Goal: Task Accomplishment & Management: Use online tool/utility

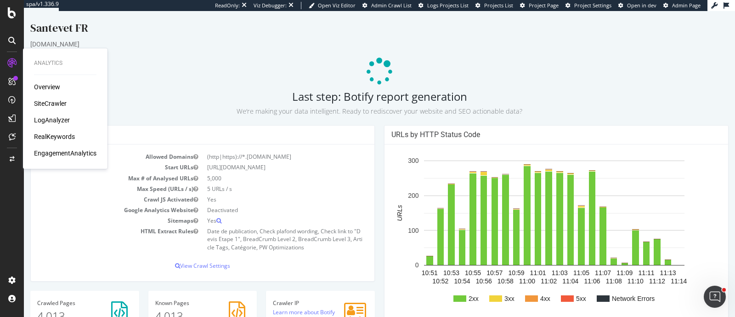
click at [59, 103] on div "SiteCrawler" at bounding box center [50, 103] width 33 height 9
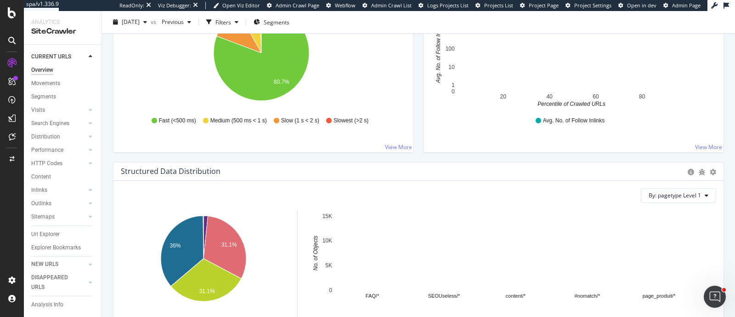
scroll to position [804, 0]
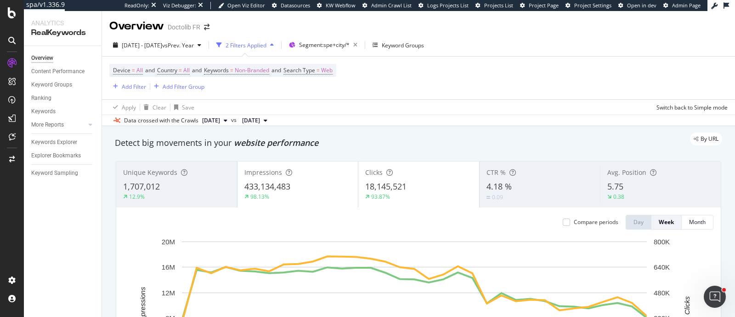
scroll to position [57, 0]
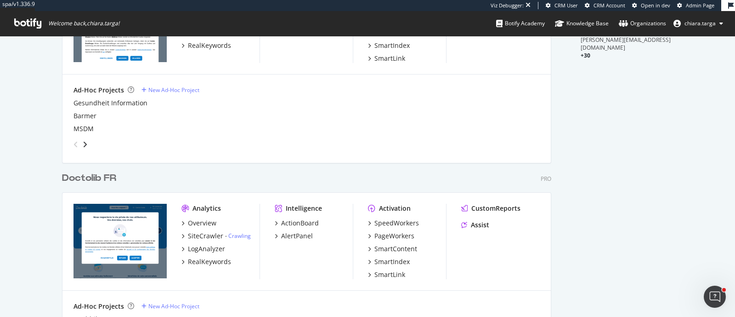
scroll to position [287, 0]
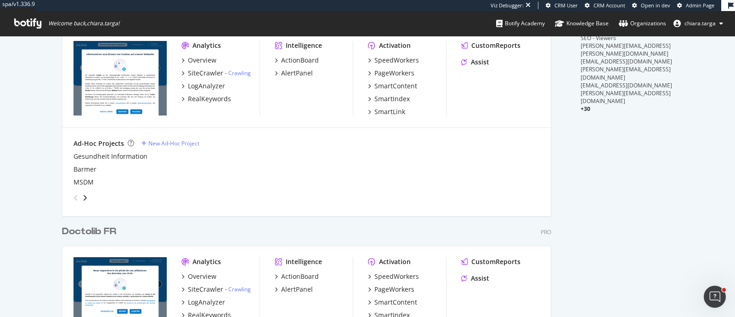
click at [198, 295] on div "Overview SiteCrawler - Crawling LogAnalyzer RealKeywords" at bounding box center [220, 296] width 78 height 48
click at [200, 290] on div "SiteCrawler" at bounding box center [205, 288] width 35 height 9
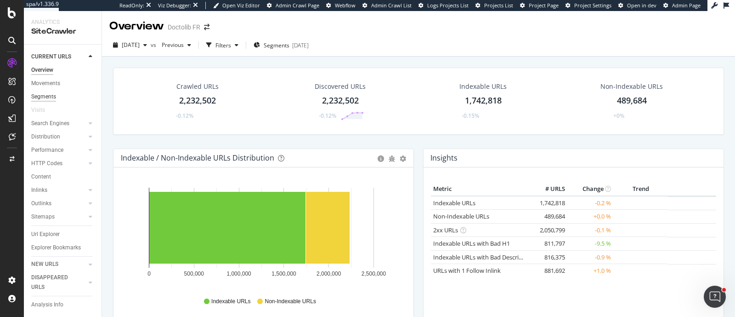
click at [54, 97] on div "Segments" at bounding box center [43, 97] width 25 height 10
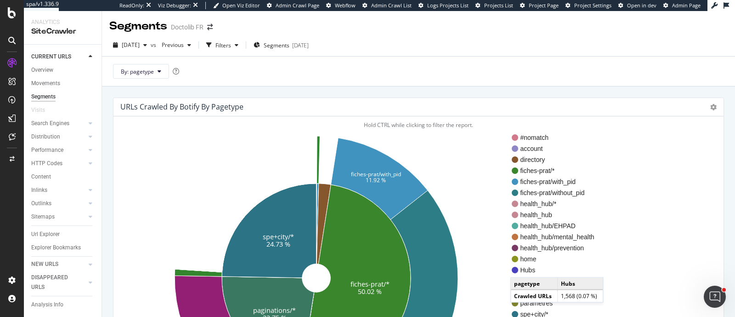
click at [520, 267] on span "Hubs" at bounding box center [567, 269] width 94 height 9
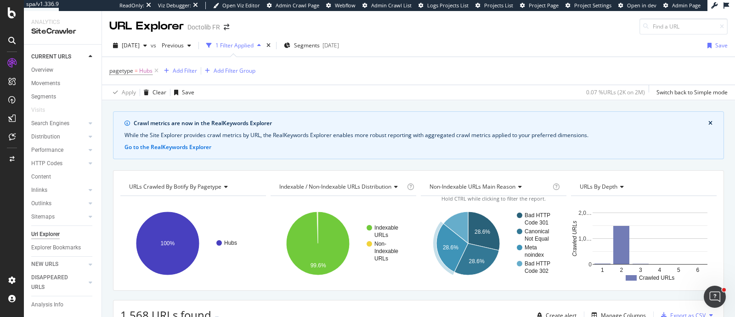
scroll to position [152, 0]
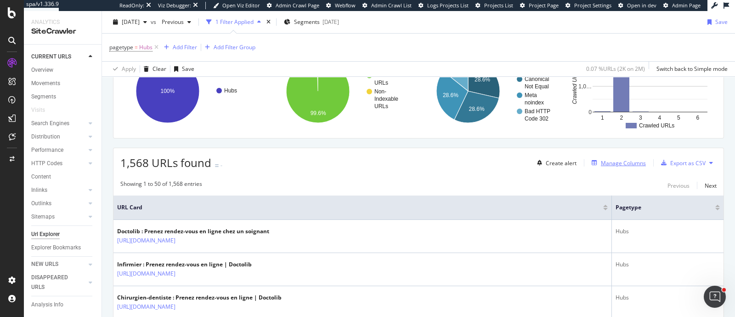
click at [627, 161] on div "Manage Columns" at bounding box center [623, 163] width 45 height 8
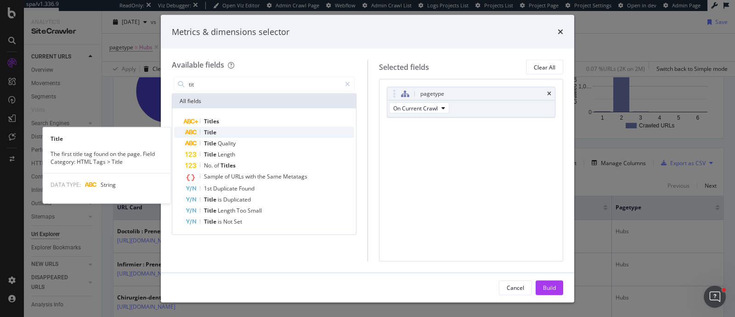
click at [275, 130] on div "Title" at bounding box center [269, 132] width 169 height 11
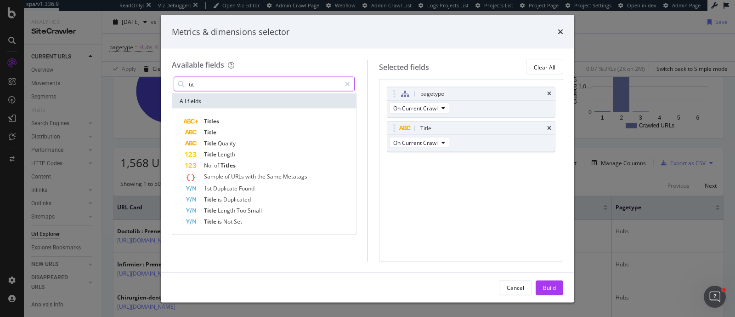
click at [241, 85] on input "tit" at bounding box center [264, 84] width 153 height 14
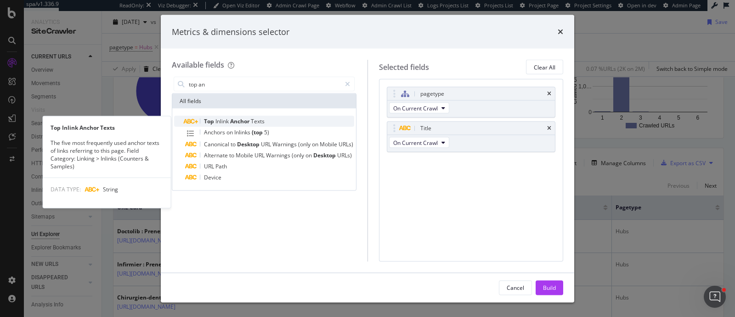
click at [258, 117] on span "Texts" at bounding box center [258, 121] width 14 height 8
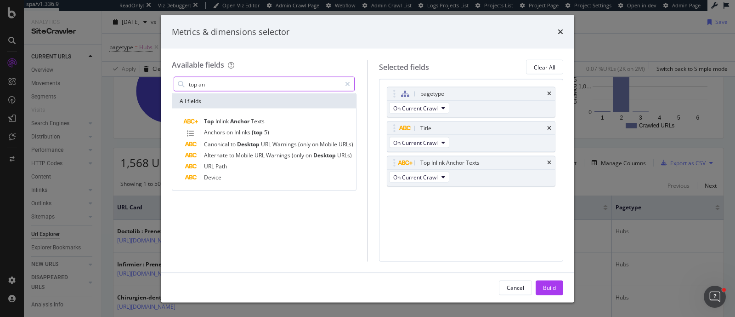
click at [271, 85] on input "top an" at bounding box center [264, 84] width 153 height 14
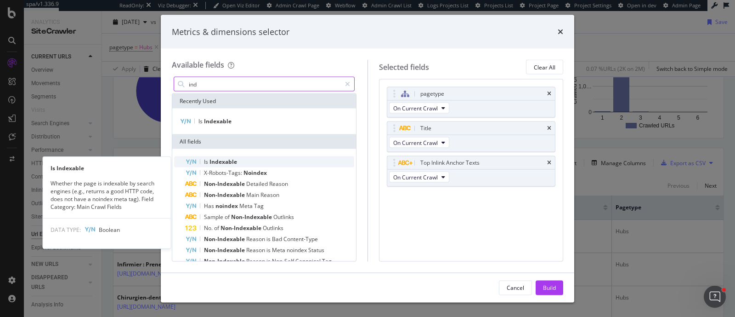
type input "ind"
click at [269, 158] on div "Is Indexable" at bounding box center [269, 161] width 169 height 11
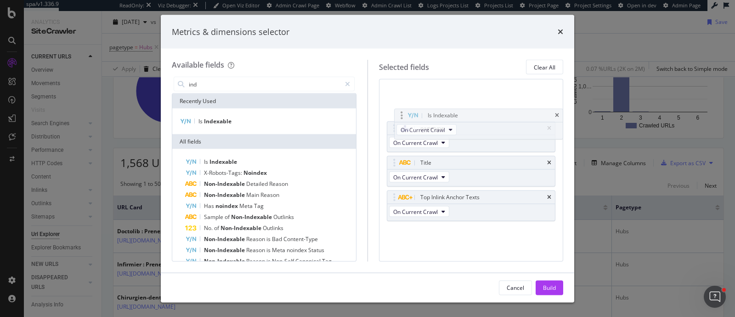
drag, startPoint x: 393, startPoint y: 197, endPoint x: 401, endPoint y: 116, distance: 81.2
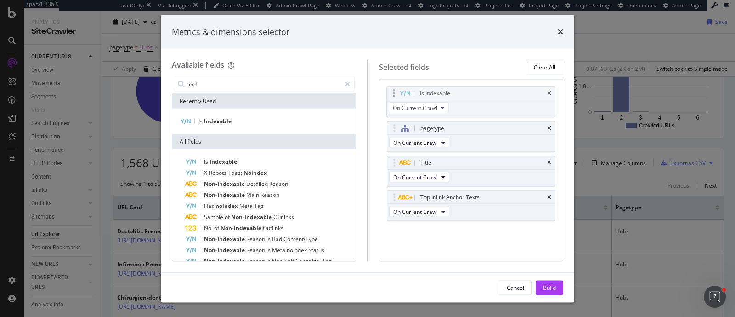
click at [401, 116] on body "spa/v1.336.9 ReadOnly: Viz Debugger: Open Viz Editor Admin Crawl Page Webflow A…" at bounding box center [367, 158] width 735 height 317
click at [401, 116] on div "Is Indexable On Current Crawl" at bounding box center [470, 101] width 169 height 31
click at [548, 288] on div "Build" at bounding box center [549, 287] width 13 height 8
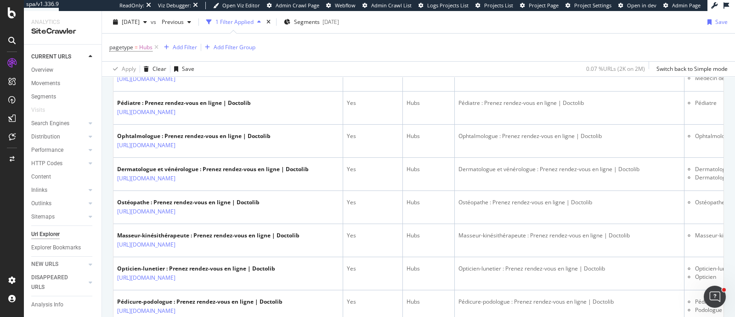
scroll to position [497, 0]
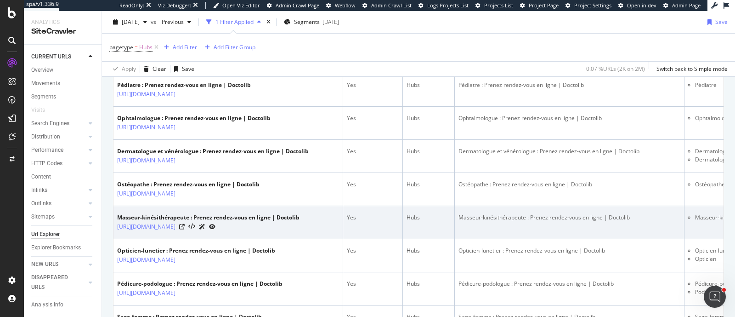
click at [507, 239] on td "Masseur-kinésithérapeute : Prenez rendez-vous en ligne | Doctolib" at bounding box center [570, 222] width 230 height 33
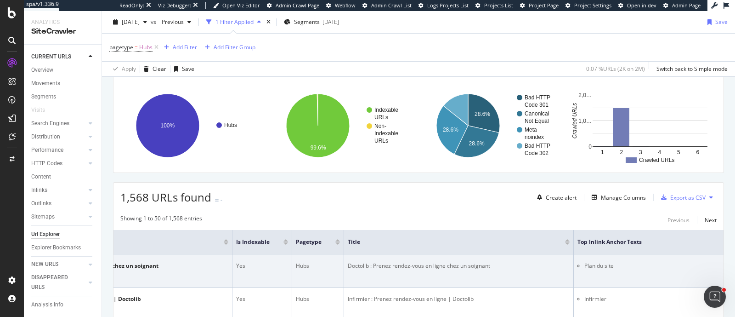
scroll to position [0, 135]
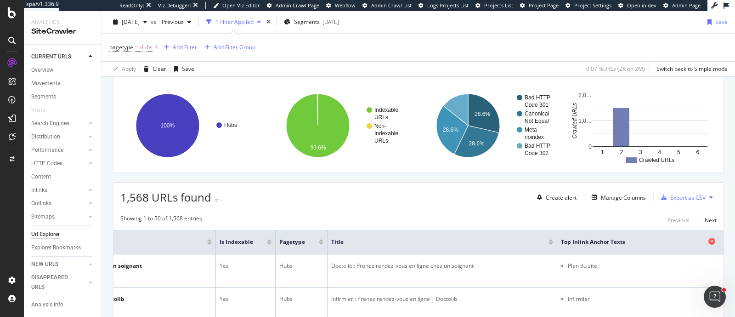
click at [709, 240] on icon at bounding box center [712, 241] width 7 height 7
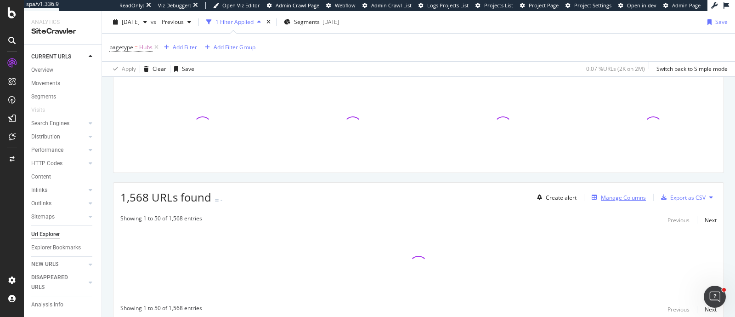
click at [624, 193] on div "Manage Columns" at bounding box center [623, 197] width 45 height 8
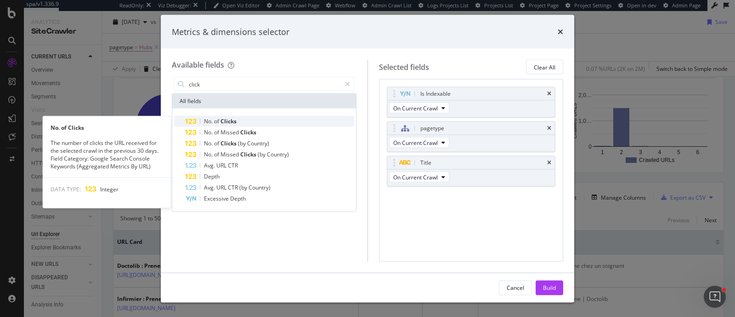
type input "click"
click at [235, 118] on span "Clicks" at bounding box center [229, 121] width 16 height 8
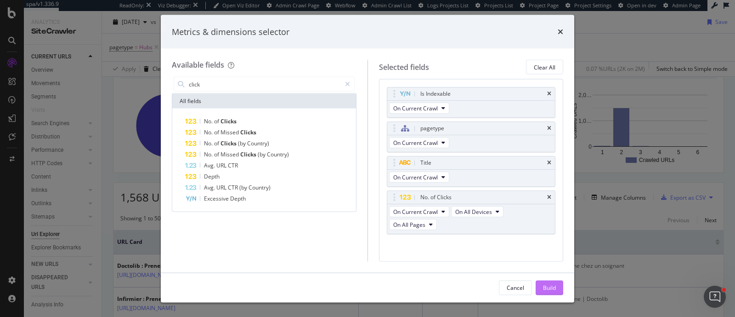
click at [548, 284] on div "Build" at bounding box center [549, 287] width 13 height 8
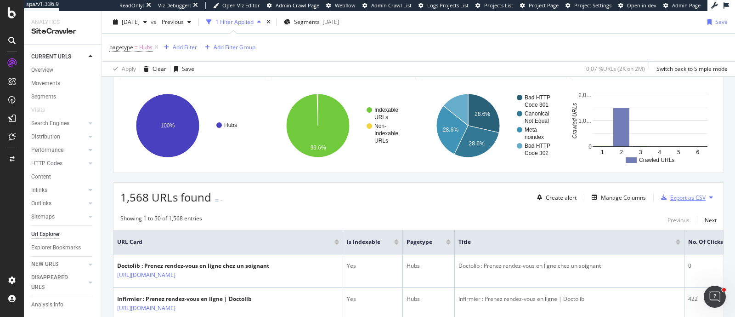
click at [674, 200] on div "Export as CSV" at bounding box center [687, 197] width 35 height 8
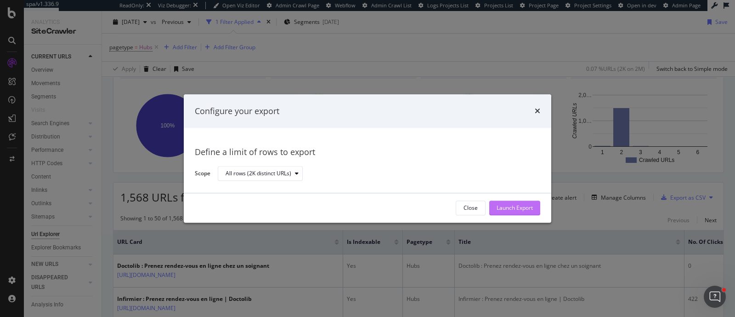
click at [533, 208] on button "Launch Export" at bounding box center [514, 207] width 51 height 15
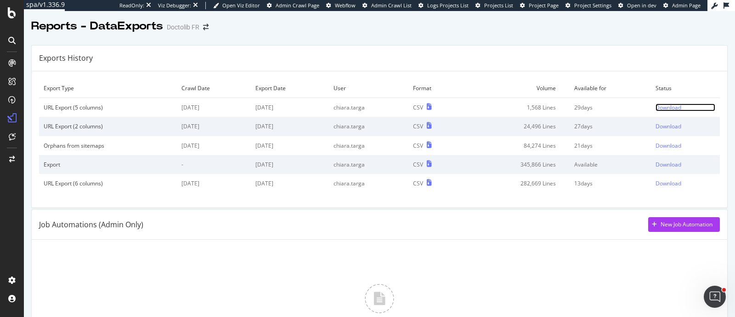
click at [661, 106] on div "Download" at bounding box center [669, 107] width 26 height 8
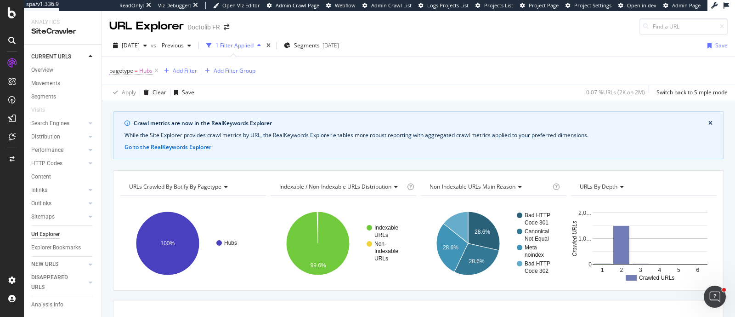
click at [147, 70] on span "Hubs" at bounding box center [145, 70] width 13 height 13
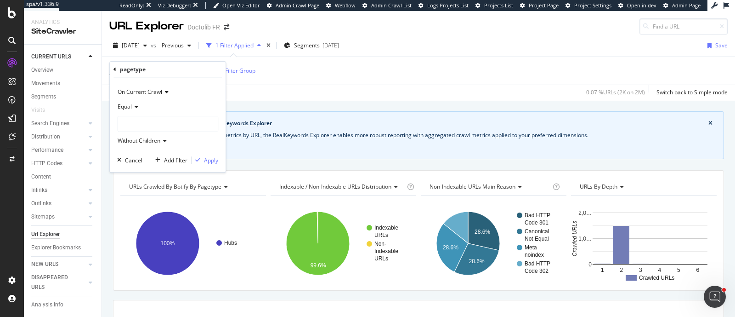
click at [142, 119] on div at bounding box center [168, 123] width 100 height 15
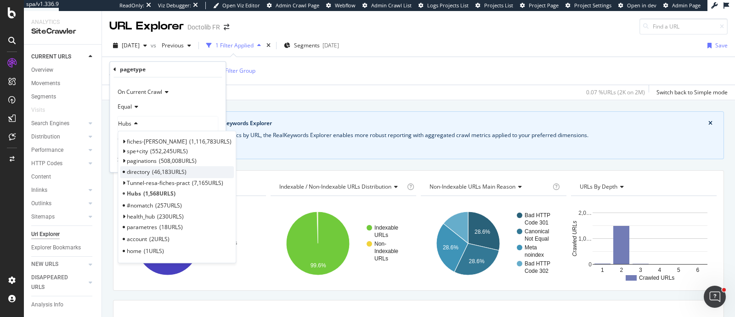
click at [188, 174] on div "directory 46,183 URLS" at bounding box center [177, 172] width 114 height 12
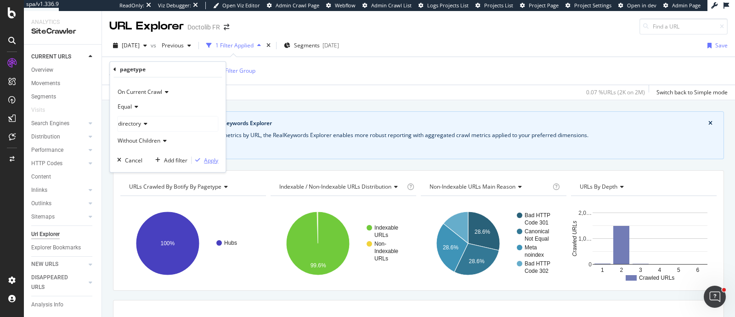
click at [210, 162] on div "Apply" at bounding box center [211, 160] width 14 height 8
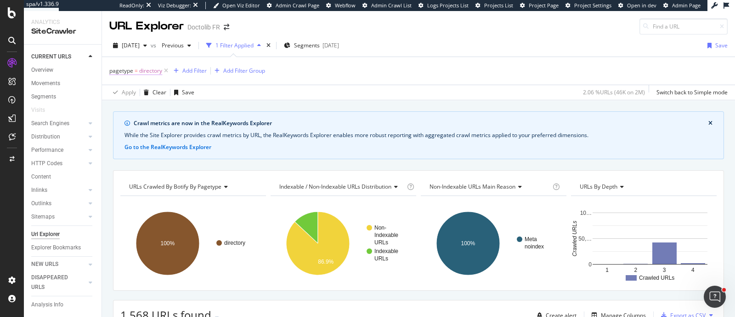
click at [153, 68] on span "directory" at bounding box center [150, 70] width 23 height 13
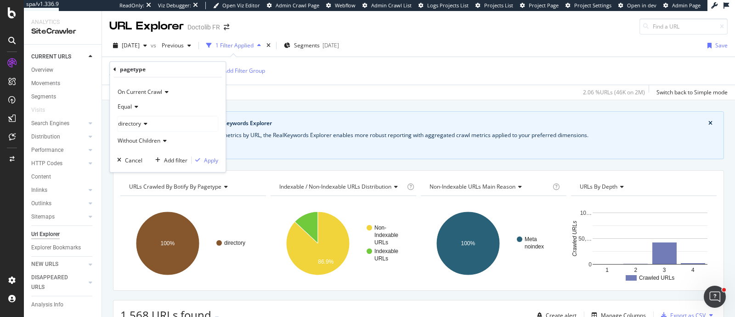
click at [316, 109] on div "Crawl metrics are now in the RealKeywords Explorer While the Site Explorer prov…" at bounding box center [418, 111] width 633 height 22
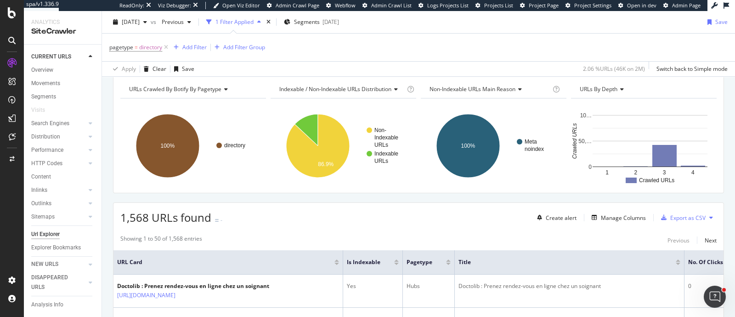
scroll to position [114, 0]
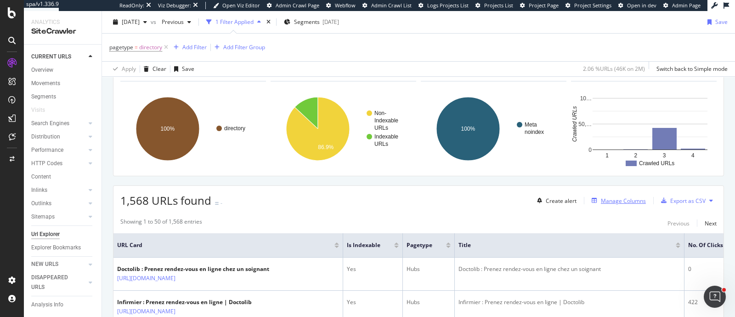
click at [613, 199] on div "Manage Columns" at bounding box center [623, 201] width 45 height 8
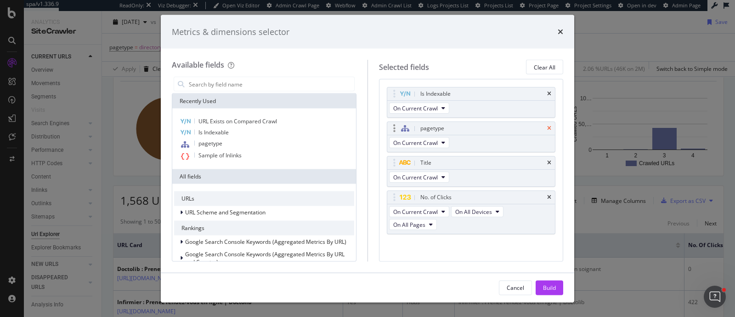
click at [547, 127] on icon "times" at bounding box center [549, 128] width 4 height 6
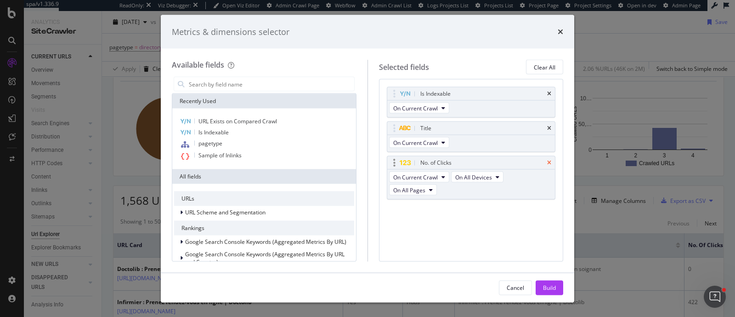
click at [549, 160] on icon "times" at bounding box center [549, 163] width 4 height 6
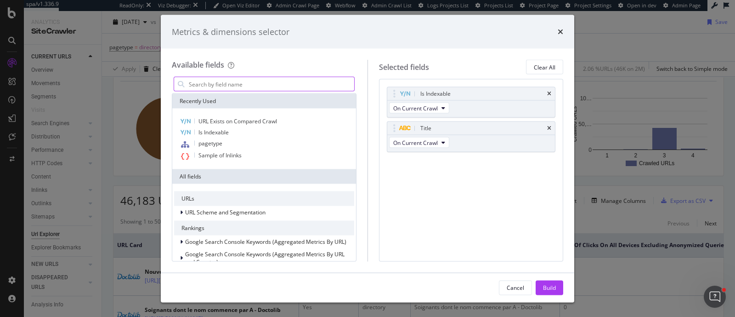
click at [250, 87] on input "modal" at bounding box center [271, 84] width 166 height 14
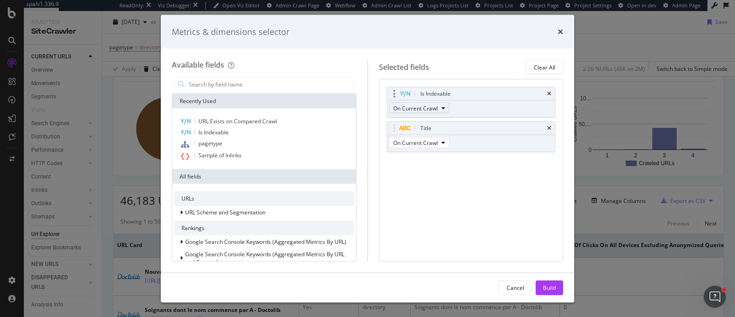
drag, startPoint x: 550, startPoint y: 128, endPoint x: 423, endPoint y: 107, distance: 129.5
click at [550, 127] on icon "times" at bounding box center [549, 128] width 4 height 6
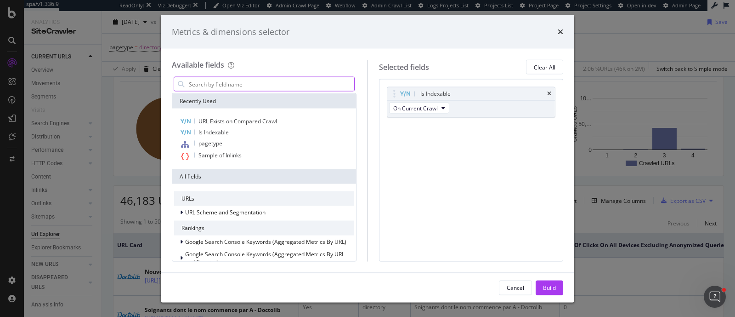
click at [224, 79] on input "modal" at bounding box center [271, 84] width 166 height 14
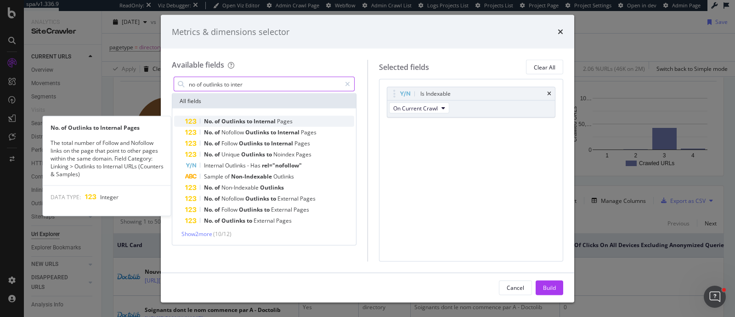
type input "no of outlinks to inter"
click at [269, 120] on span "Internal" at bounding box center [265, 121] width 23 height 8
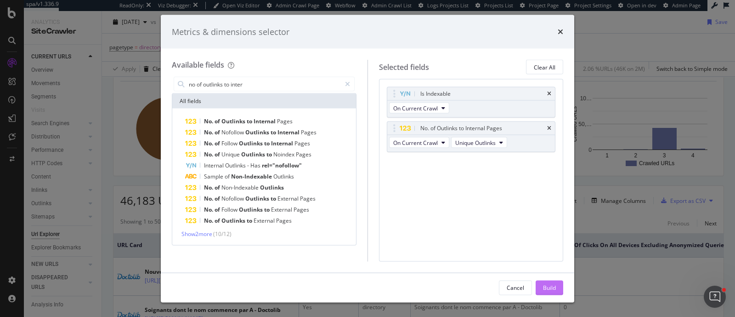
click at [549, 280] on div "Build" at bounding box center [549, 287] width 13 height 14
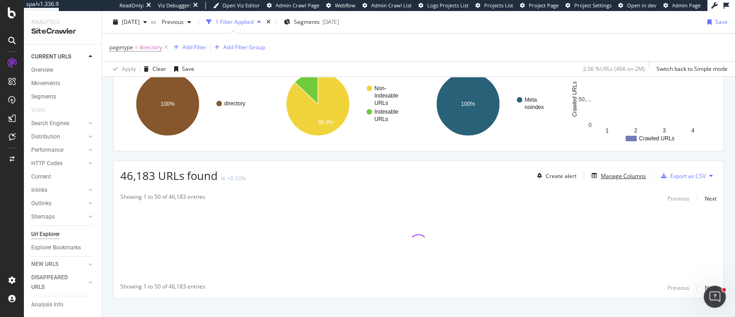
scroll to position [152, 0]
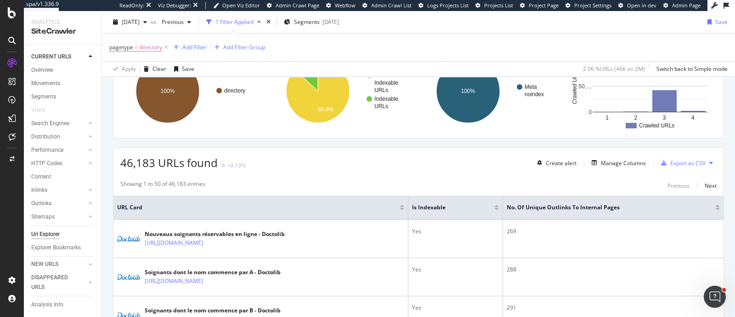
click at [715, 204] on div at bounding box center [717, 205] width 5 height 2
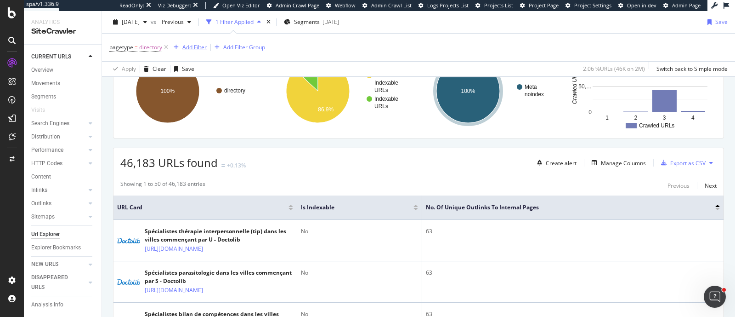
click at [200, 44] on div "Add Filter" at bounding box center [194, 47] width 24 height 8
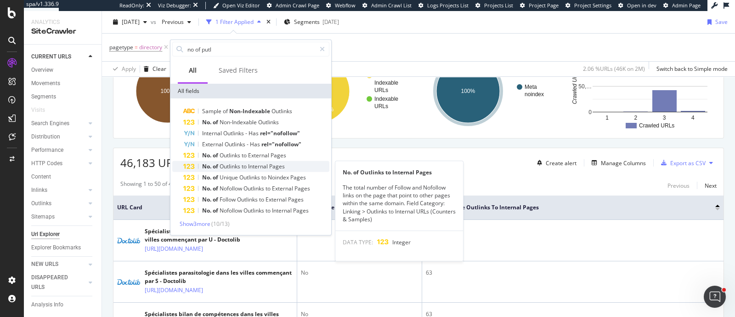
type input "no of putl"
click at [274, 162] on span "Pages" at bounding box center [277, 166] width 16 height 8
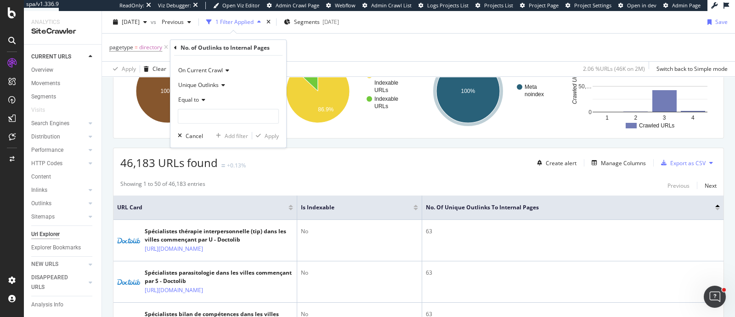
click at [210, 108] on div "Equal to" at bounding box center [228, 107] width 101 height 31
click at [214, 113] on input "number" at bounding box center [228, 116] width 101 height 15
type input "3"
type input "63"
click at [274, 138] on div "Apply" at bounding box center [272, 135] width 14 height 8
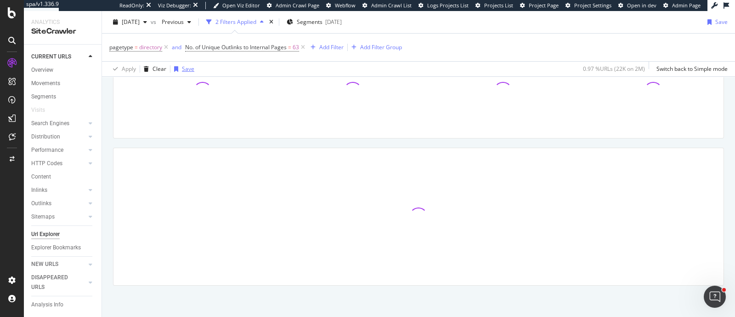
click at [186, 69] on div "Save" at bounding box center [188, 69] width 12 height 8
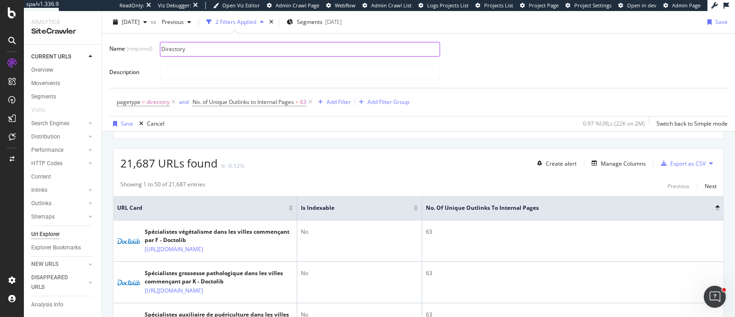
click at [165, 49] on input "Directory" at bounding box center [299, 49] width 279 height 14
click at [210, 51] on input "Empty directory" at bounding box center [299, 49] width 279 height 14
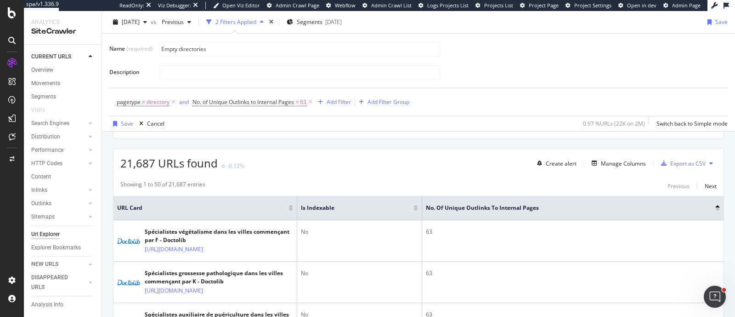
drag, startPoint x: 210, startPoint y: 51, endPoint x: 159, endPoint y: 45, distance: 51.0
click at [159, 45] on div "Name (required) Empty directories Description" at bounding box center [418, 61] width 618 height 40
type input "Empty directories"
click at [181, 64] on div at bounding box center [440, 72] width 561 height 16
click at [186, 70] on input "text" at bounding box center [299, 73] width 279 height 14
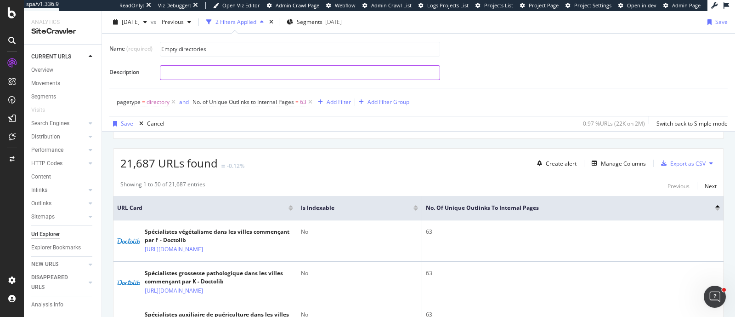
paste input "Empty directories"
click at [186, 70] on input "Empty directories" at bounding box center [299, 73] width 279 height 14
click at [239, 72] on input "Empty directory pages (only teplate links) =63" at bounding box center [299, 73] width 279 height 14
type input "Empty directory pages (only template links) =63"
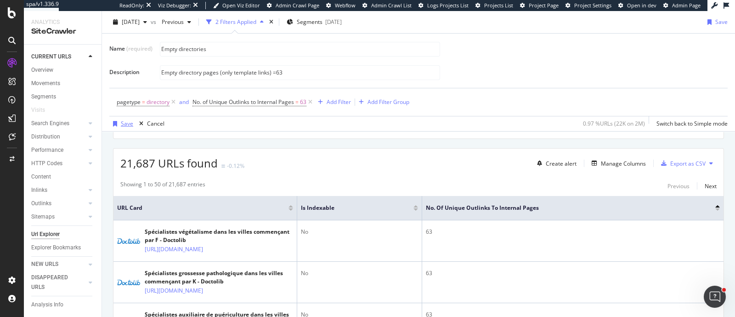
click at [129, 120] on div "Save" at bounding box center [127, 123] width 12 height 8
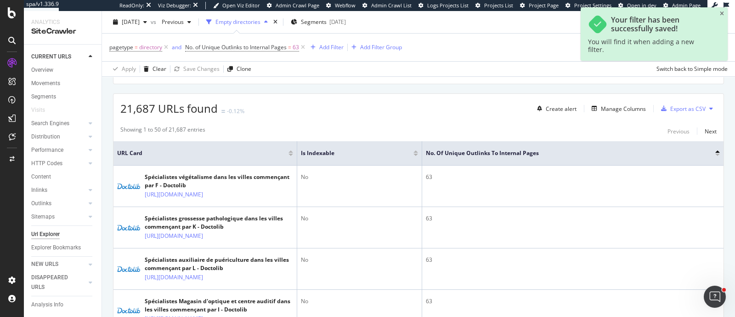
scroll to position [152, 0]
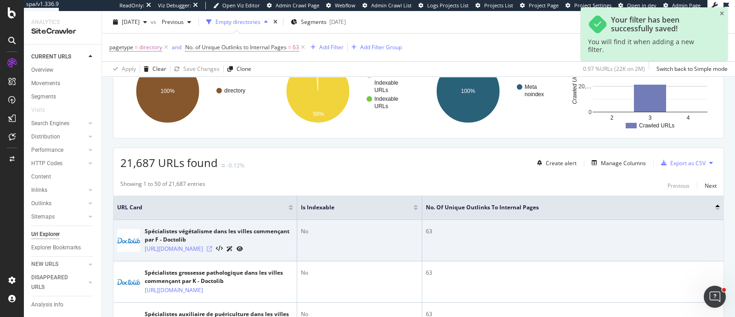
click at [212, 251] on icon at bounding box center [210, 249] width 6 height 6
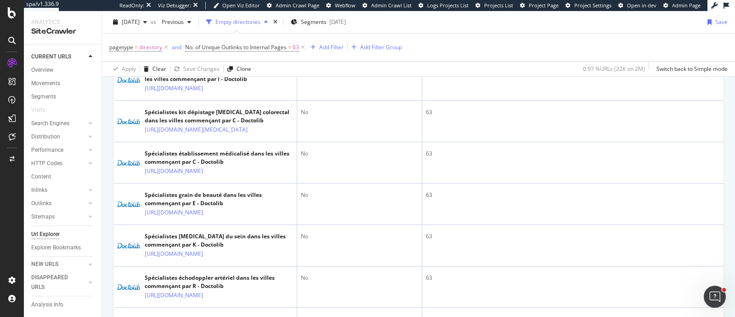
scroll to position [439, 0]
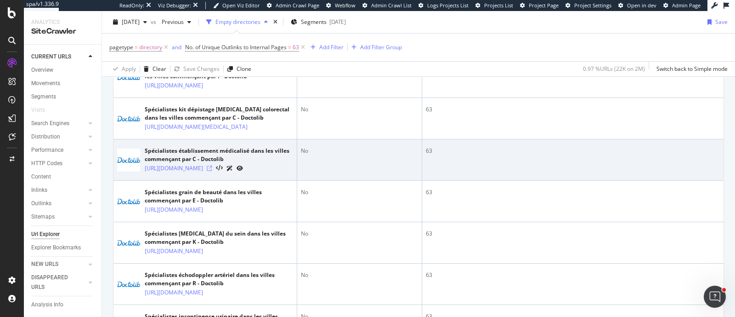
click at [212, 171] on icon at bounding box center [210, 168] width 6 height 6
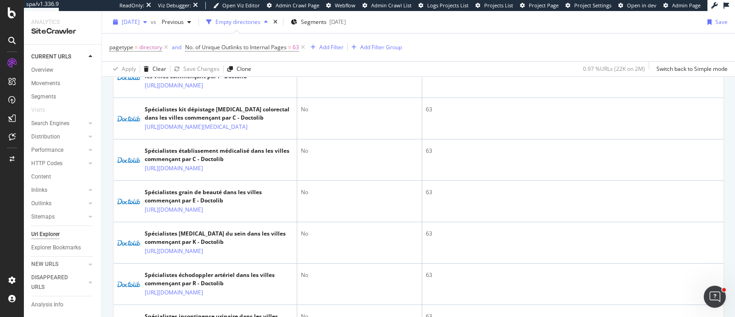
click at [140, 20] on span "2025 Aug. 8th" at bounding box center [131, 22] width 18 height 8
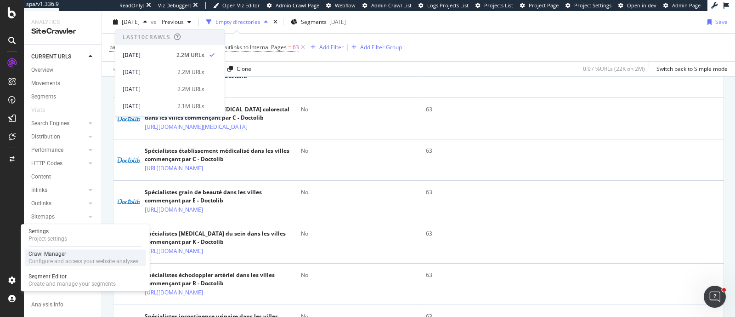
click at [48, 265] on div "Crawl Manager Configure and access your website analyses" at bounding box center [85, 257] width 121 height 17
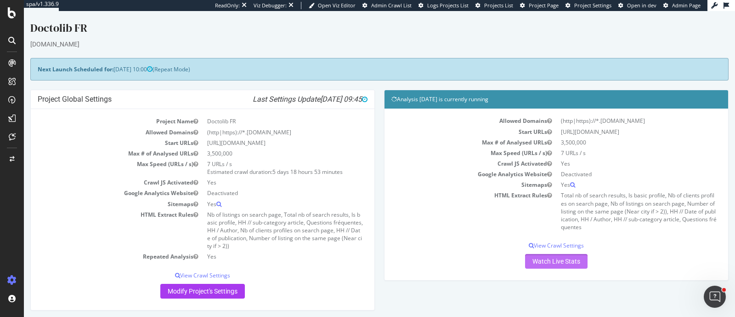
click at [561, 260] on link "Watch Live Stats" at bounding box center [556, 261] width 62 height 15
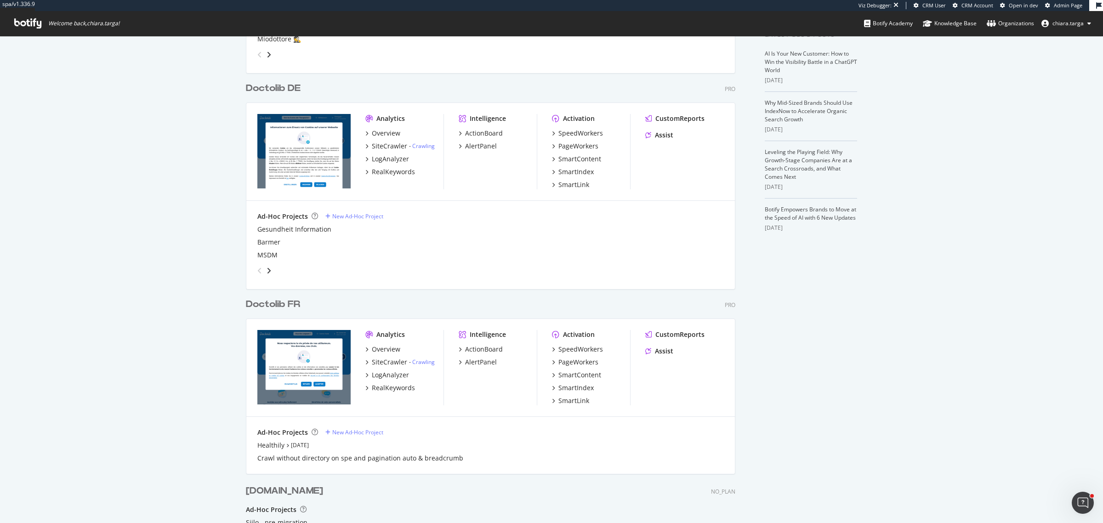
scroll to position [230, 0]
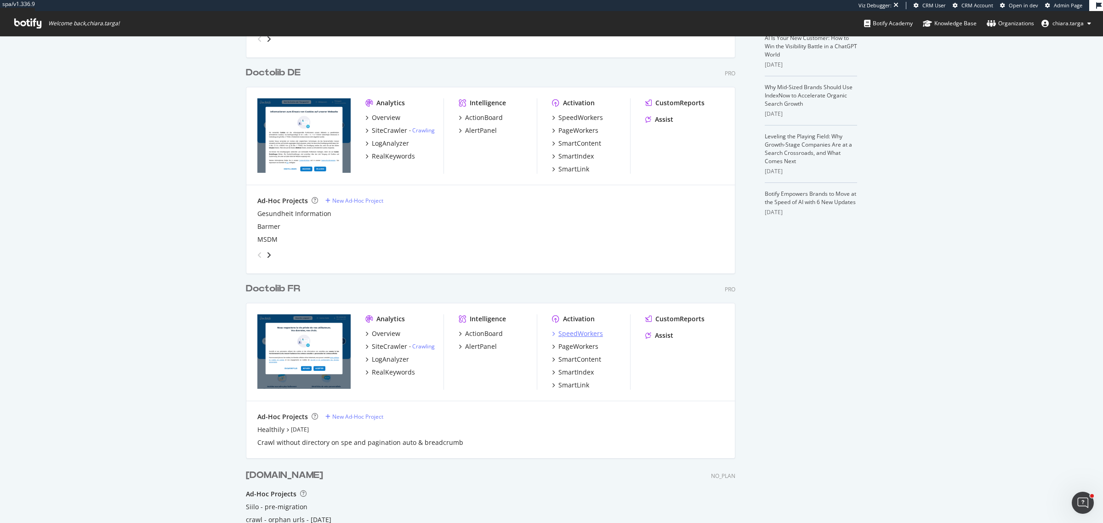
click at [587, 334] on div "SpeedWorkers" at bounding box center [580, 333] width 45 height 9
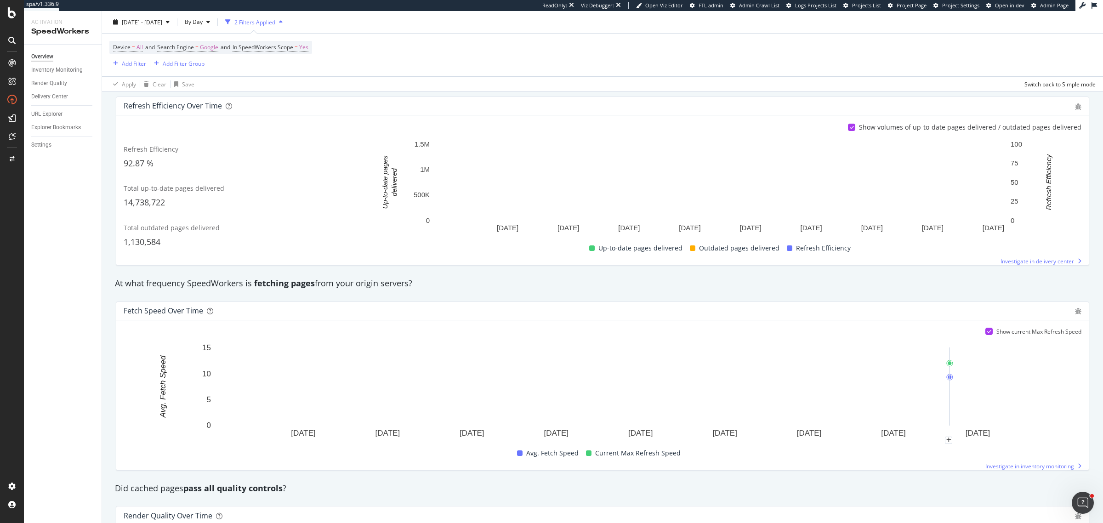
scroll to position [336, 0]
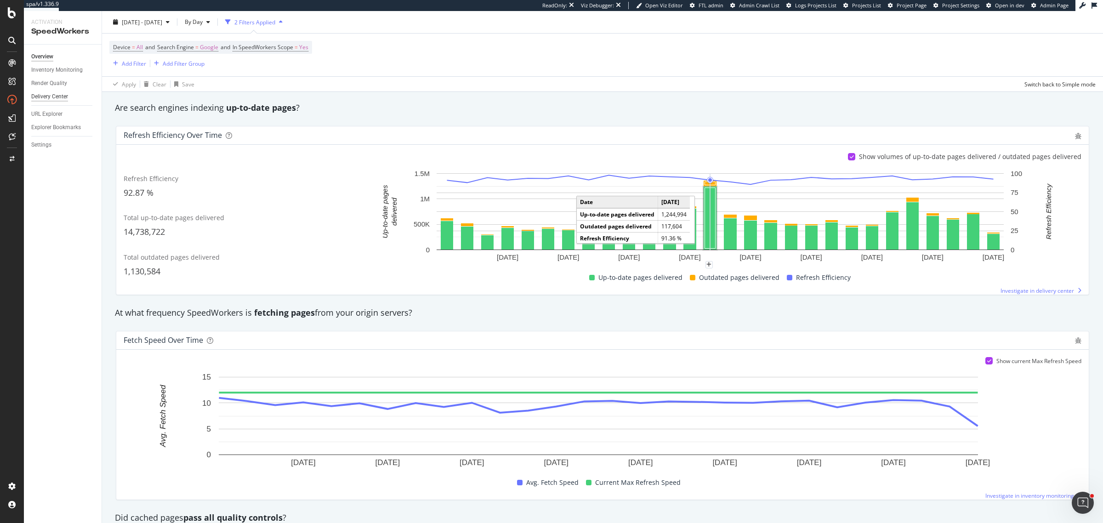
click at [56, 93] on div "Delivery Center" at bounding box center [49, 97] width 37 height 10
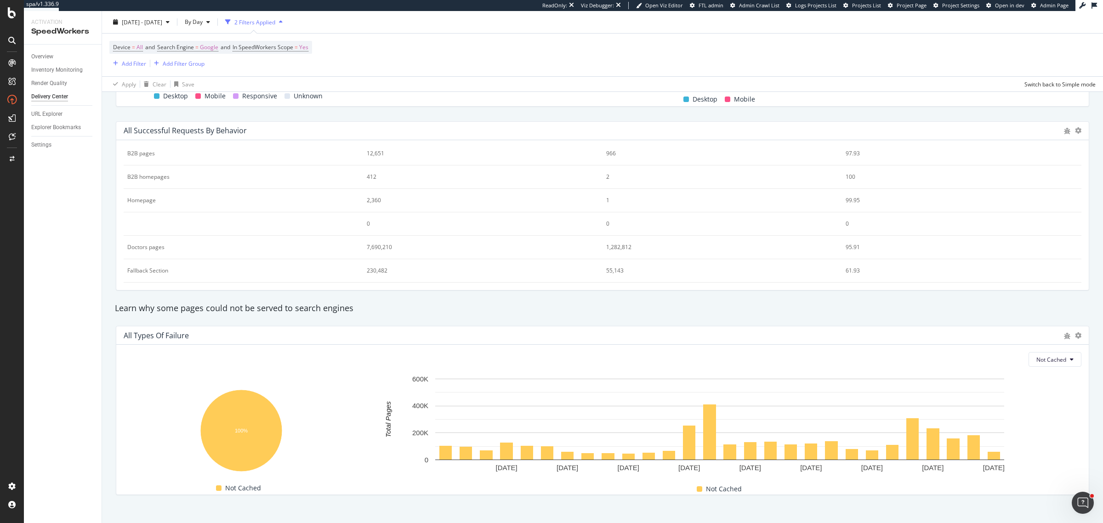
scroll to position [704, 0]
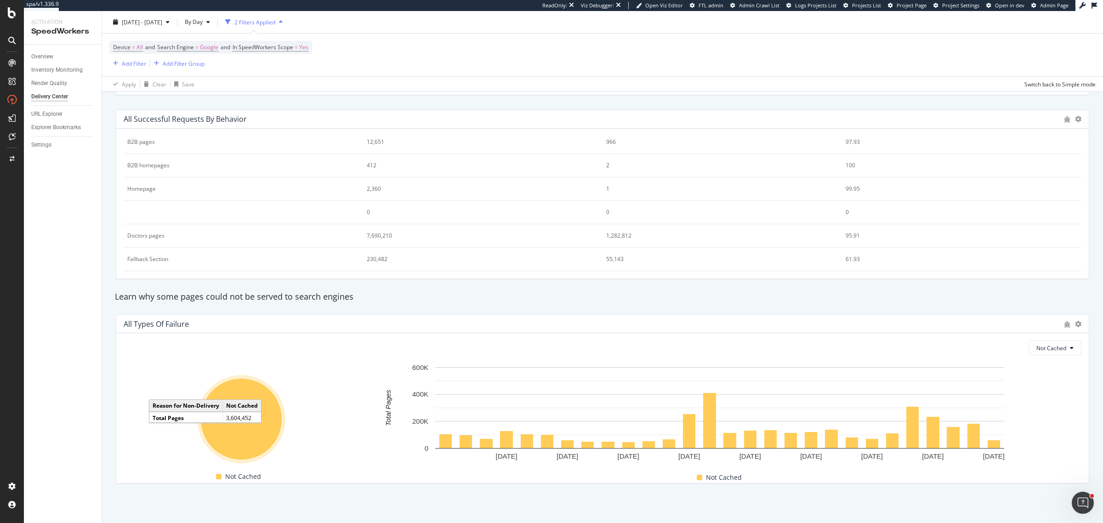
click at [263, 420] on ellipse "A chart." at bounding box center [241, 419] width 82 height 82
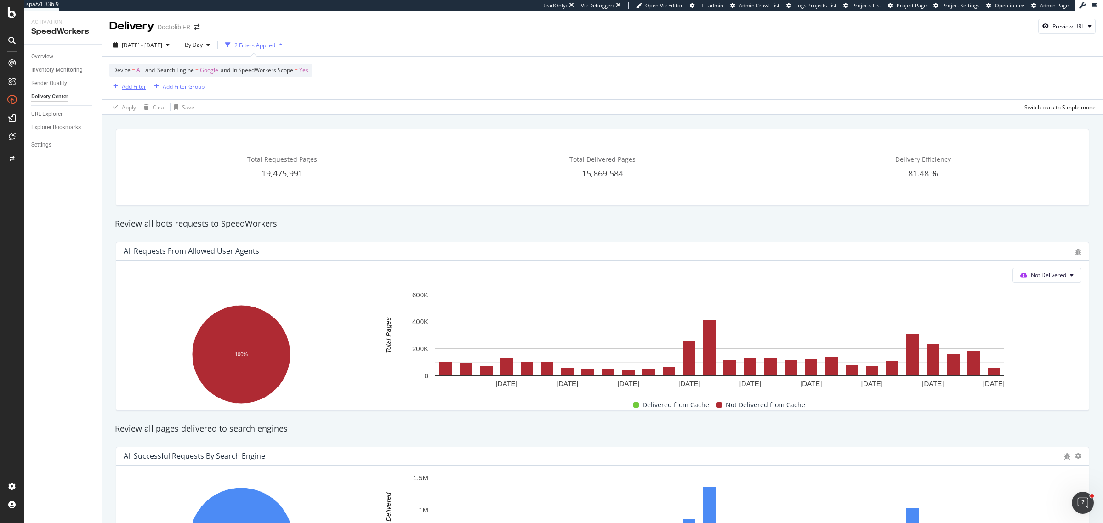
click at [141, 90] on div "Add Filter" at bounding box center [134, 87] width 24 height 8
click at [157, 149] on div "URL Scheme" at bounding box center [190, 151] width 157 height 13
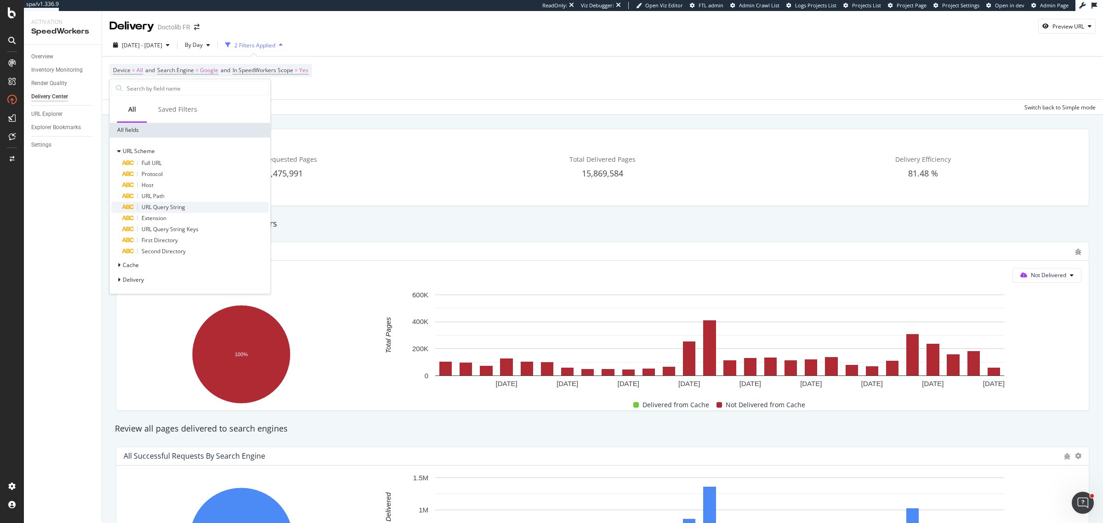
click at [178, 210] on span "URL Query String" at bounding box center [164, 207] width 44 height 8
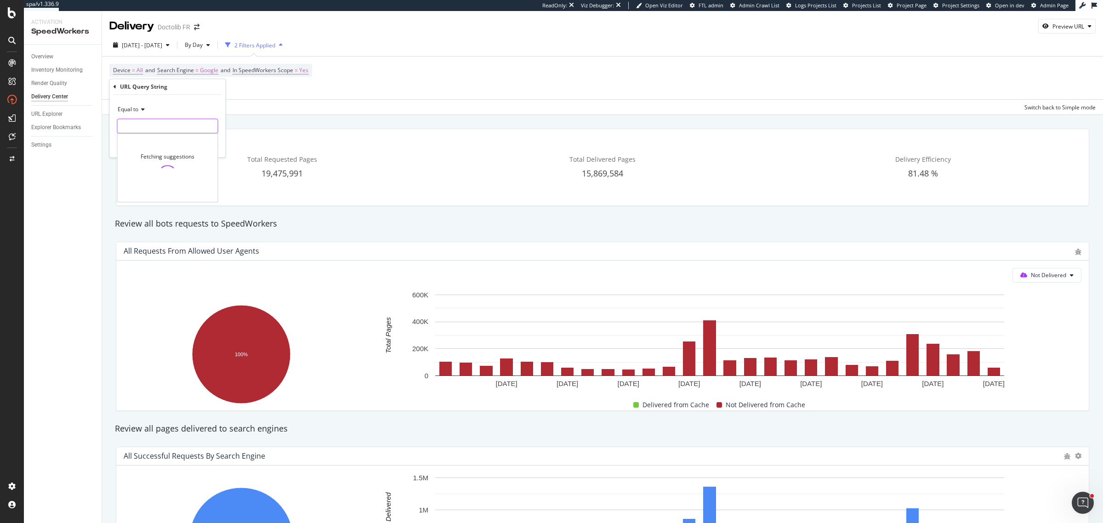
click at [135, 120] on input "text" at bounding box center [168, 126] width 100 height 15
click at [138, 110] on icon at bounding box center [141, 110] width 6 height 6
click at [156, 198] on div "Contains" at bounding box center [168, 200] width 98 height 12
click at [154, 130] on input "text" at bounding box center [168, 126] width 100 height 15
type input "page="
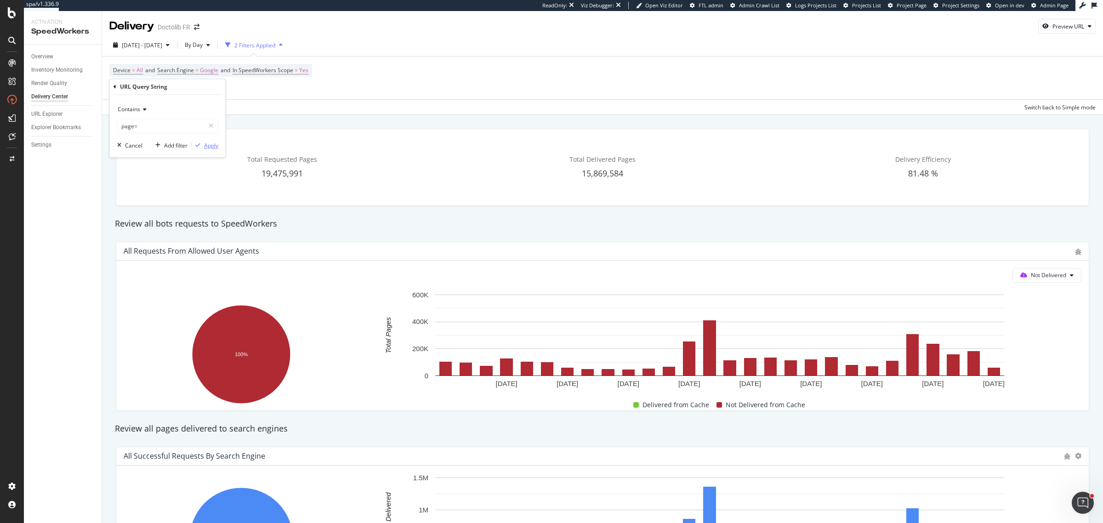
click at [209, 144] on div "Apply" at bounding box center [211, 146] width 14 height 8
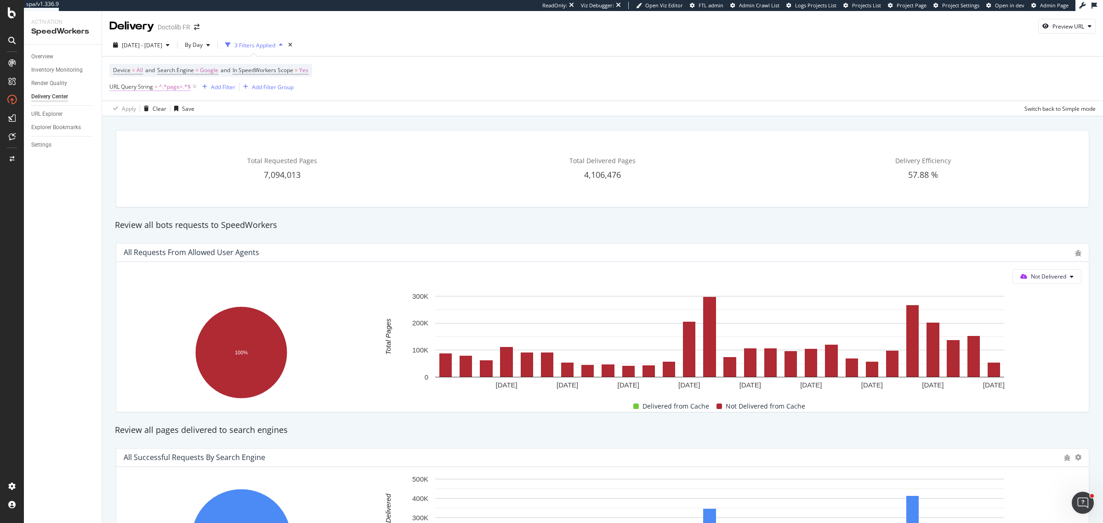
click at [173, 84] on span "^.*page=.*$" at bounding box center [175, 86] width 32 height 13
click at [147, 110] on div "Contains" at bounding box center [167, 108] width 101 height 15
click at [154, 220] on span "Matches regex" at bounding box center [141, 223] width 38 height 8
click at [151, 115] on div "Matches regex" at bounding box center [167, 108] width 101 height 15
click at [166, 109] on div "Matches regex" at bounding box center [167, 108] width 101 height 15
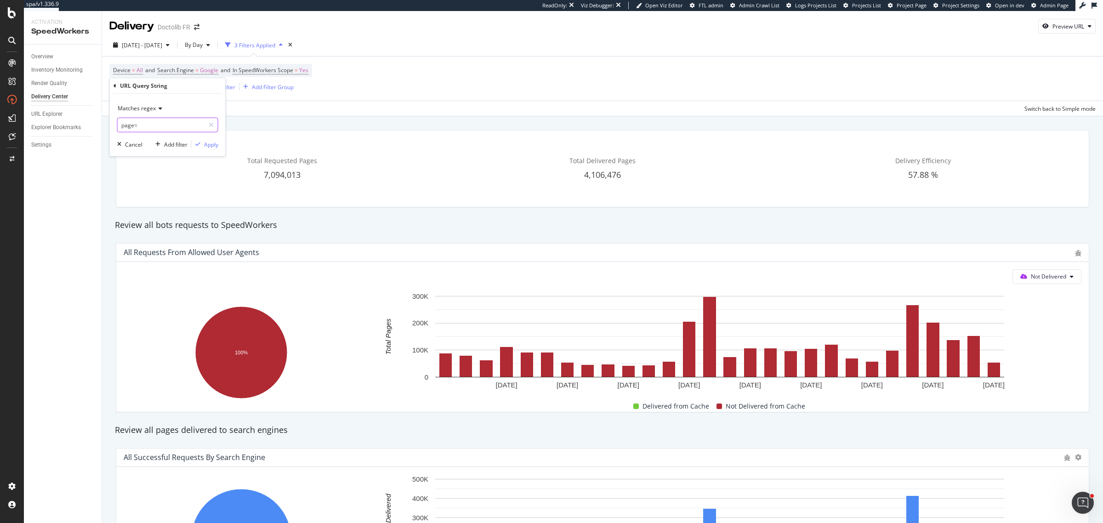
click at [164, 124] on input "page=" at bounding box center [161, 125] width 87 height 15
type input "page=[2|3]{1}$"
click at [204, 142] on div "Apply" at bounding box center [211, 144] width 14 height 8
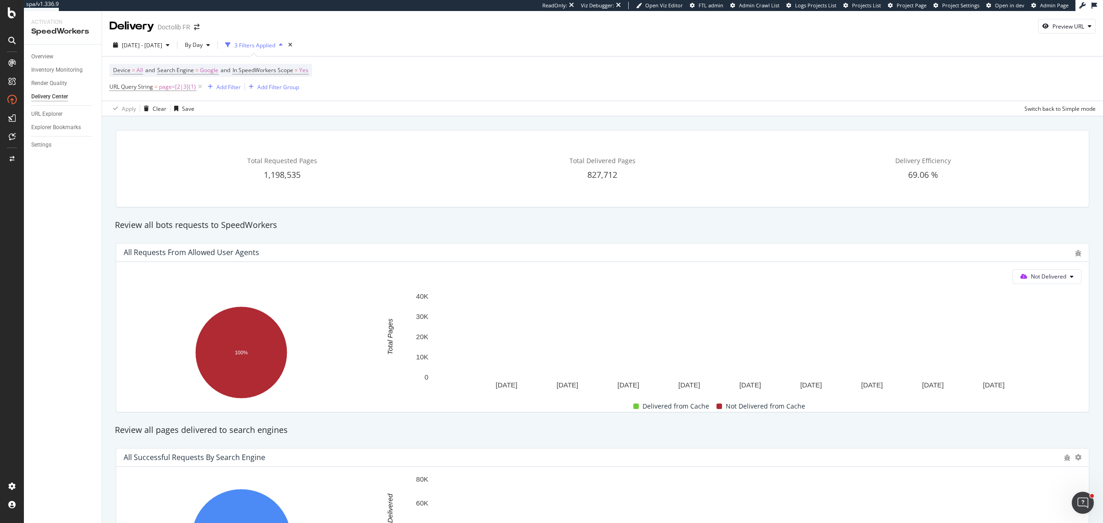
scroll to position [57, 0]
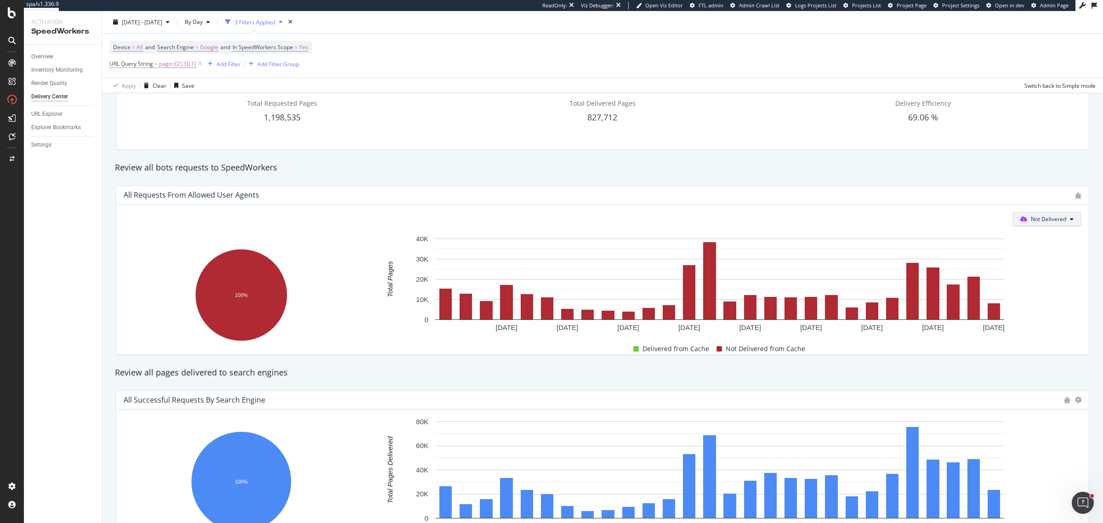
click at [1055, 219] on span "Not Delivered" at bounding box center [1048, 219] width 35 height 8
click at [1075, 194] on icon "bug" at bounding box center [1078, 196] width 6 height 6
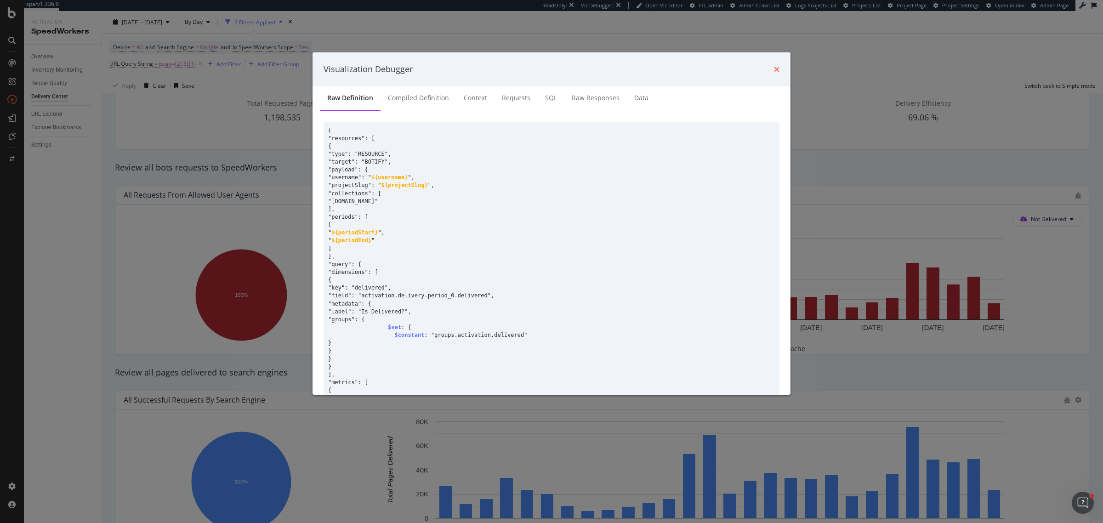
click at [775, 70] on icon "times" at bounding box center [777, 69] width 6 height 7
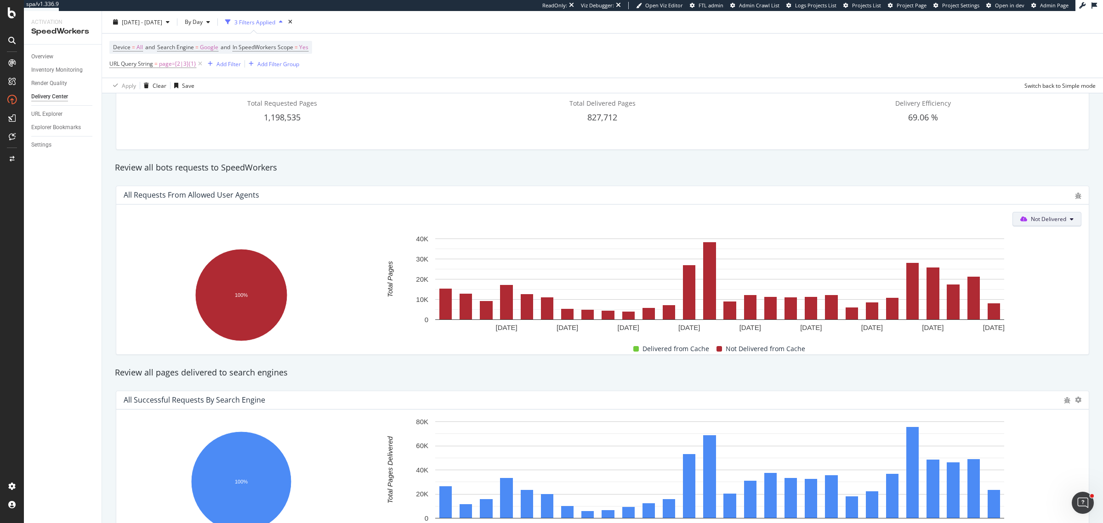
click at [1051, 217] on span "Not Delivered" at bounding box center [1048, 219] width 35 height 8
click at [1043, 255] on span "Delivered" at bounding box center [1044, 254] width 36 height 8
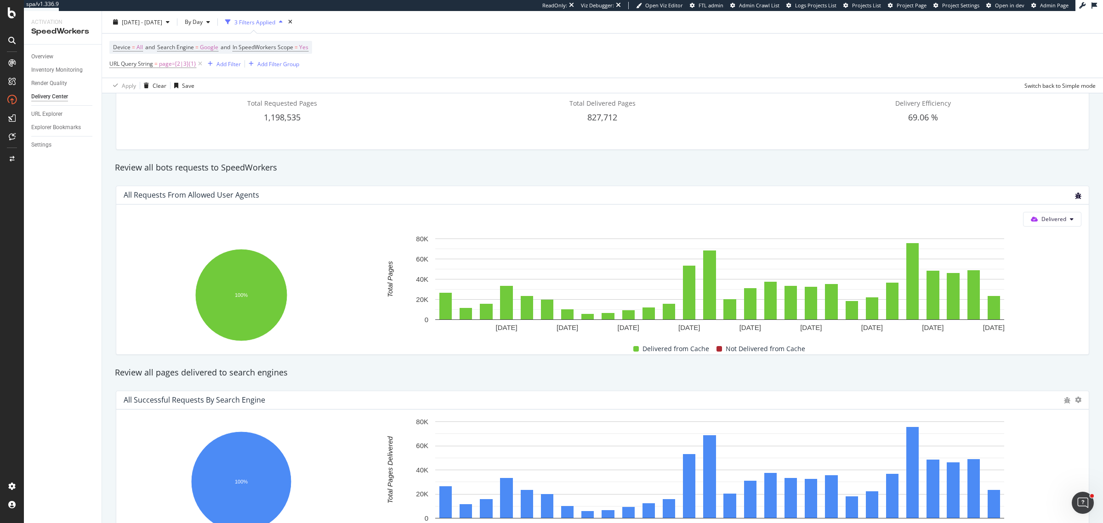
click at [1075, 198] on icon "bug" at bounding box center [1078, 196] width 6 height 6
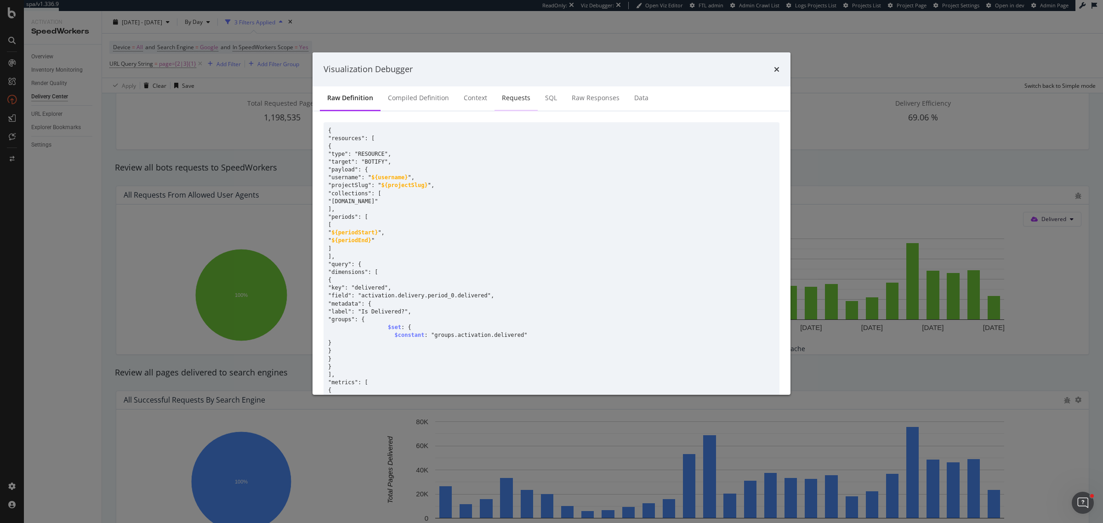
click at [512, 104] on div "Requests" at bounding box center [515, 98] width 43 height 25
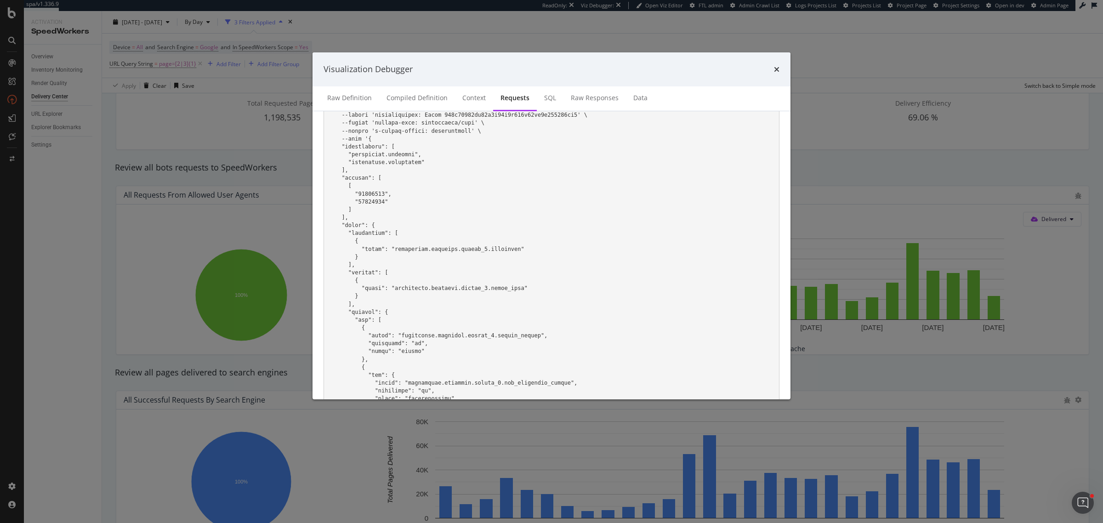
scroll to position [0, 0]
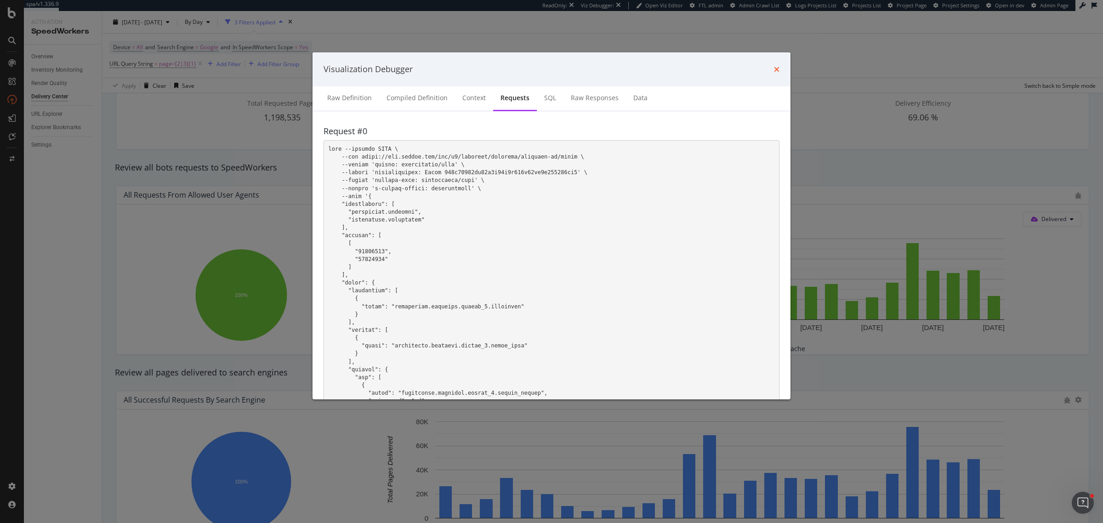
click at [777, 68] on icon "times" at bounding box center [777, 69] width 6 height 7
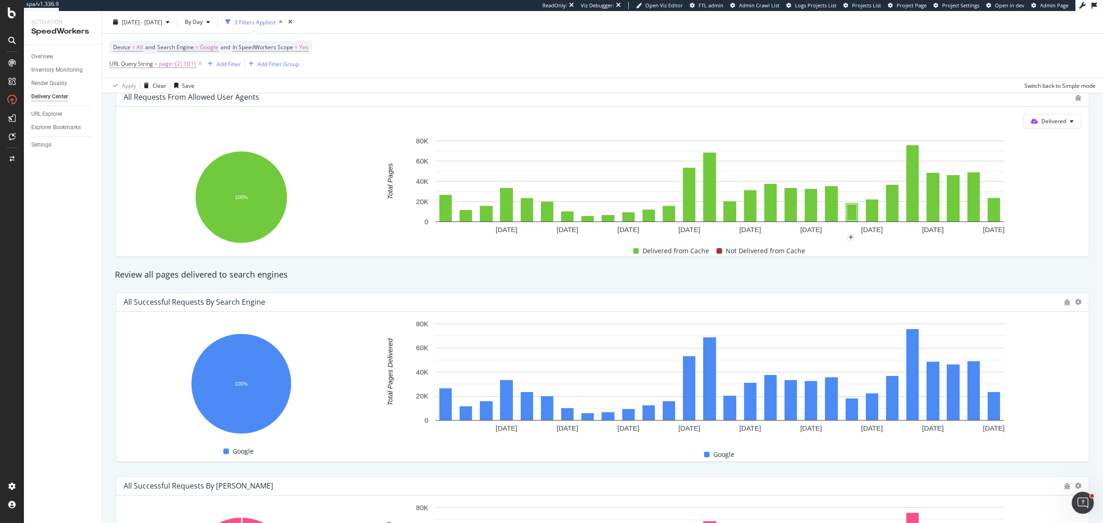
scroll to position [57, 0]
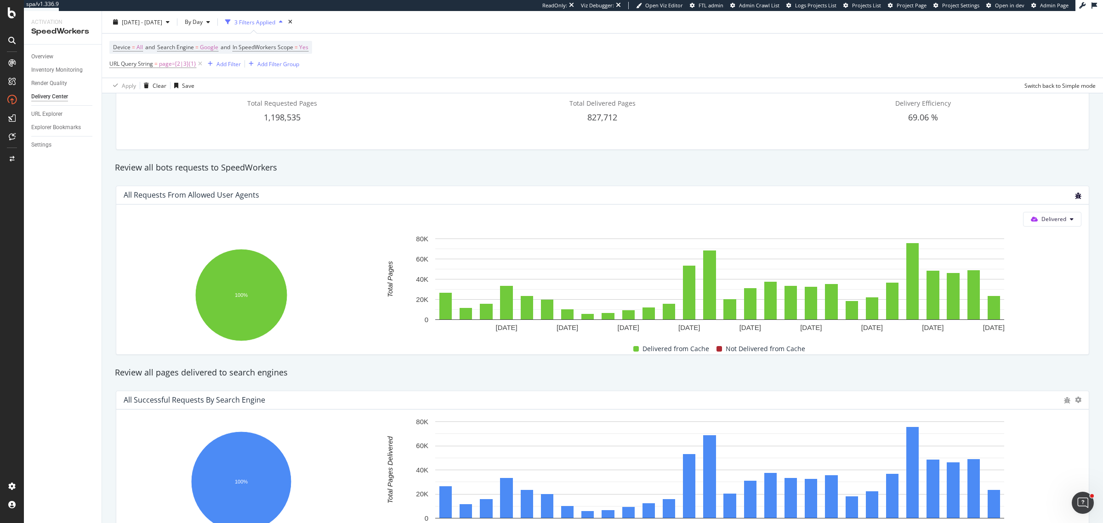
click at [1075, 198] on icon "bug" at bounding box center [1078, 196] width 6 height 6
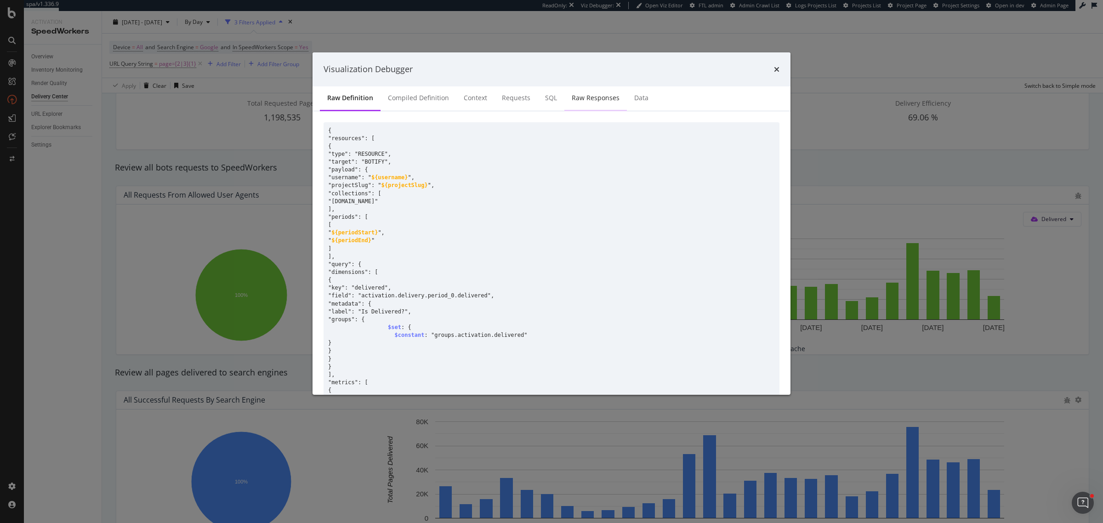
click at [611, 95] on div "Raw Responses" at bounding box center [596, 97] width 48 height 9
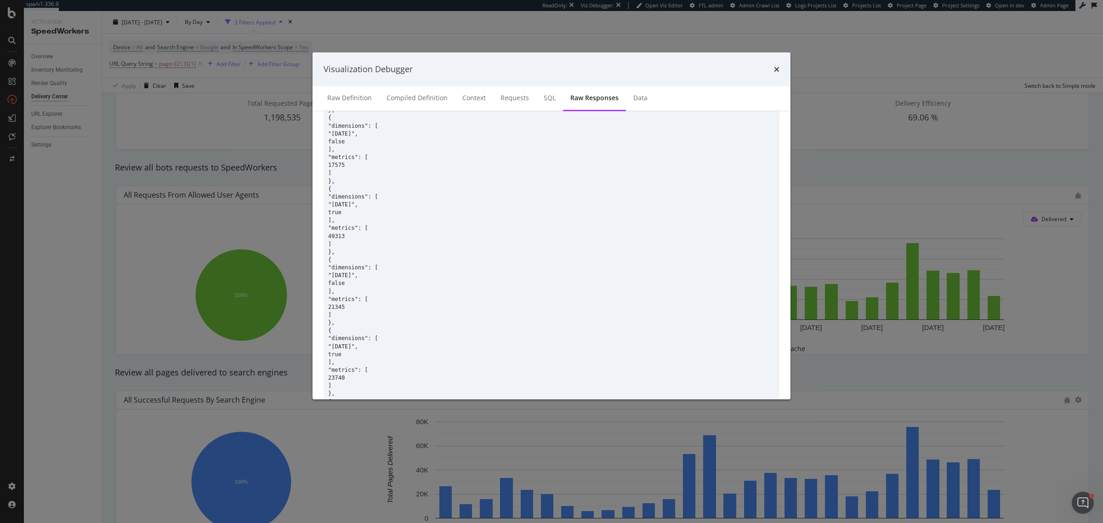
scroll to position [4029, 0]
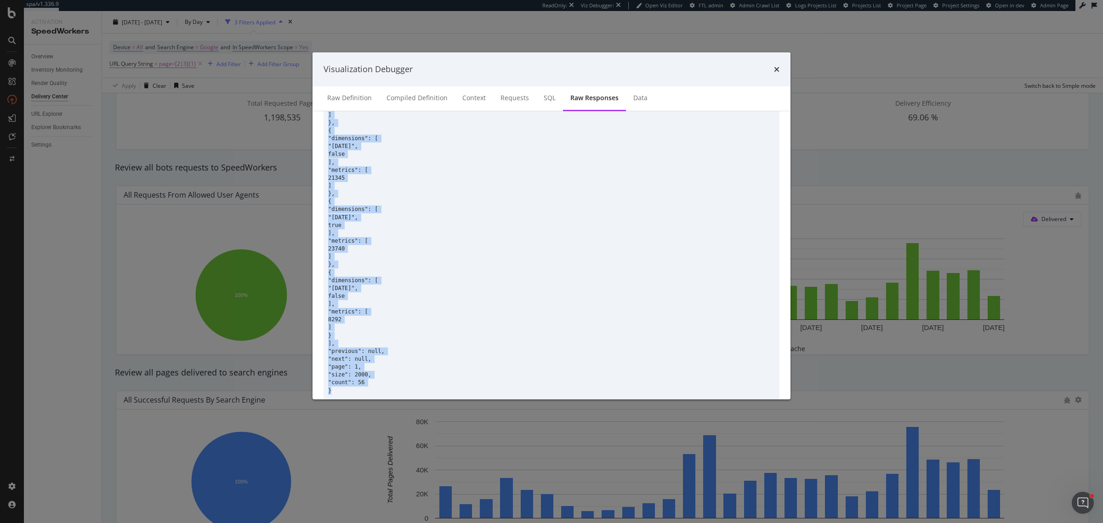
drag, startPoint x: 329, startPoint y: 267, endPoint x: 421, endPoint y: 382, distance: 148.4
copy div "{ "results": [ { "dimensions": [ "2025-07-26", true ], "metrics": [ 26689 ] }, …"
click at [774, 67] on icon "times" at bounding box center [777, 69] width 6 height 7
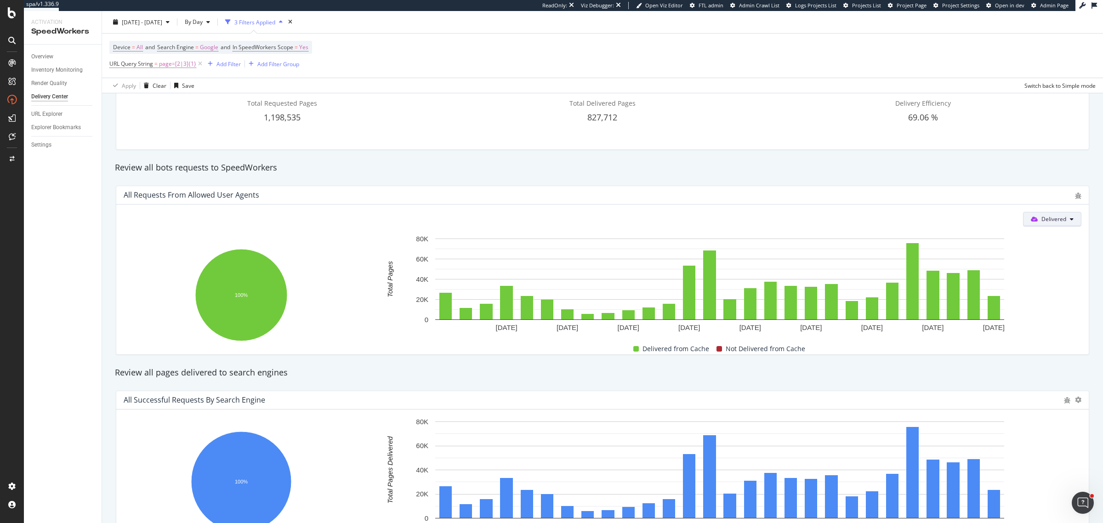
click at [1044, 216] on span "Delivered" at bounding box center [1053, 219] width 25 height 8
click at [1044, 265] on div "Not Delivered" at bounding box center [1047, 271] width 65 height 13
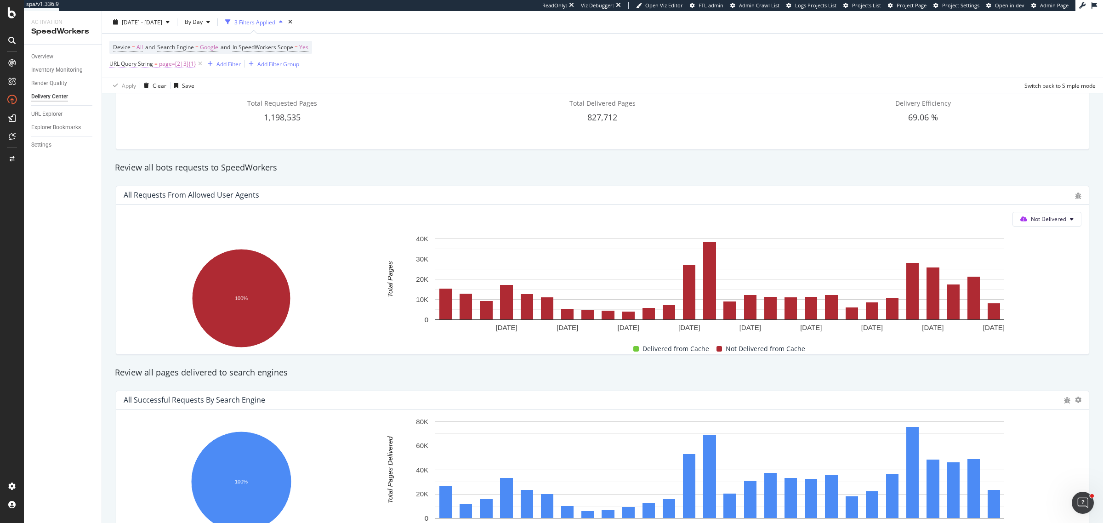
click at [166, 61] on span "page=[2|3]{1}" at bounding box center [177, 63] width 37 height 13
click at [137, 102] on input "page=[2|3]{1}$" at bounding box center [161, 102] width 87 height 15
drag, startPoint x: 138, startPoint y: 102, endPoint x: 148, endPoint y: 101, distance: 10.1
click at [148, 101] on input "page=[2|3]{1}$" at bounding box center [161, 102] width 87 height 15
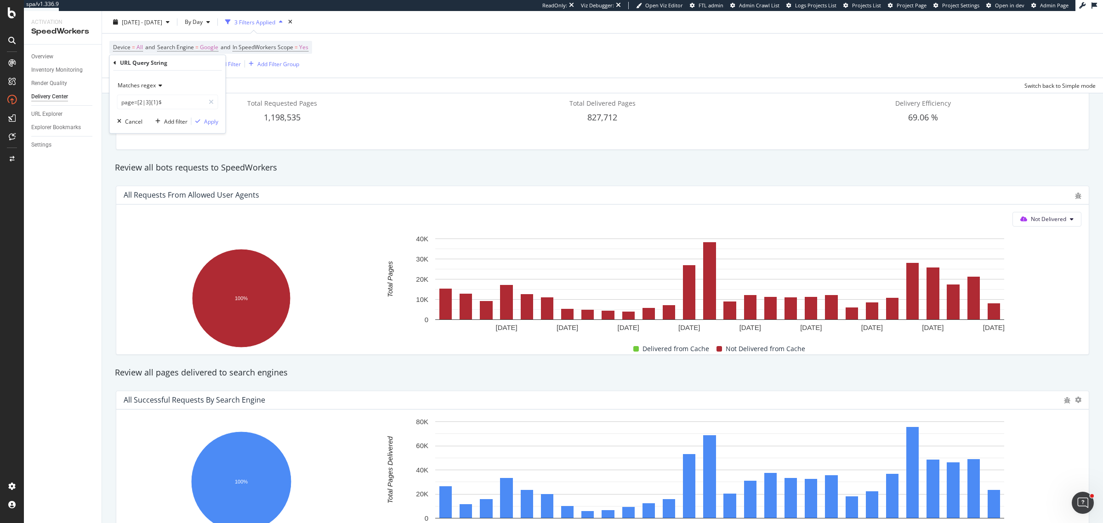
click at [134, 85] on span "Matches regex" at bounding box center [137, 85] width 38 height 8
click at [156, 86] on icon at bounding box center [159, 86] width 6 height 6
click at [170, 212] on span "Doesn't match regex" at bounding box center [148, 212] width 53 height 8
click at [212, 123] on div "Apply" at bounding box center [211, 121] width 14 height 8
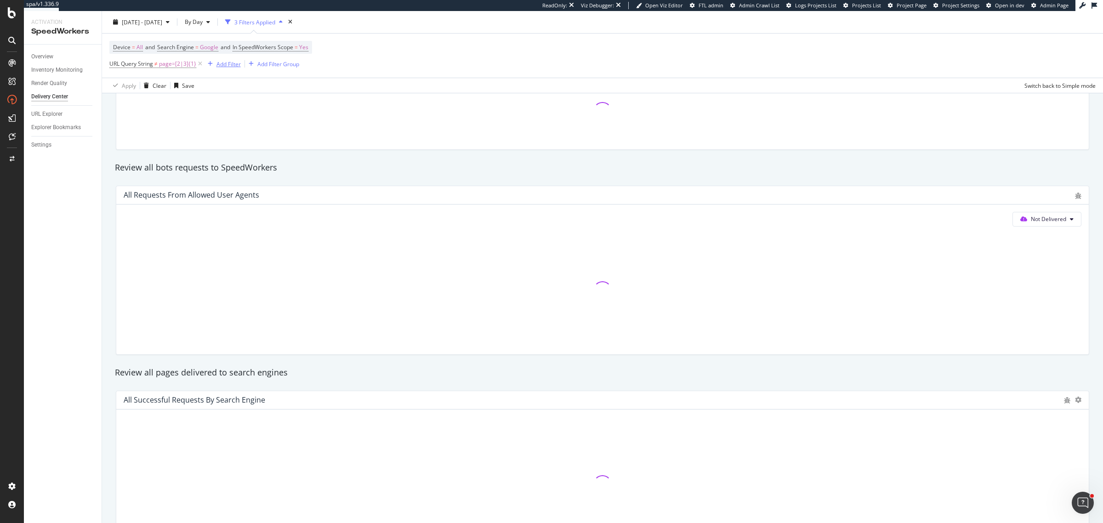
click at [221, 66] on div "Add Filter" at bounding box center [228, 64] width 24 height 8
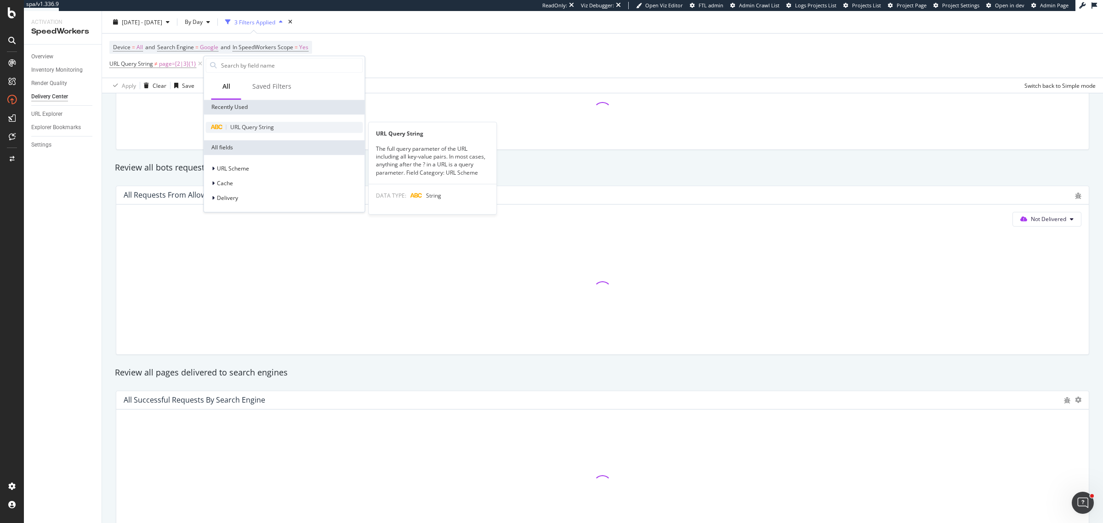
click at [246, 124] on span "URL Query String" at bounding box center [252, 127] width 44 height 8
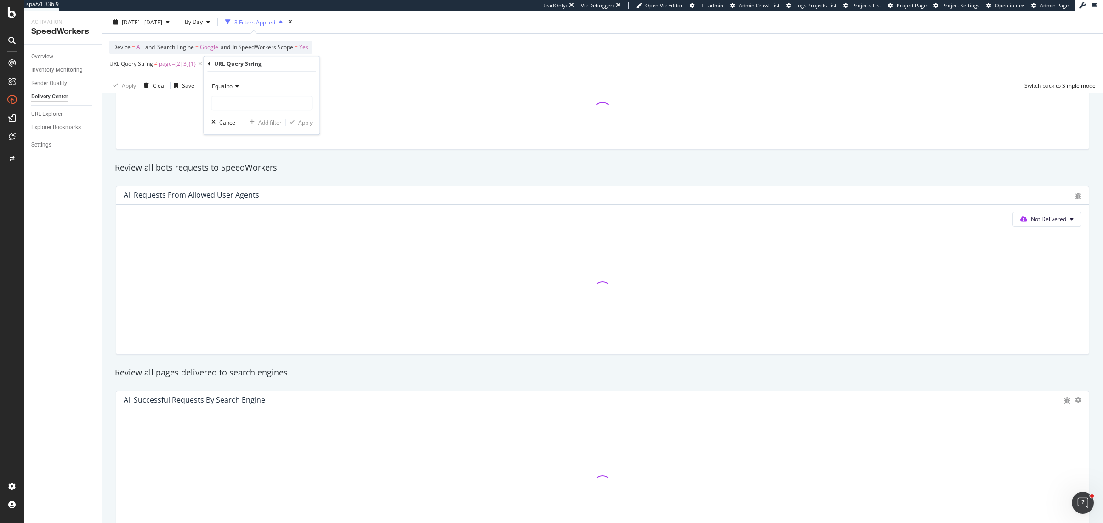
click at [238, 95] on div "Equal to" at bounding box center [261, 94] width 101 height 31
click at [236, 89] on icon at bounding box center [236, 87] width 6 height 6
click at [236, 175] on span "Contains" at bounding box center [227, 177] width 23 height 8
click at [244, 97] on input "text" at bounding box center [262, 103] width 100 height 15
type input "page="
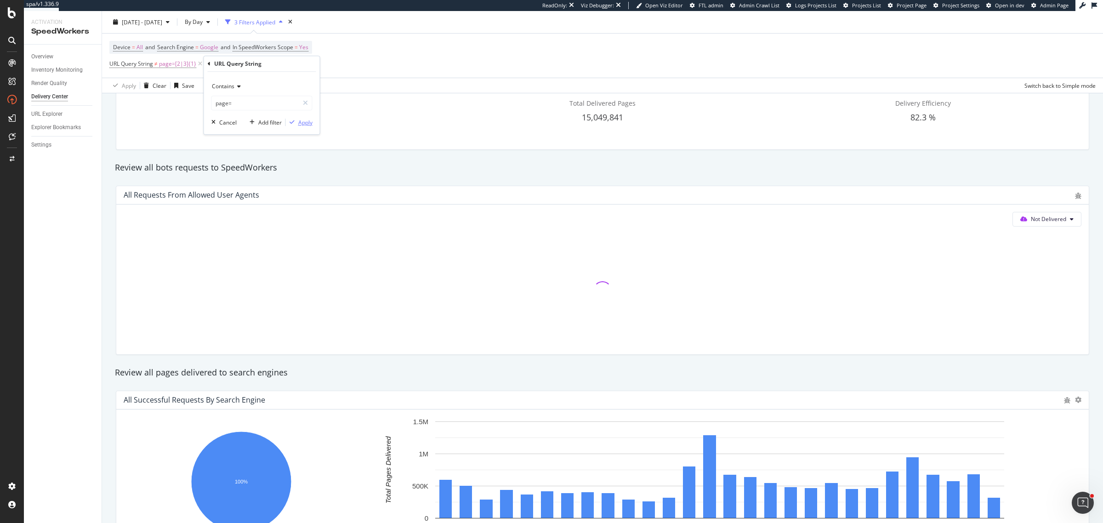
click at [303, 122] on div "Apply" at bounding box center [305, 123] width 14 height 8
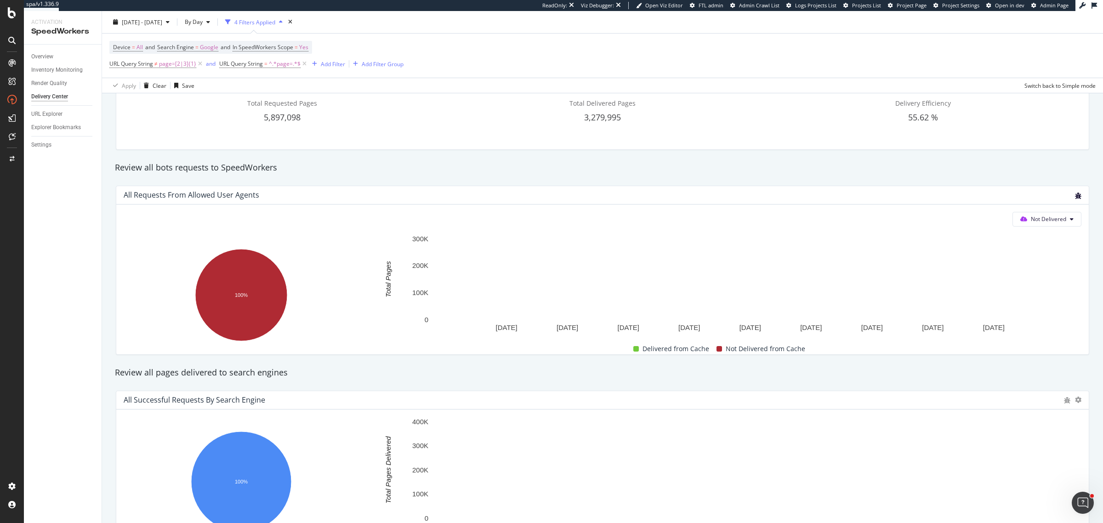
click at [1065, 196] on div "All Requests from Allowed User Agents" at bounding box center [602, 195] width 972 height 18
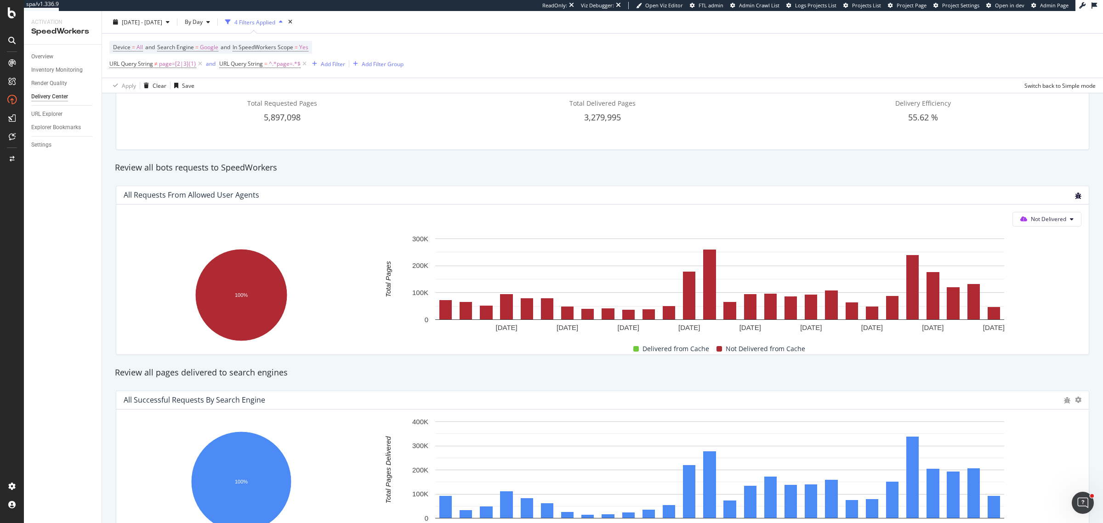
click at [1075, 196] on icon "bug" at bounding box center [1078, 196] width 6 height 6
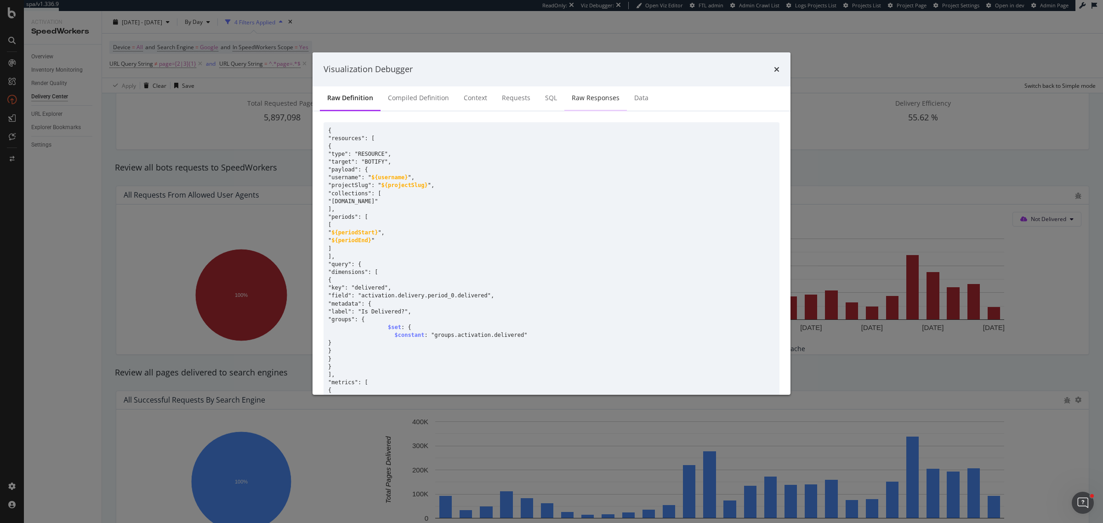
click at [580, 94] on div "Raw Responses" at bounding box center [596, 97] width 48 height 9
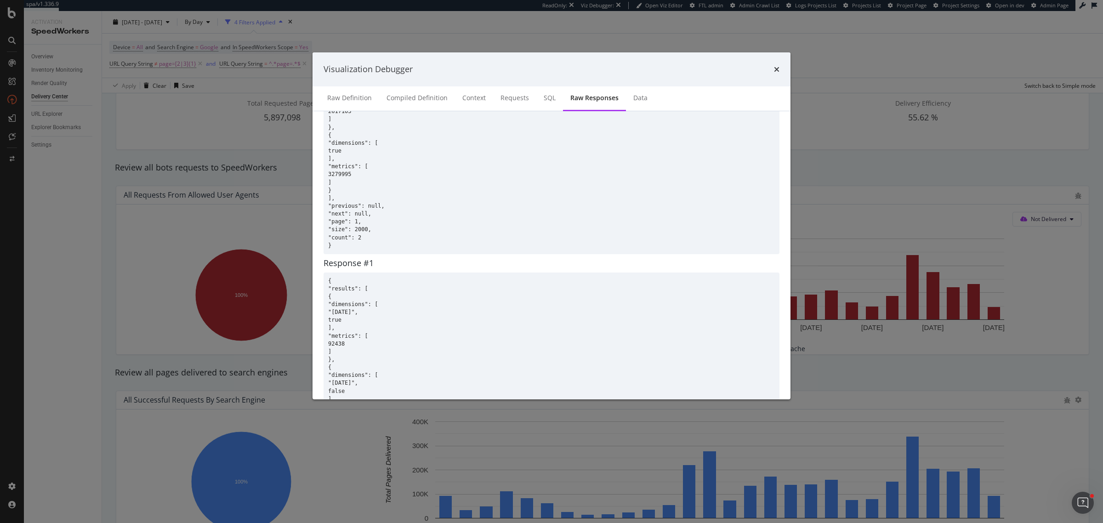
scroll to position [115, 0]
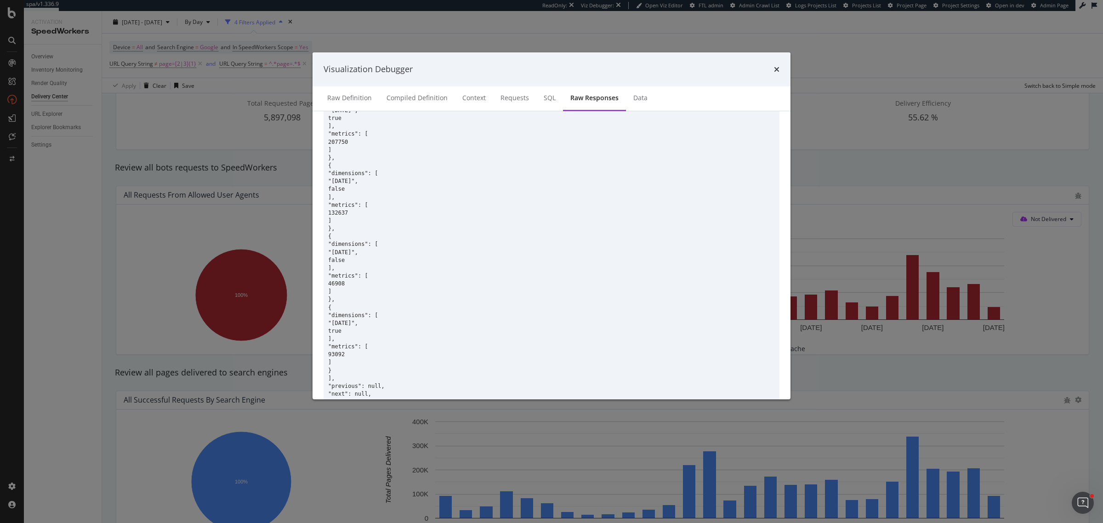
scroll to position [4029, 0]
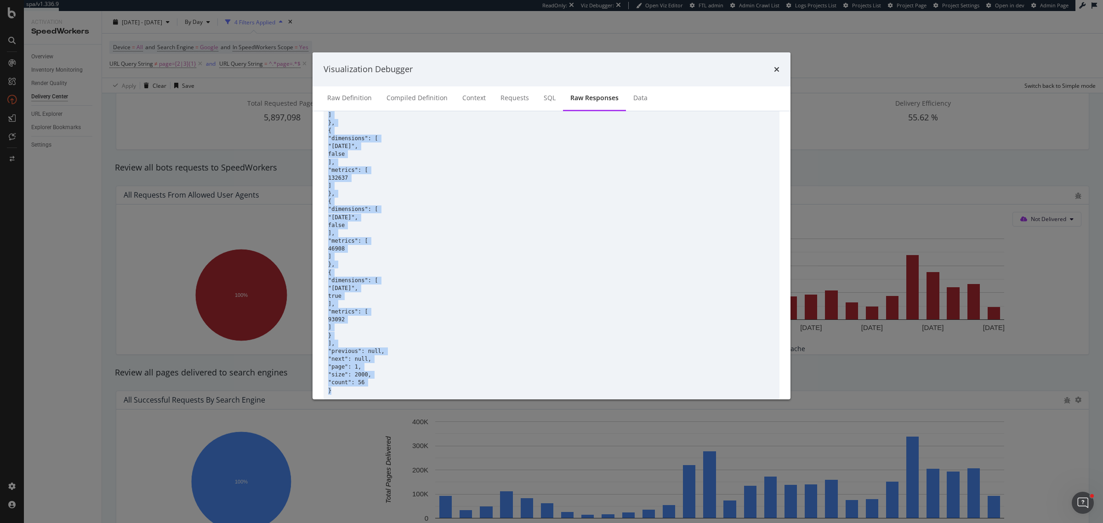
drag, startPoint x: 328, startPoint y: 267, endPoint x: 441, endPoint y: 384, distance: 162.8
copy div "{ "results": [ { "dimensions": [ "2025-07-26", true ], "metrics": [ 92438 ] }, …"
click at [774, 68] on icon "times" at bounding box center [777, 69] width 6 height 7
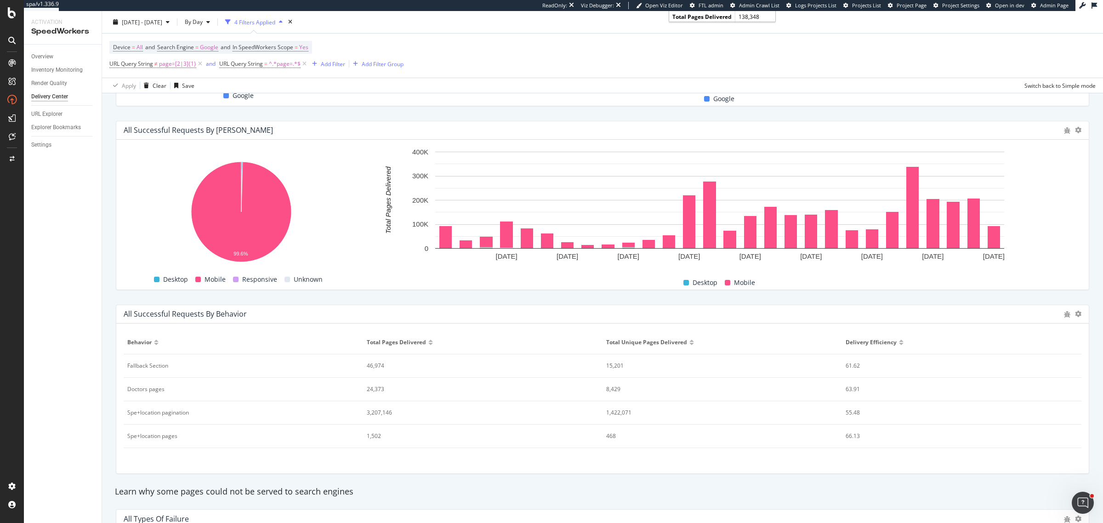
scroll to position [706, 0]
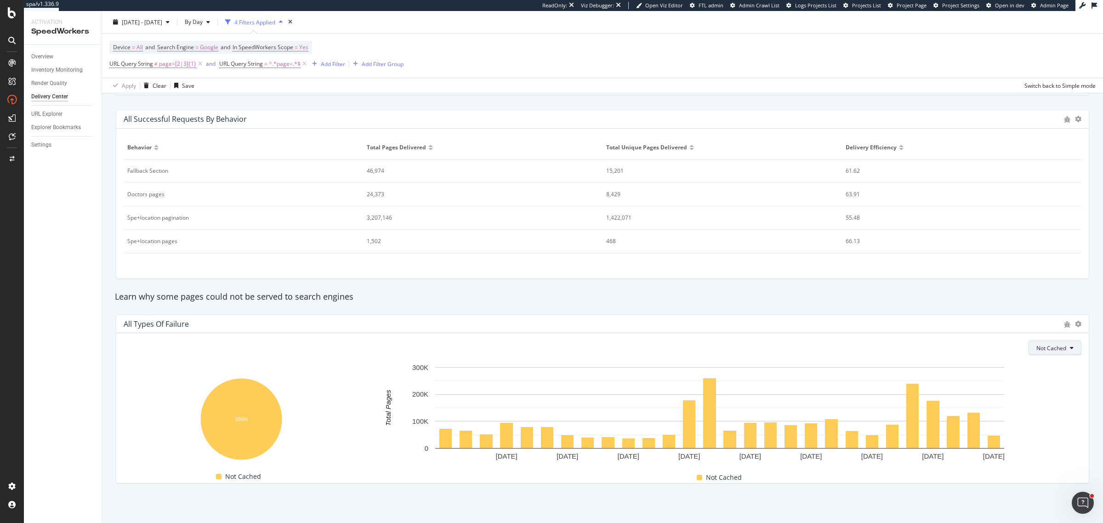
click at [1036, 352] on span "Not Cached" at bounding box center [1051, 348] width 30 height 8
click at [1004, 306] on div "Delivery Stopped" at bounding box center [976, 310] width 86 height 13
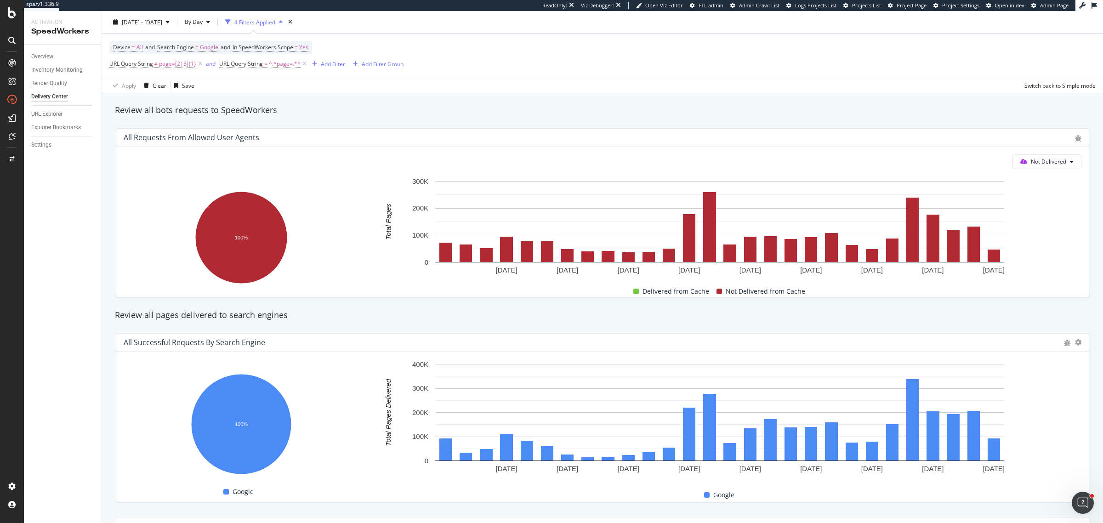
scroll to position [0, 0]
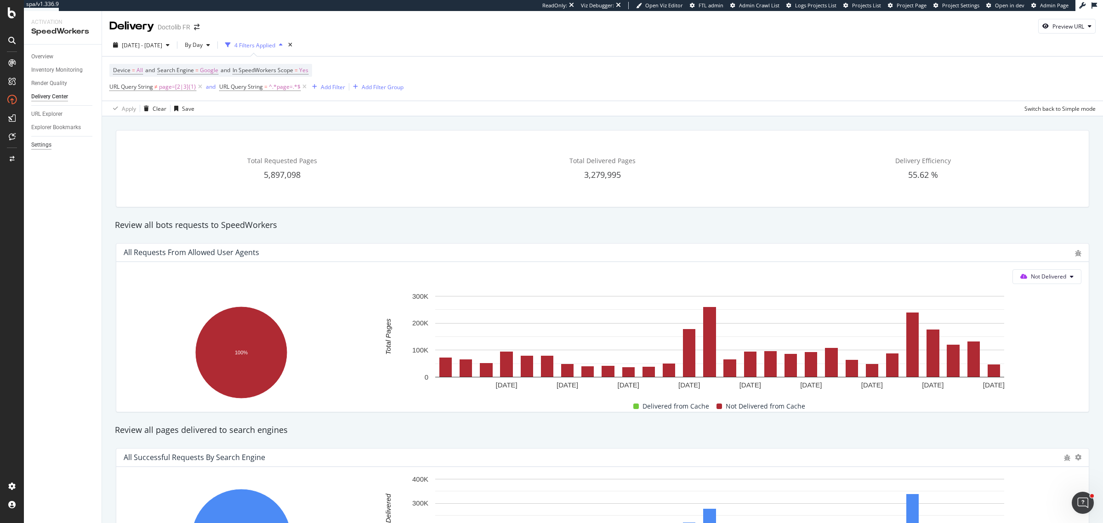
click at [49, 143] on div "Settings" at bounding box center [41, 145] width 20 height 10
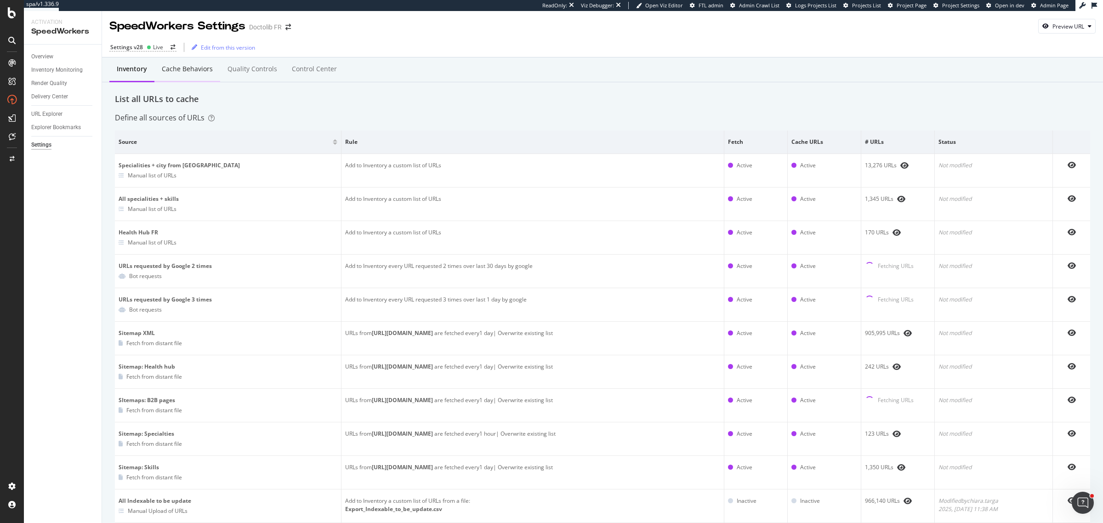
click at [173, 72] on div "Cache behaviors" at bounding box center [187, 68] width 51 height 9
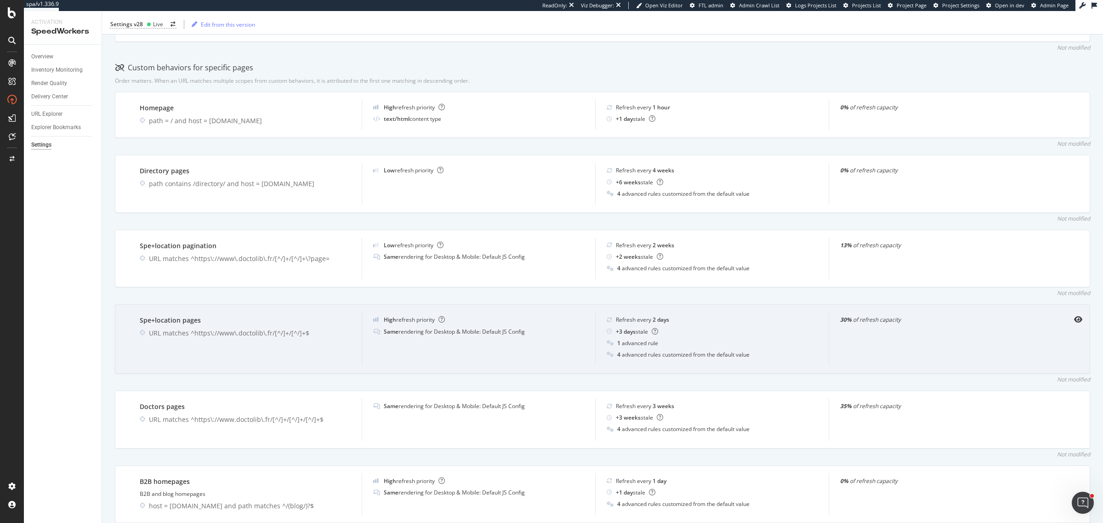
scroll to position [287, 0]
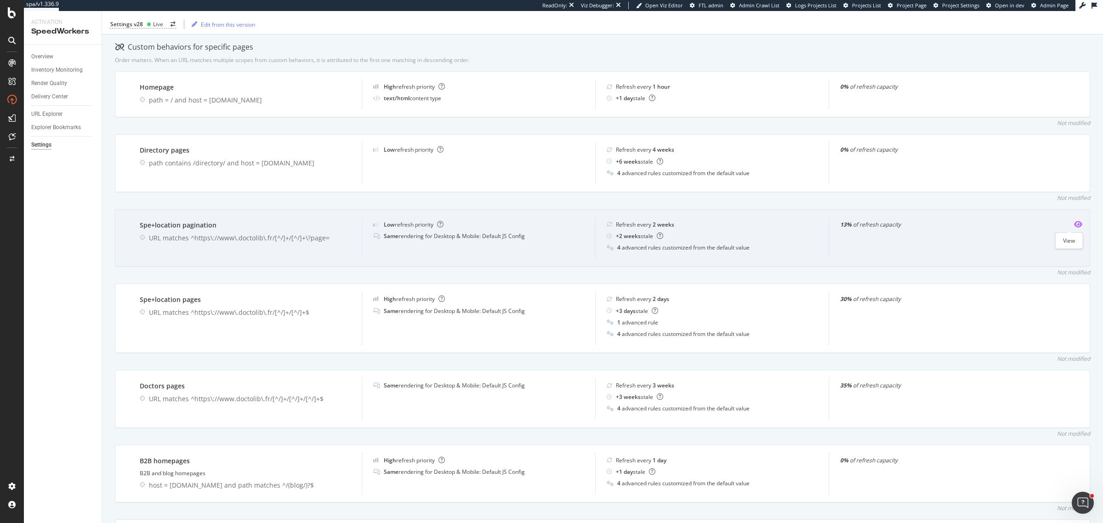
click at [1074, 223] on icon "eye" at bounding box center [1078, 224] width 8 height 7
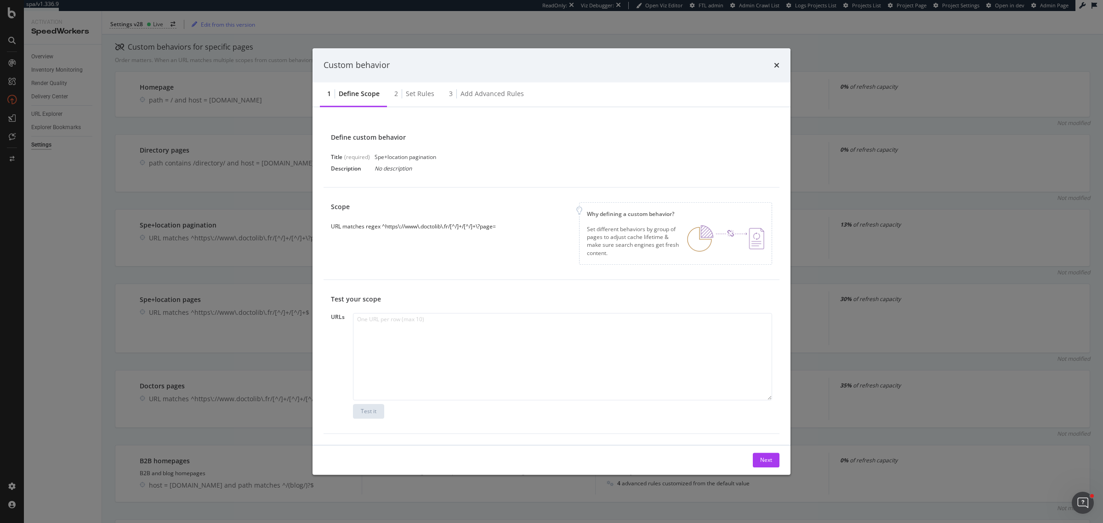
click at [493, 233] on div "Scope URL matches regex ^https\://www\.doctolib\.fr/[^/]+/[^/]+\?page= Why defi…" at bounding box center [551, 233] width 441 height 62
click at [492, 227] on div "URL matches regex ^https\://www\.doctolib\.fr/[^/]+/[^/]+\?page=" at bounding box center [413, 226] width 165 height 8
click at [778, 60] on div "times" at bounding box center [777, 65] width 6 height 12
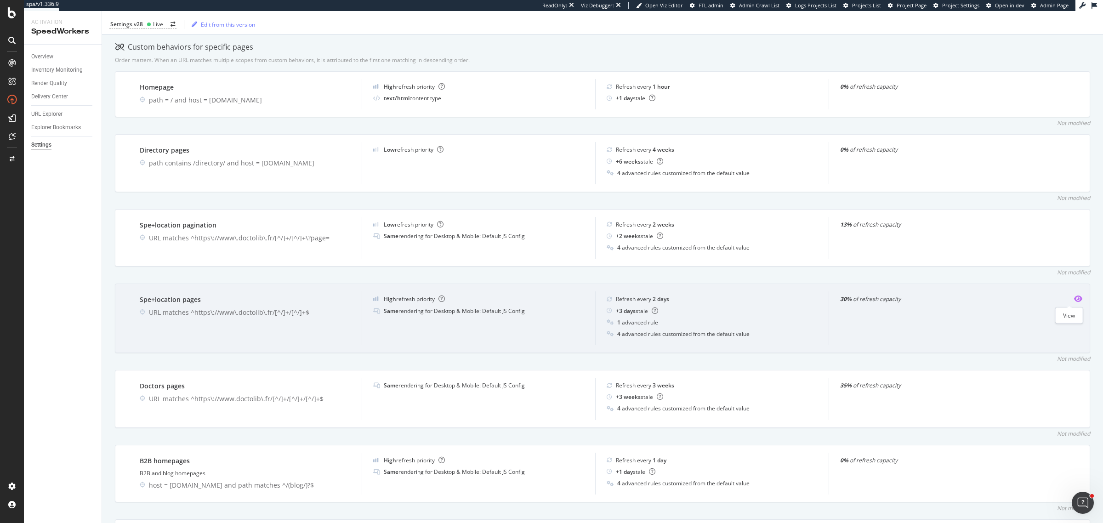
click at [1074, 300] on icon "eye" at bounding box center [1078, 298] width 8 height 7
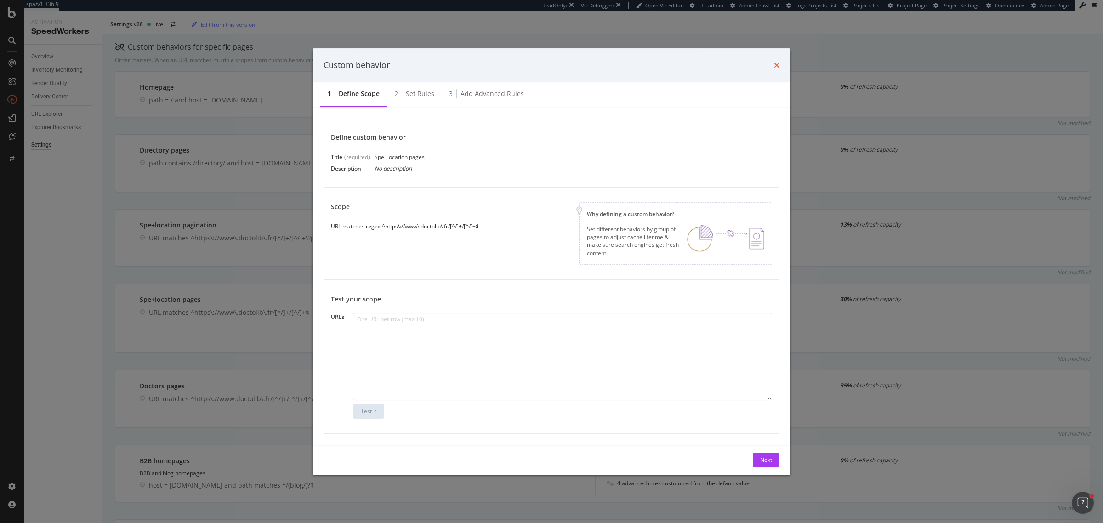
click at [778, 67] on icon "times" at bounding box center [777, 65] width 6 height 7
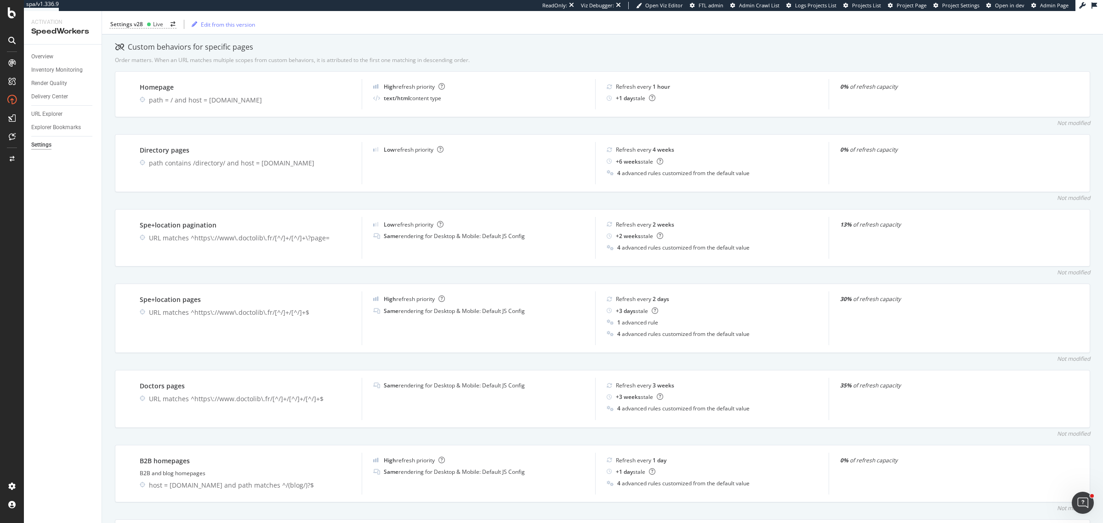
click at [147, 17] on div "Settings v28 Live Edit from this version" at bounding box center [602, 24] width 1001 height 19
click at [148, 20] on div "Live" at bounding box center [155, 24] width 17 height 8
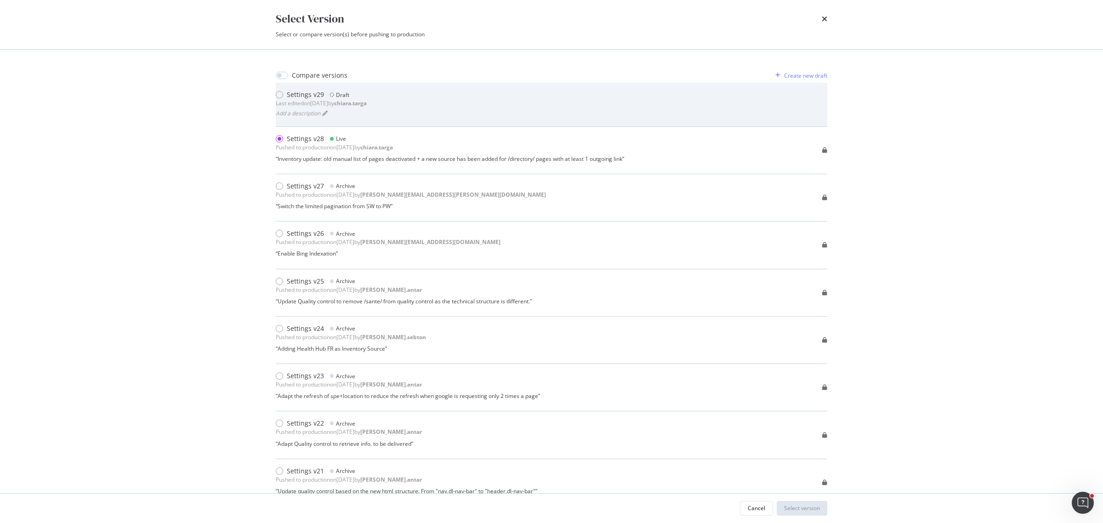
click at [322, 98] on div "Settings v29" at bounding box center [305, 94] width 37 height 9
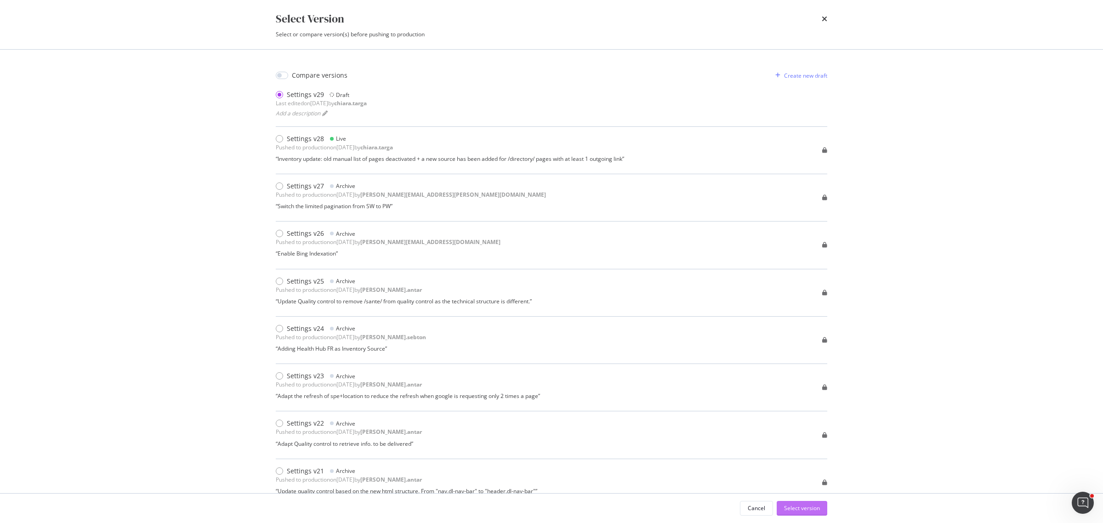
click at [794, 508] on div "Select version" at bounding box center [802, 508] width 36 height 8
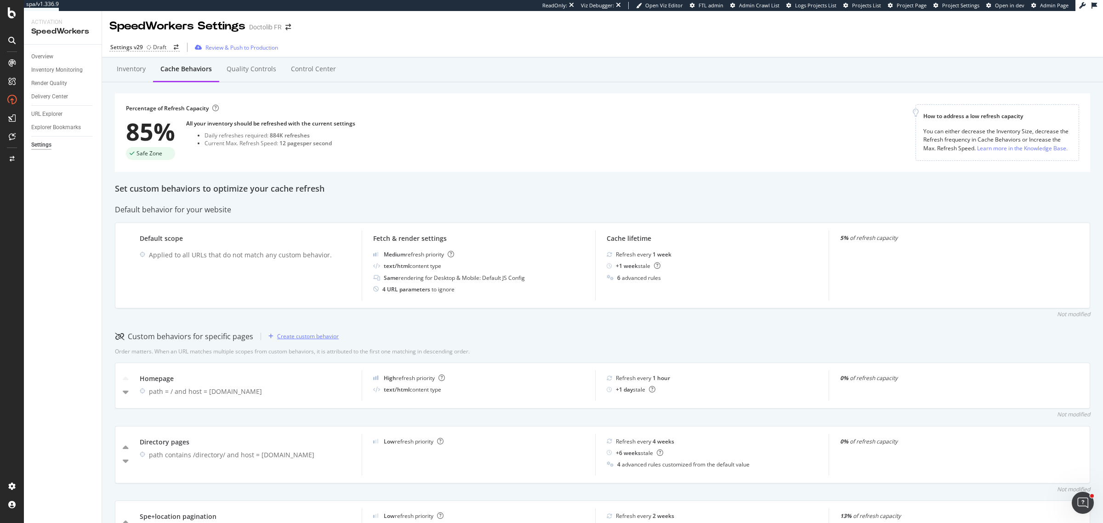
click at [307, 335] on div "Create custom behavior" at bounding box center [308, 336] width 62 height 8
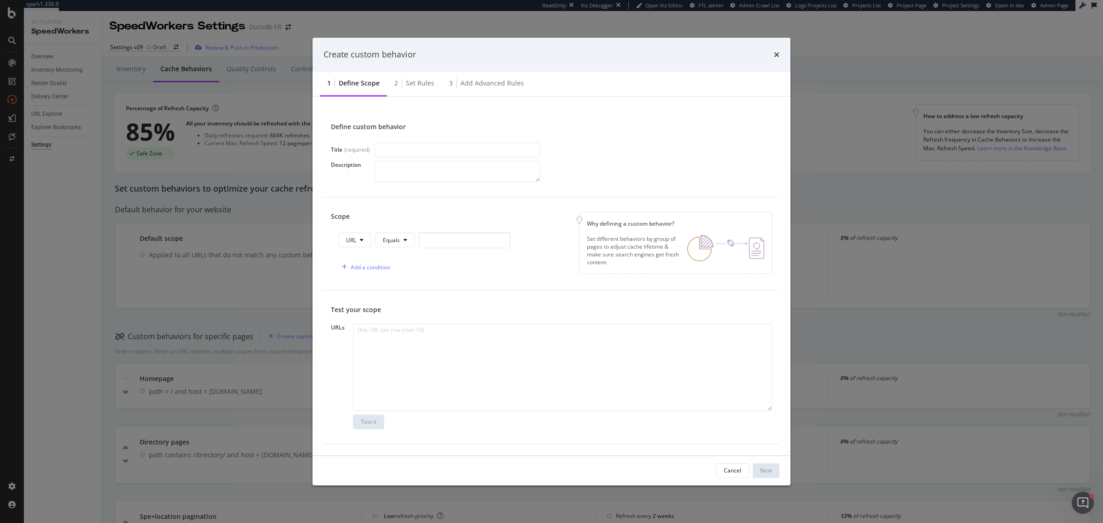
click at [392, 263] on div "Add a condition" at bounding box center [424, 267] width 172 height 16
click at [384, 265] on div "Add a condition" at bounding box center [371, 267] width 40 height 8
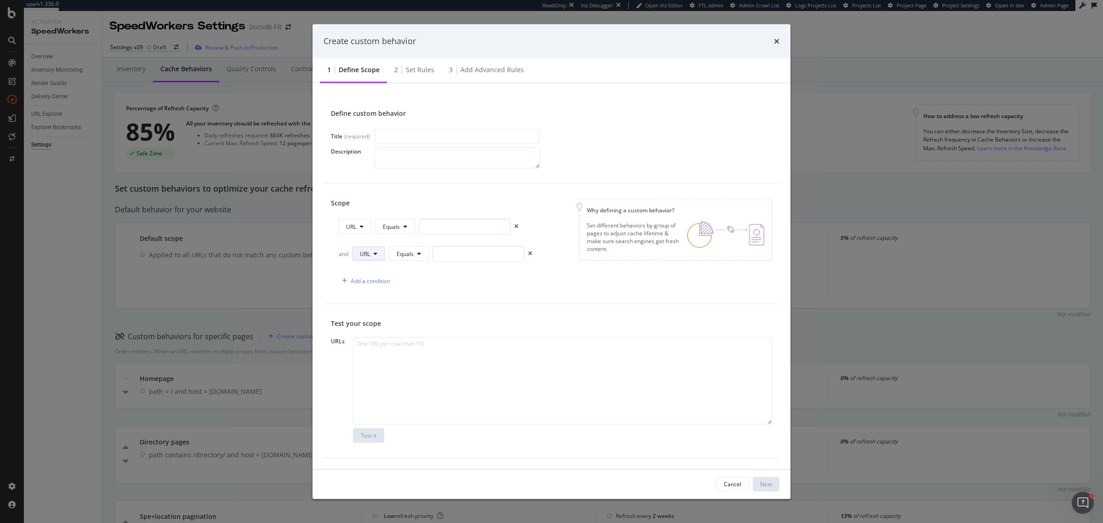
click at [377, 258] on button "URL" at bounding box center [368, 253] width 33 height 15
click at [385, 339] on span "Query String" at bounding box center [376, 340] width 32 height 8
click at [422, 254] on span "Equals" at bounding box center [427, 254] width 17 height 8
click at [778, 37] on icon "times" at bounding box center [777, 40] width 6 height 7
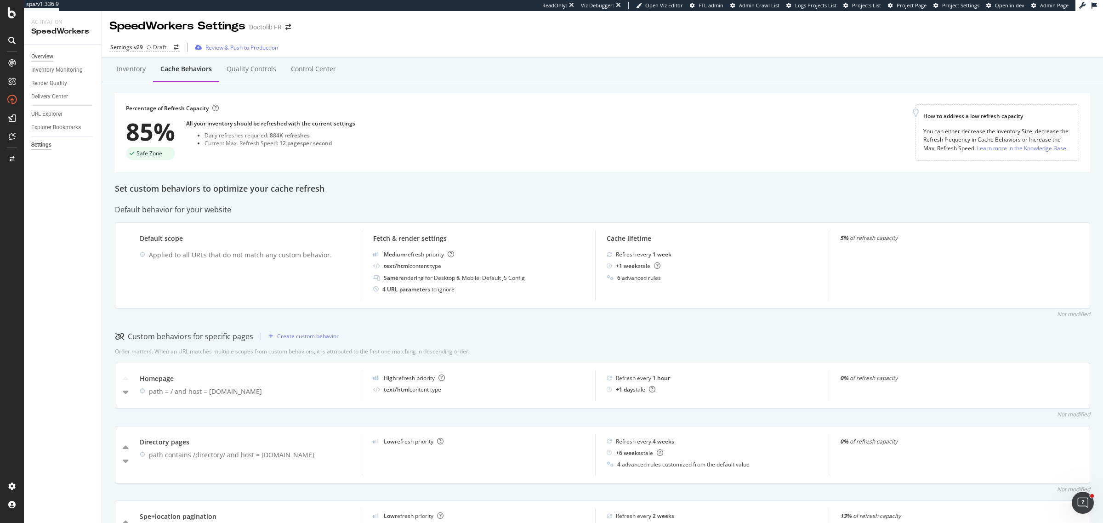
click at [48, 56] on div "Overview" at bounding box center [42, 57] width 22 height 10
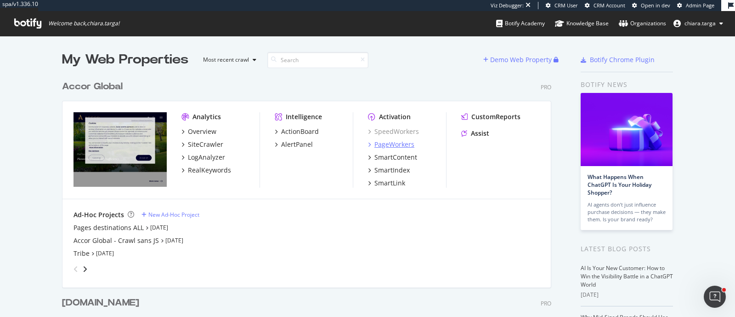
click at [388, 145] on div "PageWorkers" at bounding box center [394, 144] width 40 height 9
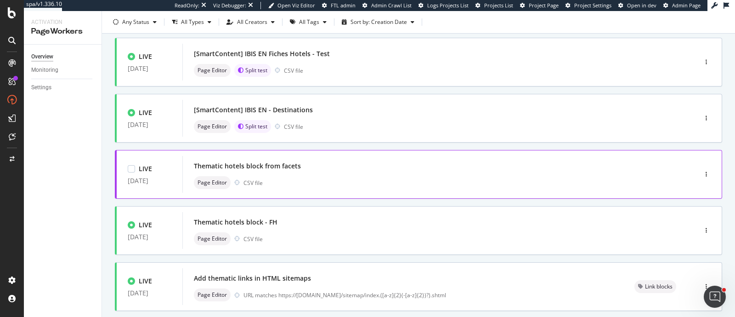
scroll to position [114, 0]
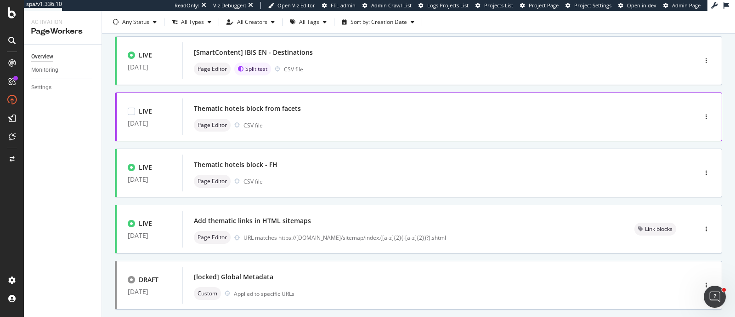
click at [308, 123] on div "Page Editor CSV file" at bounding box center [426, 125] width 464 height 13
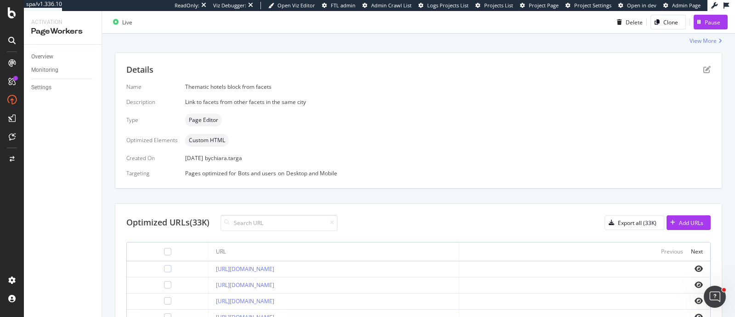
scroll to position [106, 0]
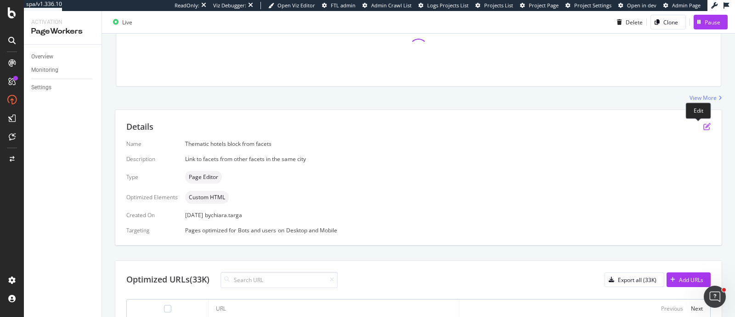
click at [703, 125] on icon "pen-to-square" at bounding box center [706, 126] width 7 height 7
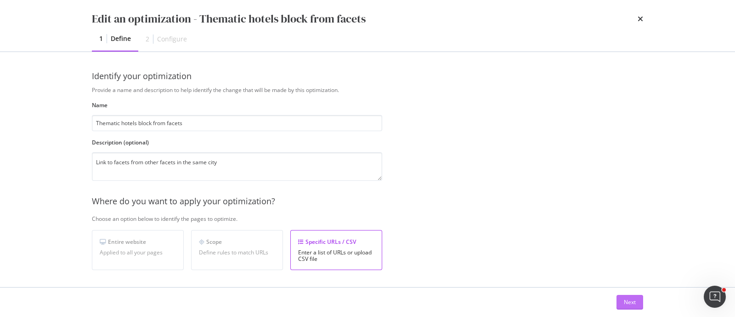
click at [630, 303] on div "Next" at bounding box center [630, 302] width 12 height 8
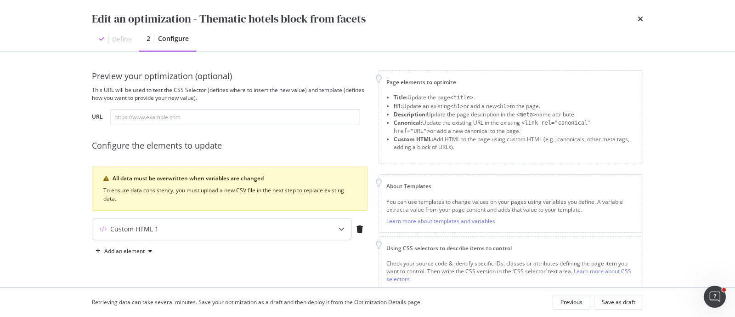
click at [340, 234] on div "modal" at bounding box center [341, 228] width 20 height 21
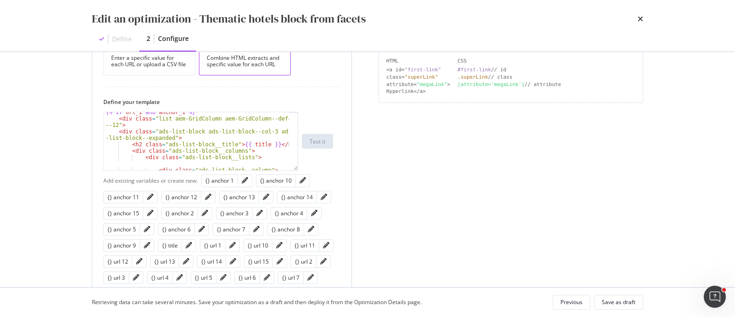
scroll to position [23, 0]
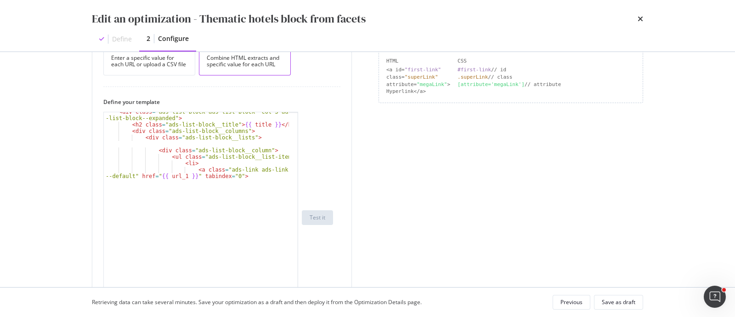
drag, startPoint x: 294, startPoint y: 166, endPoint x: 323, endPoint y: 295, distance: 132.0
click at [333, 316] on html "spa/v1.336.10 ReadOnly: Viz Debugger: Open Viz Editor FTL admin Admin Crawl Lis…" at bounding box center [367, 158] width 735 height 317
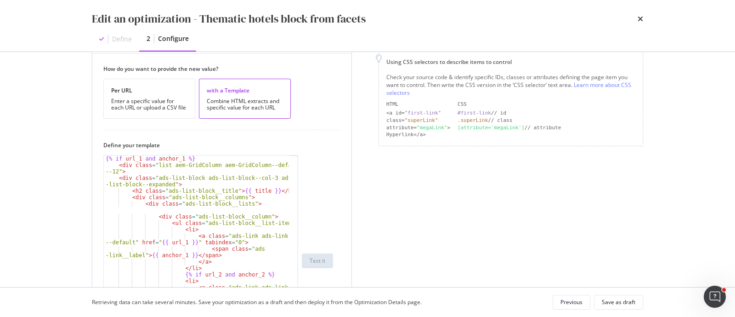
scroll to position [172, 0]
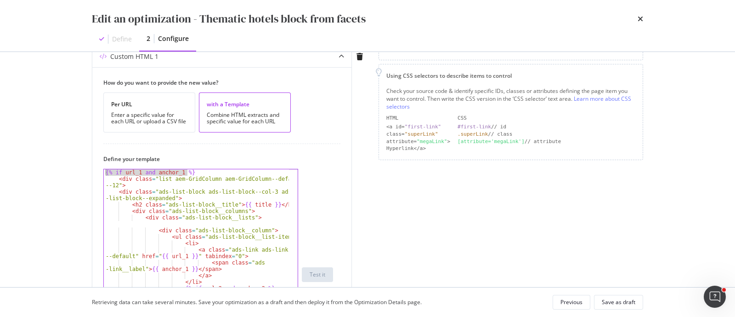
drag, startPoint x: 213, startPoint y: 171, endPoint x: 61, endPoint y: 173, distance: 152.1
click at [61, 173] on div "Edit an optimization - Thematic hotels block from facets Define 2 Configure Pre…" at bounding box center [367, 158] width 735 height 317
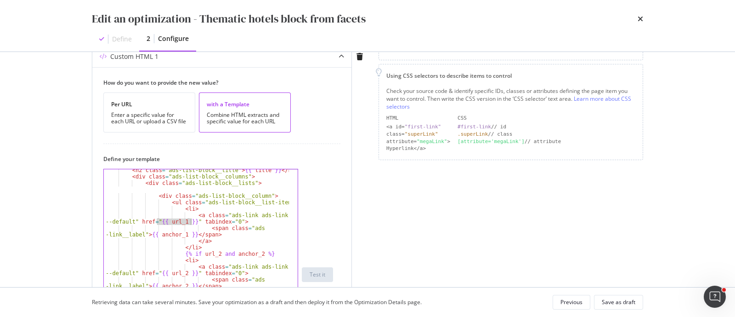
drag, startPoint x: 159, startPoint y: 221, endPoint x: 191, endPoint y: 221, distance: 32.2
click at [191, 221] on div "< h2 class = "ads-list-block__title" > {{ title }} </ h2 > < div class = "ads-l…" at bounding box center [197, 281] width 186 height 229
drag, startPoint x: 178, startPoint y: 253, endPoint x: 266, endPoint y: 252, distance: 87.8
click at [266, 252] on div "< h2 class = "ads-list-block__title" > {{ title }} </ h2 > < div class = "ads-l…" at bounding box center [197, 281] width 186 height 229
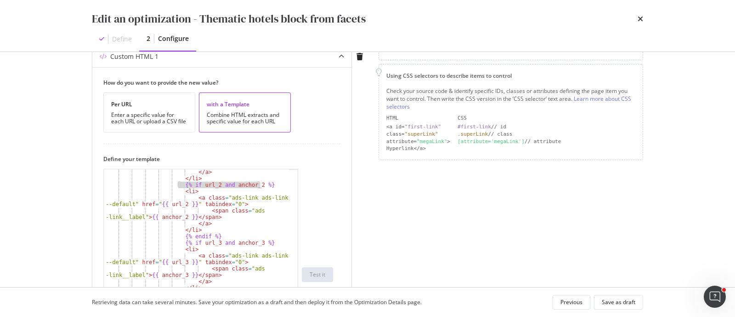
scroll to position [103, 0]
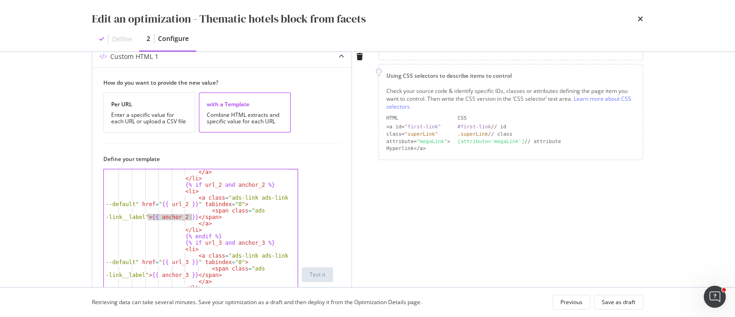
drag, startPoint x: 149, startPoint y: 217, endPoint x: 191, endPoint y: 214, distance: 41.9
click at [191, 214] on div "</ a > </ li > {% if url_2 and anchor_2 %} < li > < a class = "ads-link ads-lin…" at bounding box center [197, 283] width 186 height 229
drag, startPoint x: 179, startPoint y: 235, endPoint x: 214, endPoint y: 235, distance: 34.5
click at [214, 235] on div "</ a > </ li > {% if url_2 and anchor_2 %} < li > < a class = "ads-link ads-lin…" at bounding box center [197, 283] width 186 height 229
type textarea "{% endif %}"
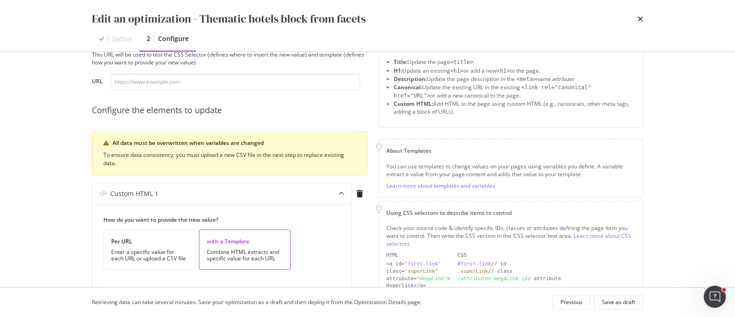
scroll to position [0, 0]
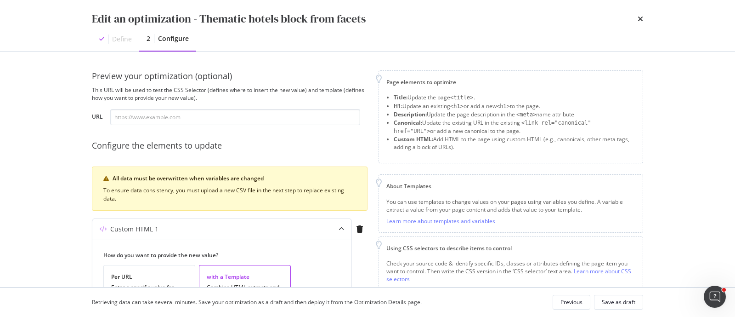
click at [636, 20] on div "Edit an optimization - Thematic hotels block from facets" at bounding box center [367, 19] width 551 height 16
click at [641, 20] on icon "times" at bounding box center [641, 18] width 6 height 7
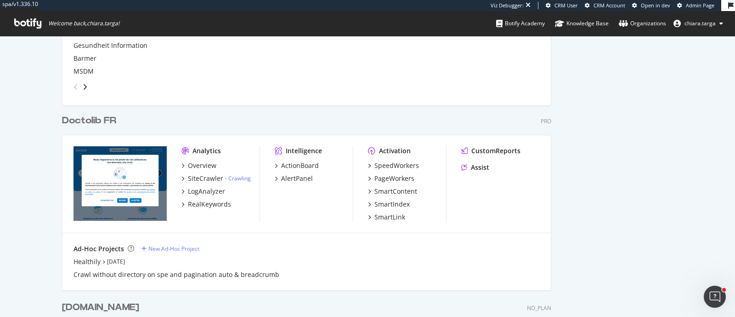
scroll to position [402, 0]
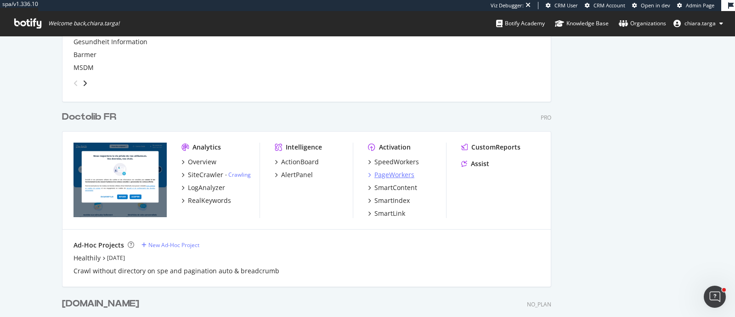
click at [389, 177] on div "PageWorkers" at bounding box center [394, 174] width 40 height 9
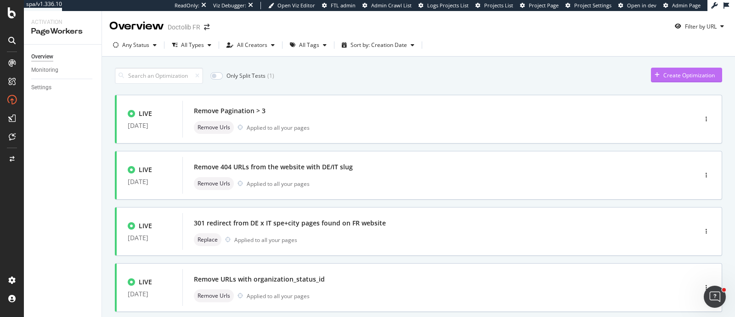
click at [689, 74] on div "Create Optimization" at bounding box center [689, 75] width 51 height 8
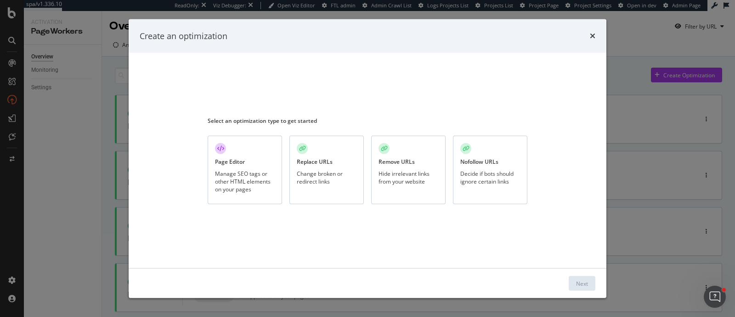
click at [255, 167] on div "Page Editor Manage SEO tags or other HTML elements on your pages" at bounding box center [245, 170] width 74 height 68
click at [588, 281] on div "Next" at bounding box center [582, 283] width 12 height 8
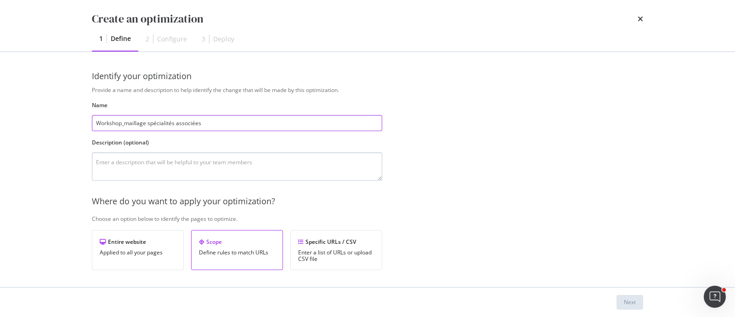
type input "Workshop_maillage spécialités associées"
click at [230, 162] on textarea "modal" at bounding box center [237, 166] width 290 height 28
drag, startPoint x: 207, startPoint y: 118, endPoint x: 85, endPoint y: 123, distance: 122.3
click at [85, 123] on div "Identify your optimization Provide a name and description to help identify the …" at bounding box center [368, 169] width 588 height 235
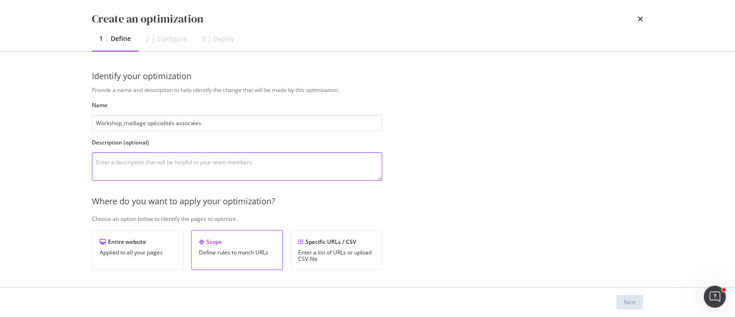
click at [170, 164] on textarea "modal" at bounding box center [237, 166] width 290 height 28
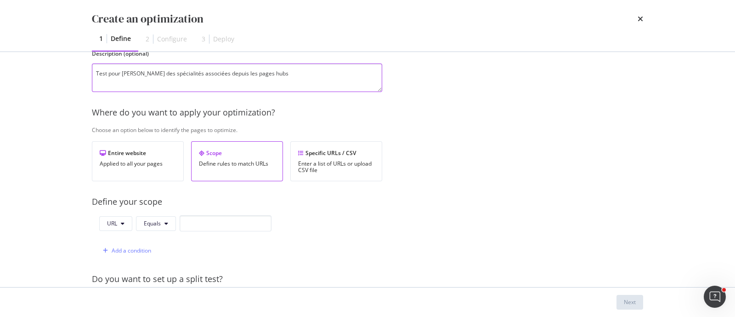
scroll to position [114, 0]
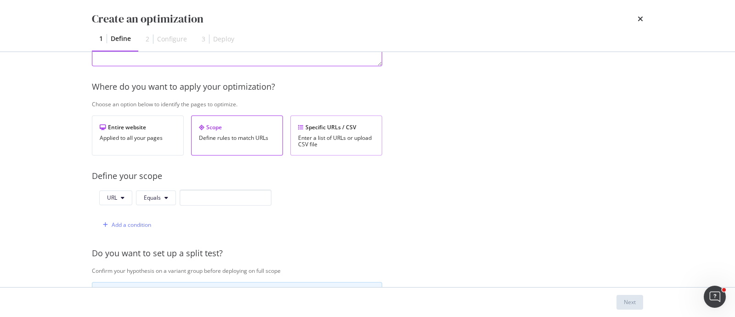
type textarea "Test pour mailler des spécialités associées depuis les pages hubs"
click at [308, 143] on div "Enter a list of URLs or upload CSV file" at bounding box center [336, 141] width 76 height 13
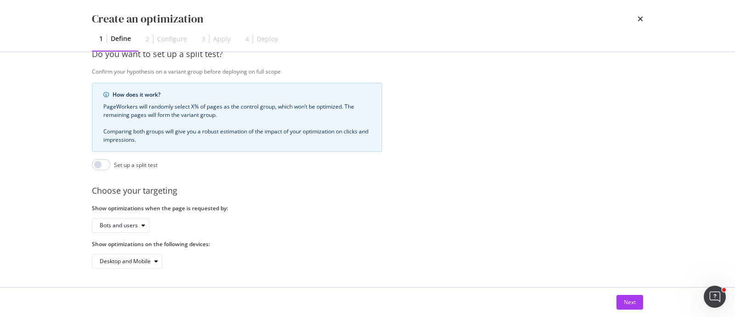
scroll to position [244, 0]
click at [632, 302] on div "Next" at bounding box center [630, 302] width 12 height 8
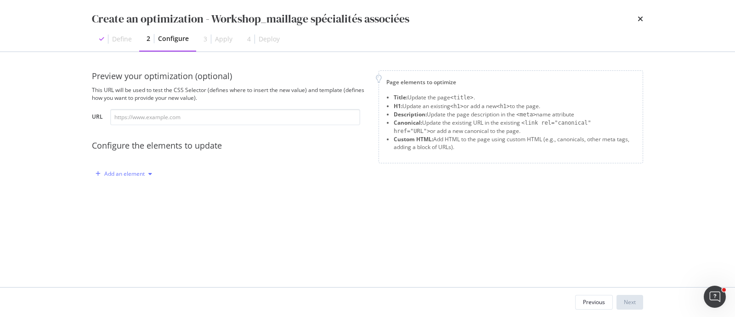
click at [135, 176] on div "Add an element" at bounding box center [124, 174] width 40 height 6
click at [142, 248] on div "Custom HTML" at bounding box center [134, 252] width 36 height 8
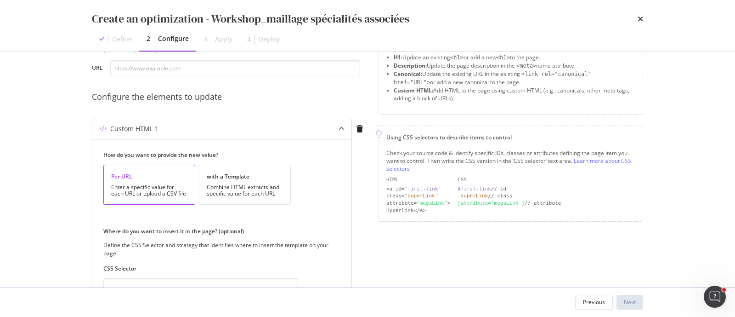
scroll to position [114, 0]
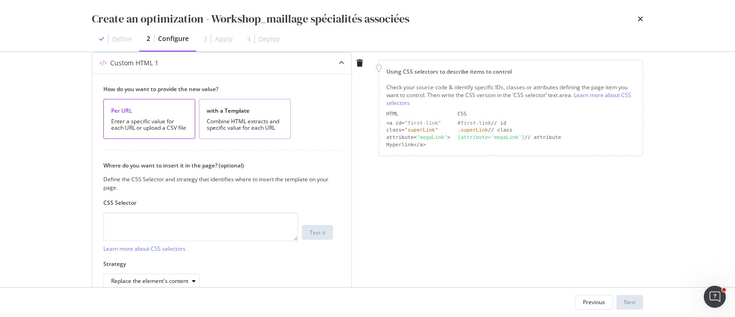
click at [259, 127] on div "Combine HTML extracts and specific value for each URL" at bounding box center [245, 124] width 76 height 13
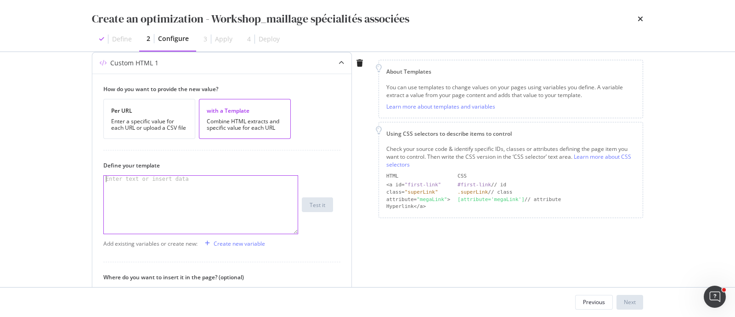
click at [233, 220] on div "modal" at bounding box center [201, 211] width 194 height 71
paste textarea "{% endif %}"
type textarea "{% endif %}"
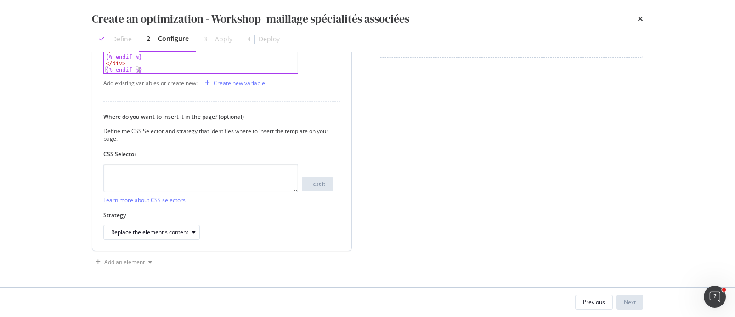
scroll to position [217, 0]
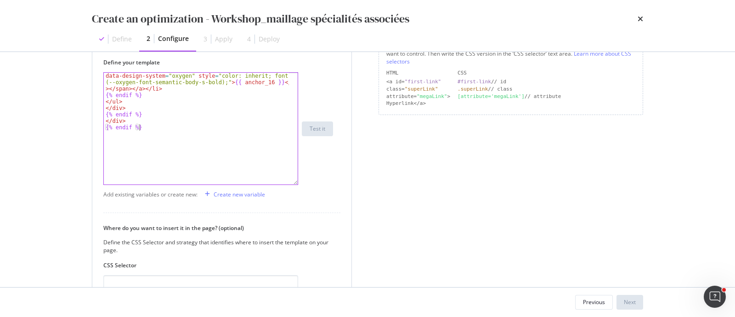
drag, startPoint x: 295, startPoint y: 128, endPoint x: 294, endPoint y: 217, distance: 88.7
click at [294, 185] on div "{% endif %} < li class = "w-[424px] ml-16 mb-8" > < a class = "RZ5upiDlXuW42jyY…" at bounding box center [200, 128] width 195 height 113
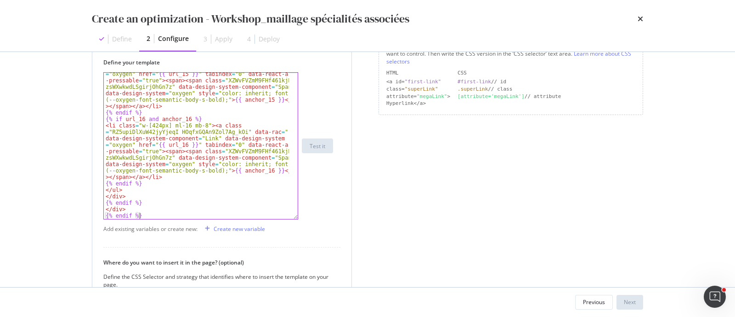
scroll to position [332, 0]
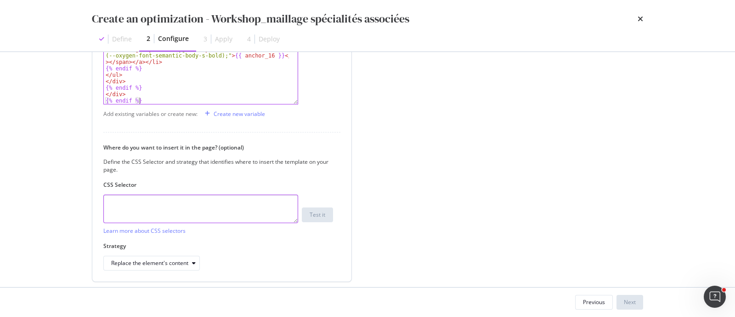
click at [248, 213] on textarea "modal" at bounding box center [200, 208] width 195 height 28
paste textarea "#react-main > div.flex.flex-col.flex-1.w-full.bg-white > div > footer > div > d…"
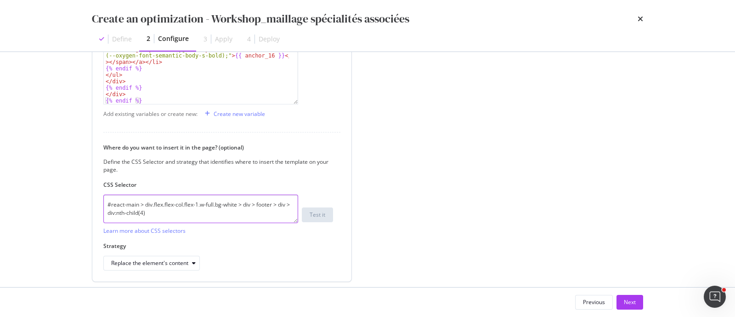
drag, startPoint x: 117, startPoint y: 212, endPoint x: 138, endPoint y: 210, distance: 21.2
click at [138, 210] on textarea "#react-main > div.flex.flex-col.flex-1.w-full.bg-white > div > footer > div > d…" at bounding box center [200, 208] width 195 height 28
type textarea "#react-main > div.flex.flex-col.flex-1.w-full.bg-white > div > footer > div > d…"
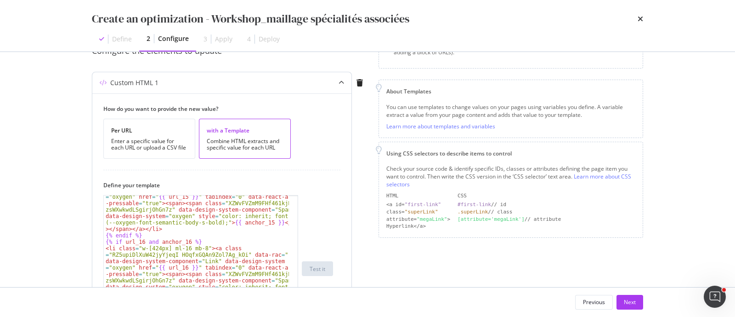
scroll to position [45, 0]
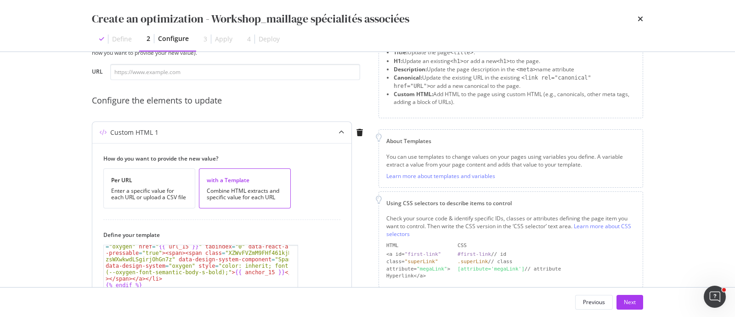
click at [195, 138] on div "Custom HTML 1" at bounding box center [221, 132] width 259 height 21
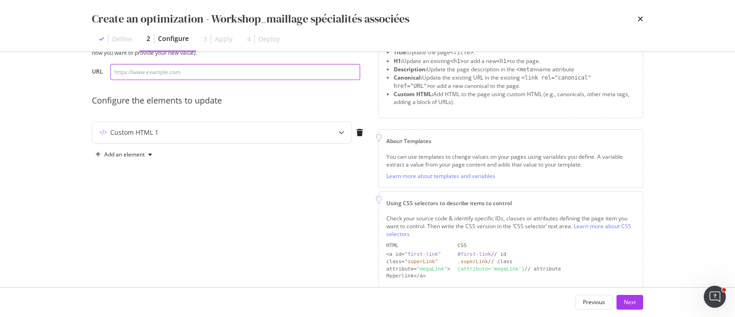
click at [192, 74] on input "modal" at bounding box center [235, 72] width 250 height 16
paste input "https://www.doctolib.fr/vegetalisme"
type input "https://www.doctolib.fr/vegetalisme"
click at [345, 130] on div "modal" at bounding box center [341, 132] width 20 height 21
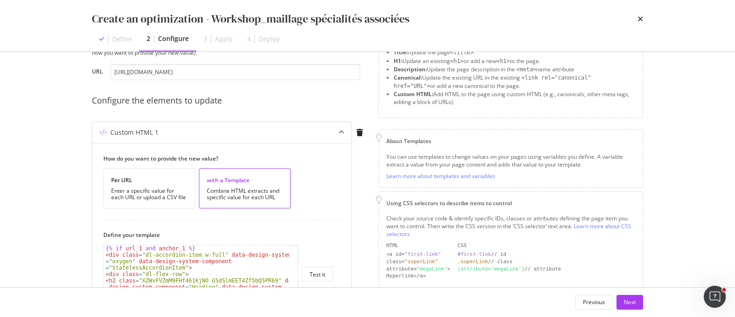
scroll to position [160, 0]
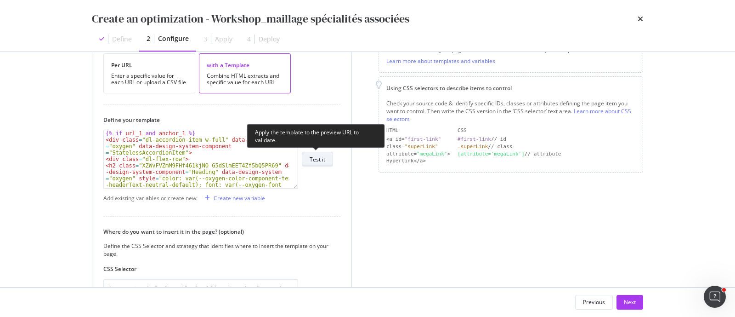
click at [326, 159] on button "Test it" at bounding box center [317, 159] width 31 height 15
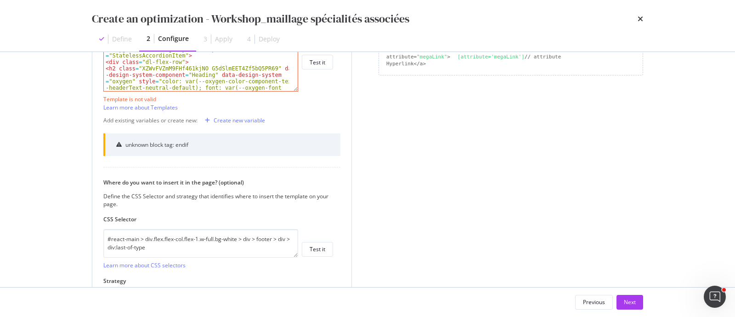
scroll to position [322, 0]
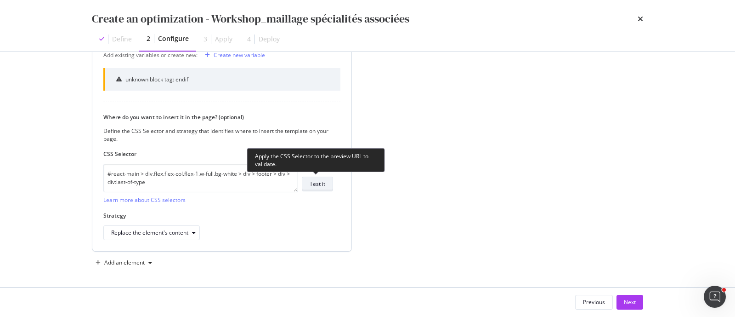
click at [312, 182] on div "Test it" at bounding box center [318, 184] width 16 height 8
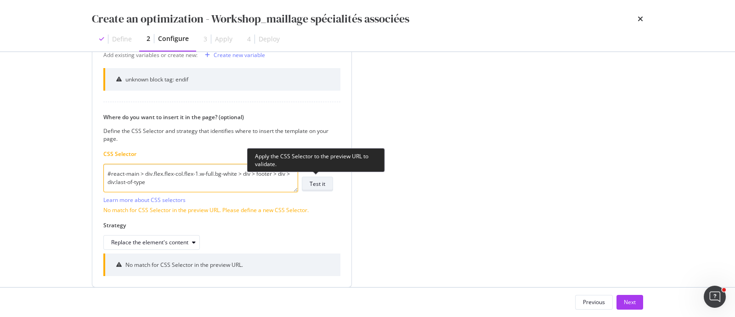
click at [312, 182] on div "Test it" at bounding box center [318, 184] width 16 height 8
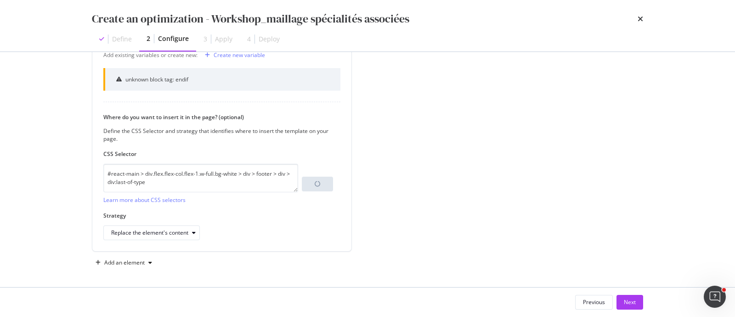
scroll to position [207, 0]
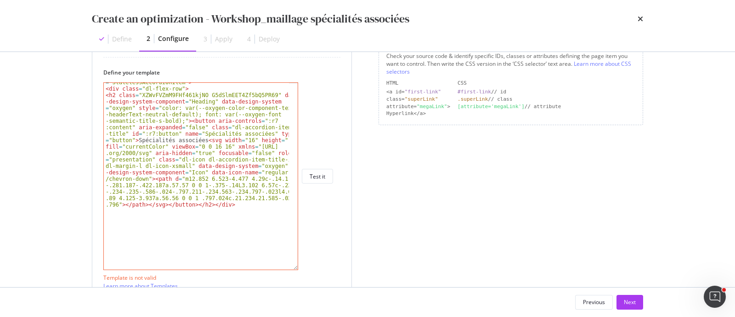
drag, startPoint x: 292, startPoint y: 139, endPoint x: 276, endPoint y: 270, distance: 132.5
click at [277, 270] on div "< div class = "dl-accordion-item w-full" data-design-system = "oxygen" data-des…" at bounding box center [200, 175] width 195 height 187
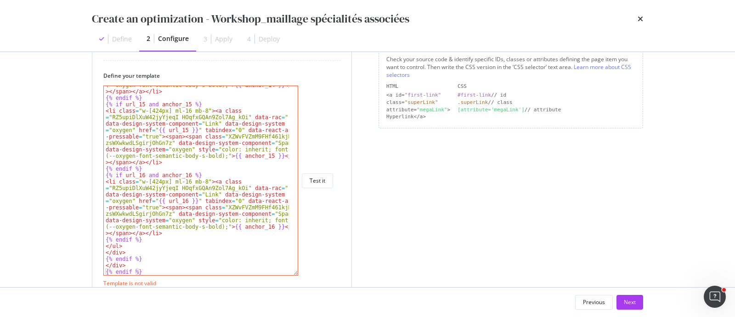
scroll to position [202, 0]
type textarea "{% endif %}"
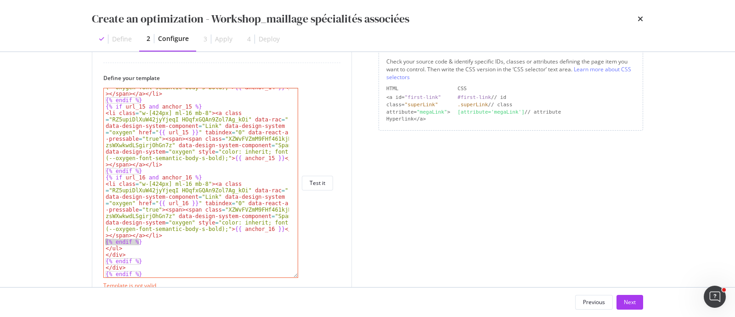
drag, startPoint x: 149, startPoint y: 242, endPoint x: 90, endPoint y: 239, distance: 59.4
click at [90, 239] on div "Preview your optimization (optional) This URL will be used to test the CSS Sele…" at bounding box center [368, 169] width 588 height 235
type textarea "</ul>"
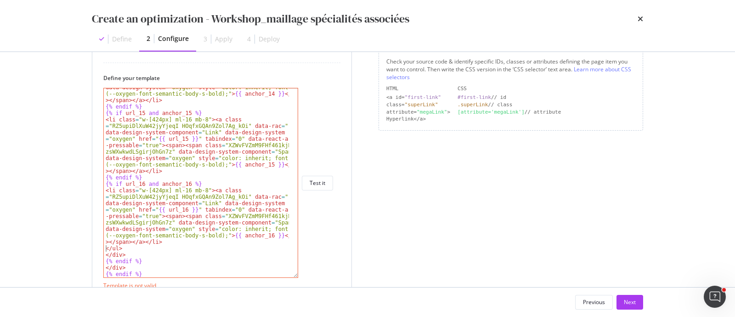
scroll to position [1142, 0]
click at [338, 180] on div "Define your template </ul> < li class = "w-[424px] ml-16 mb-8" > < a class = "R…" at bounding box center [221, 176] width 237 height 204
click at [327, 179] on button "Test it" at bounding box center [317, 183] width 31 height 15
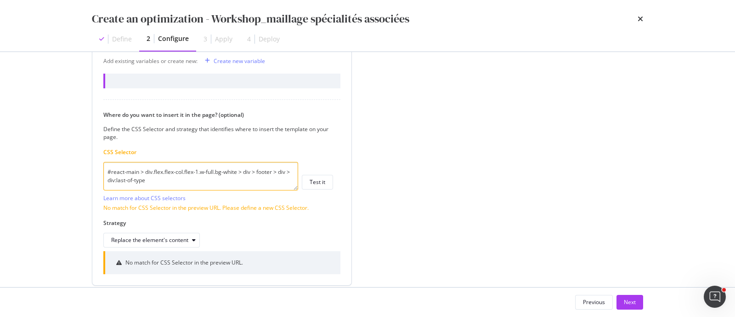
scroll to position [431, 0]
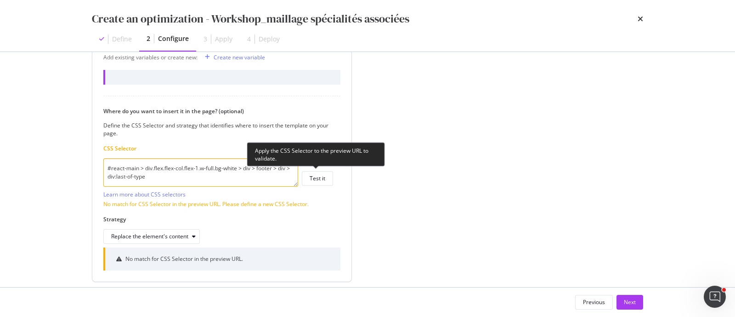
click at [327, 179] on button "Test it" at bounding box center [317, 178] width 31 height 15
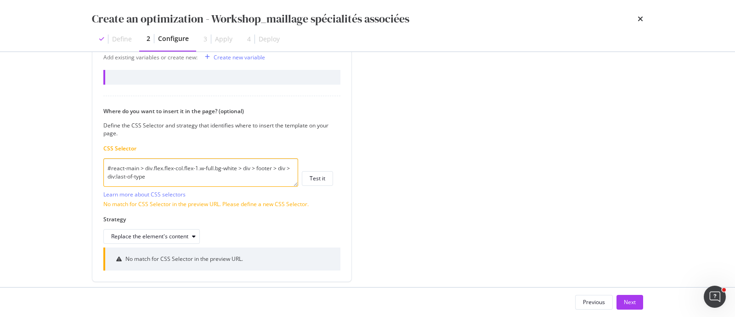
drag, startPoint x: 156, startPoint y: 176, endPoint x: 90, endPoint y: 157, distance: 68.8
click at [90, 157] on div "Preview your optimization (optional) This URL will be used to test the CSS Sele…" at bounding box center [368, 169] width 588 height 235
click at [262, 176] on textarea "#react-main > div.flex.flex-col.flex-1.w-full.bg-white > div > footer > div > d…" at bounding box center [200, 172] width 195 height 28
drag, startPoint x: 210, startPoint y: 176, endPoint x: 65, endPoint y: 158, distance: 145.4
click at [65, 158] on div "Create an optimization - Workshop_maillage spécialités associées Define 2 Confi…" at bounding box center [367, 158] width 735 height 317
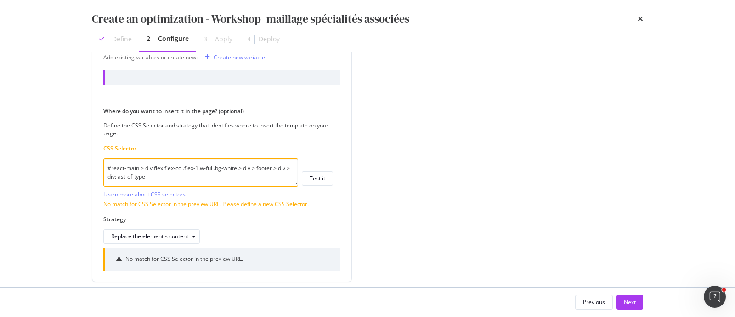
paste textarea "\:r8\:content"
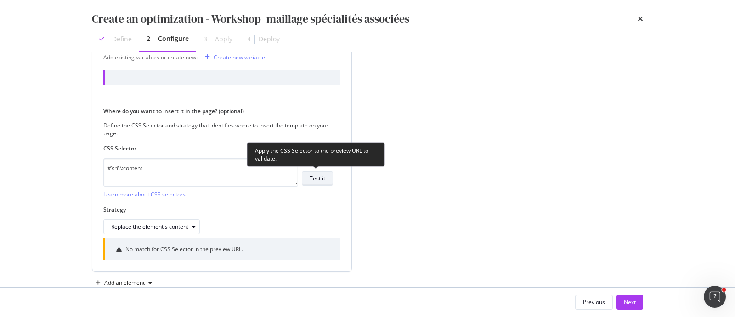
click at [303, 179] on button "Test it" at bounding box center [317, 178] width 31 height 15
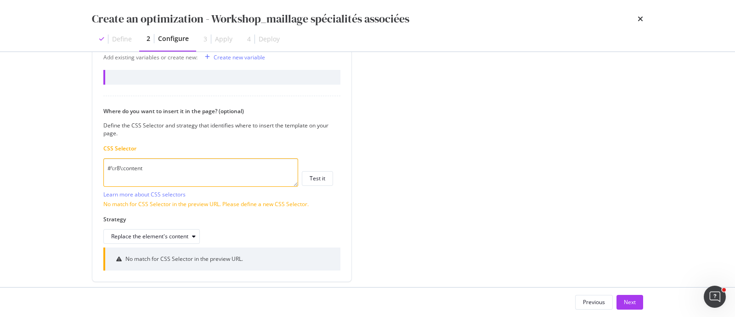
drag, startPoint x: 179, startPoint y: 180, endPoint x: 57, endPoint y: 153, distance: 125.7
click at [57, 153] on div "Create an optimization - Workshop_maillage spécialités associées Define 2 Confi…" at bounding box center [367, 158] width 735 height 317
paste textarea "react-main > div.flex.flex-col.flex-1.w-full.bg-white > div > footer > div > di…"
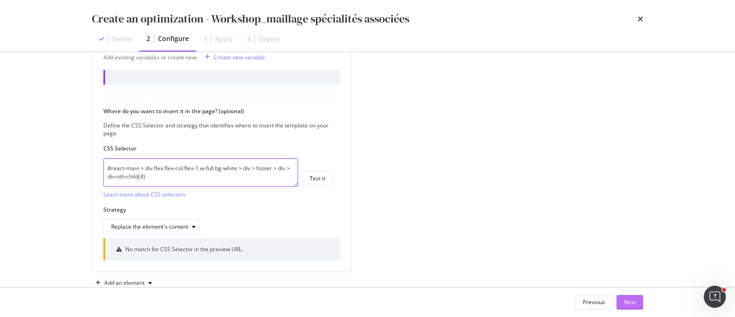
type textarea "#react-main > div.flex.flex-col.flex-1.w-full.bg-white > div > footer > div > d…"
click at [627, 304] on div "Next" at bounding box center [630, 302] width 12 height 8
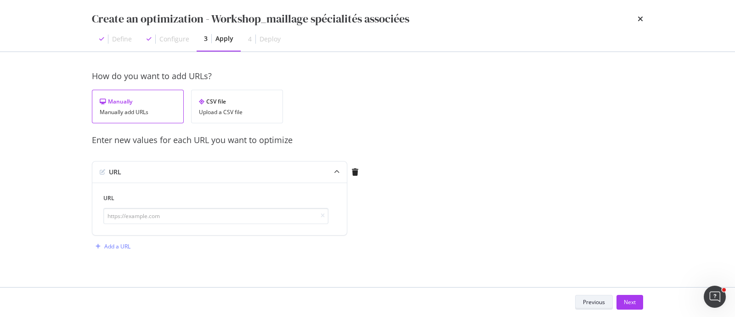
click at [581, 302] on button "Previous" at bounding box center [594, 302] width 38 height 15
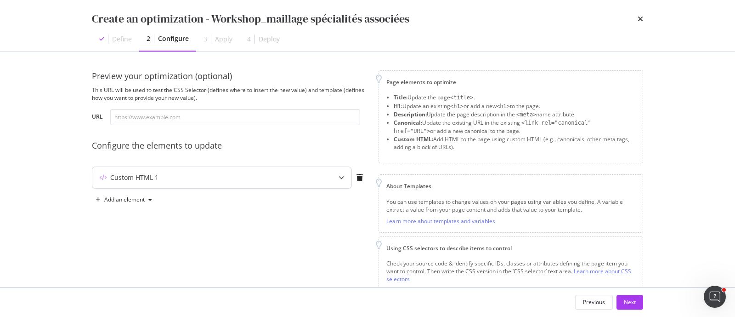
click at [336, 177] on div "modal" at bounding box center [341, 177] width 20 height 21
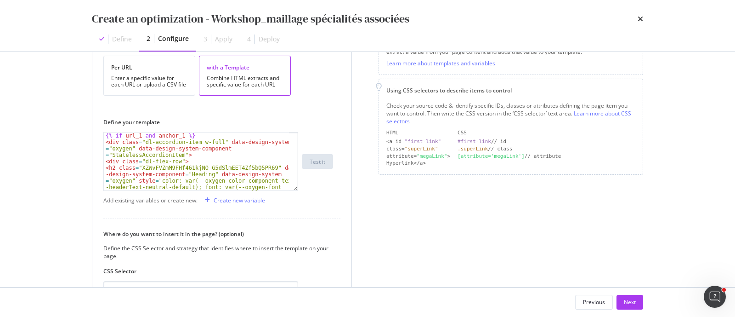
scroll to position [172, 0]
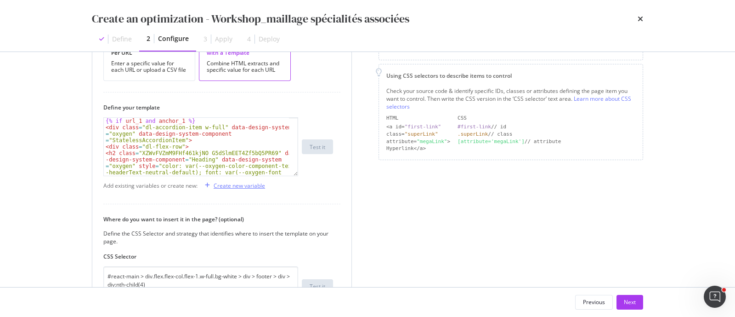
click at [250, 182] on div "Create new variable" at bounding box center [239, 185] width 51 height 8
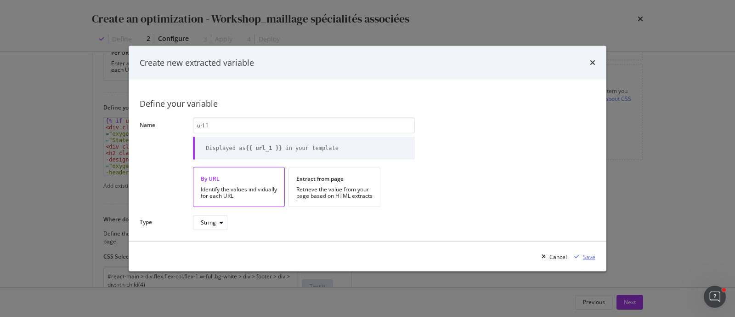
type input "url 1"
click at [584, 258] on div "Save" at bounding box center [589, 256] width 12 height 8
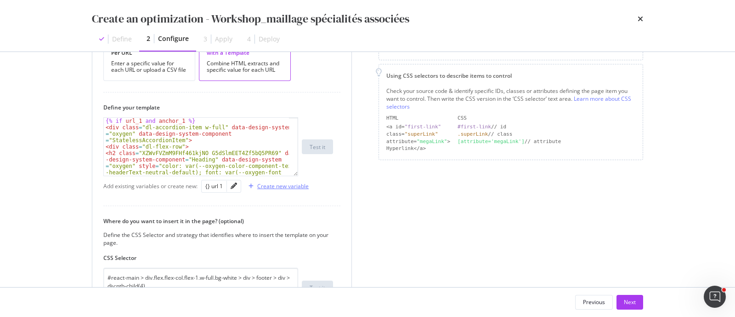
click at [283, 191] on div "Create new variable" at bounding box center [277, 186] width 64 height 14
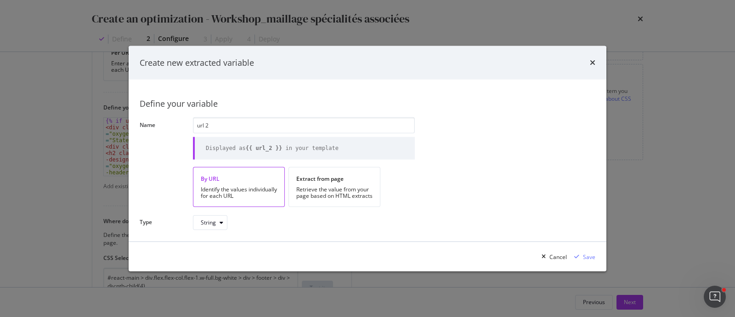
drag, startPoint x: 252, startPoint y: 128, endPoint x: 168, endPoint y: 123, distance: 83.8
click at [0, 0] on div "Name url 2 Displayed as {{ url_2 }} in your template" at bounding box center [0, 0] width 0 height 0
type input "url 2"
click at [587, 253] on div "Save" at bounding box center [589, 256] width 12 height 8
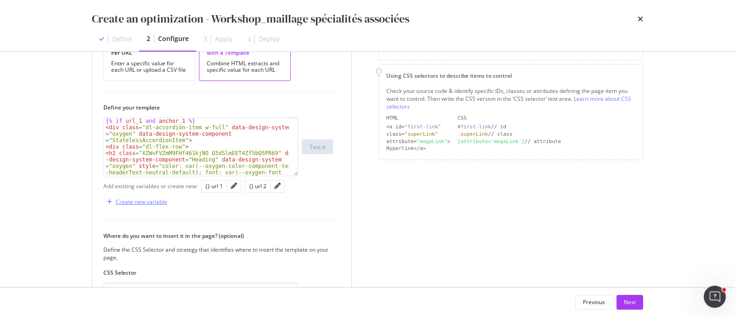
click at [153, 199] on div "Create new variable" at bounding box center [141, 202] width 51 height 8
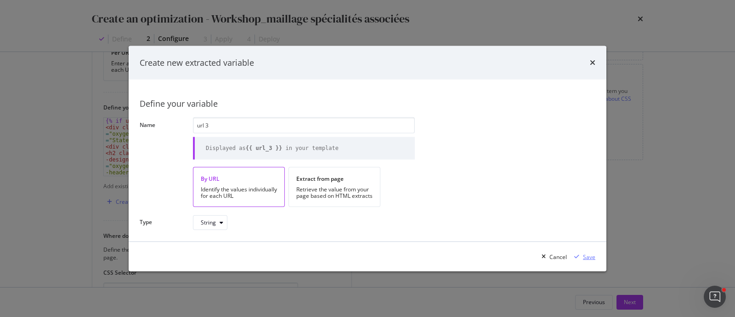
type input "url 3"
click at [580, 251] on div "Save" at bounding box center [583, 257] width 25 height 14
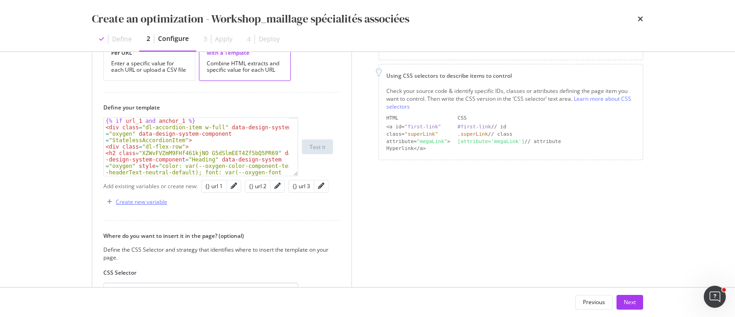
click at [147, 198] on div "Create new variable" at bounding box center [141, 202] width 51 height 8
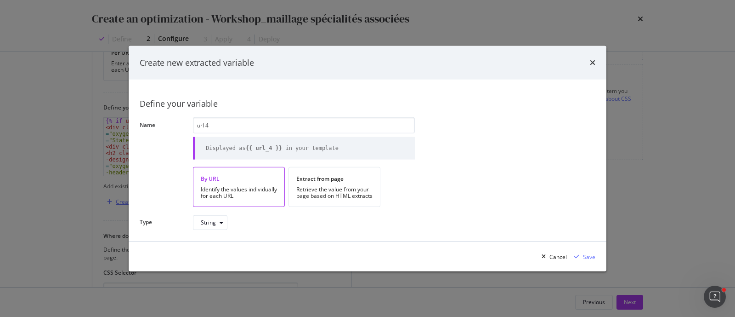
type input "url 4"
click at [579, 256] on icon "modal" at bounding box center [576, 257] width 5 height 6
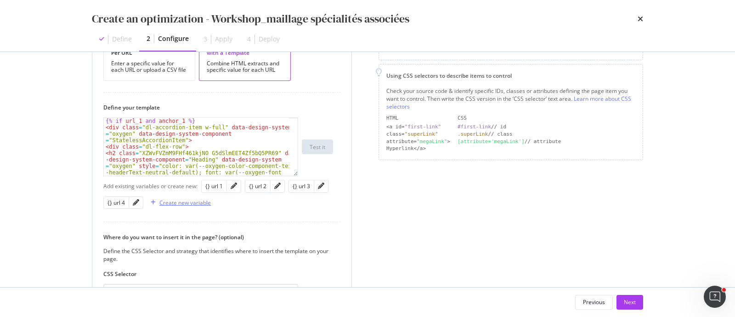
click at [184, 202] on div "Create new variable" at bounding box center [184, 202] width 51 height 8
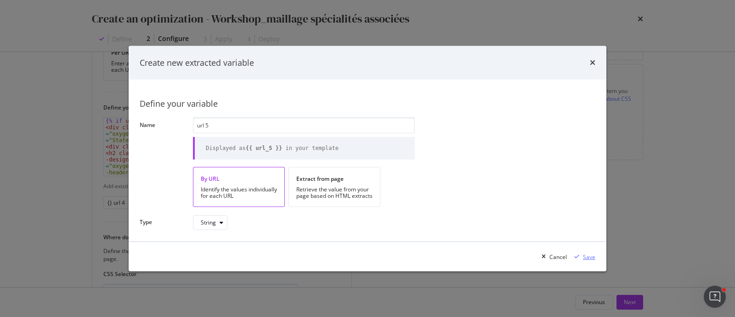
type input "url 5"
click at [583, 255] on div "modal" at bounding box center [577, 257] width 12 height 6
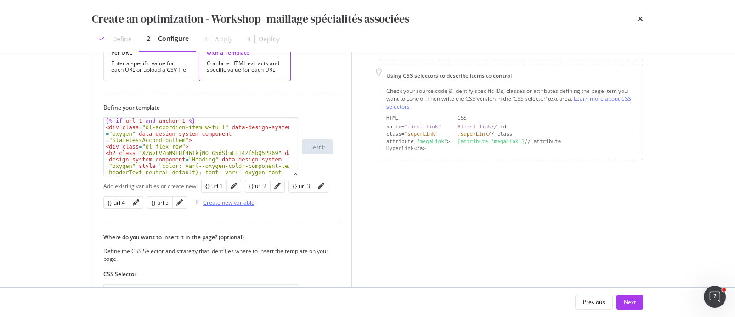
click at [244, 198] on div "Create new variable" at bounding box center [228, 202] width 51 height 8
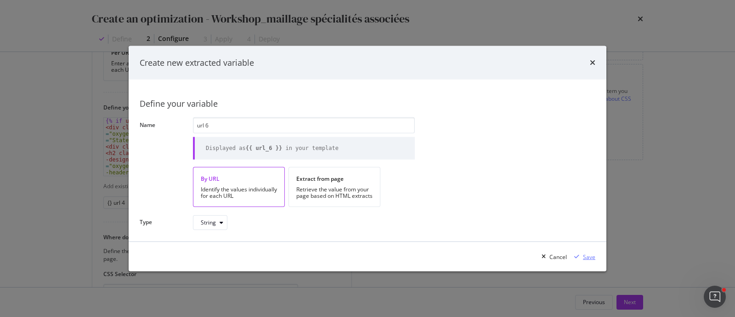
type input "url 6"
click at [590, 256] on div "Save" at bounding box center [589, 256] width 12 height 8
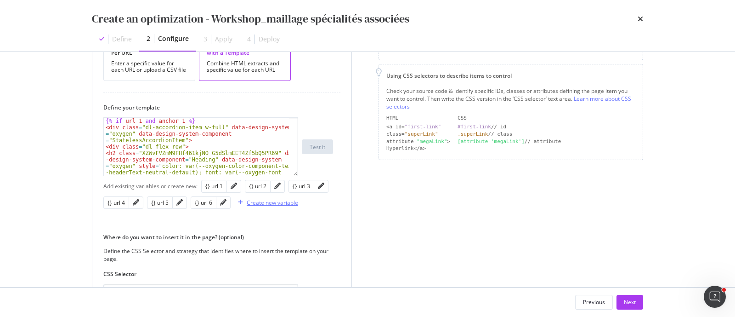
click at [264, 198] on div "Create new variable" at bounding box center [272, 202] width 51 height 8
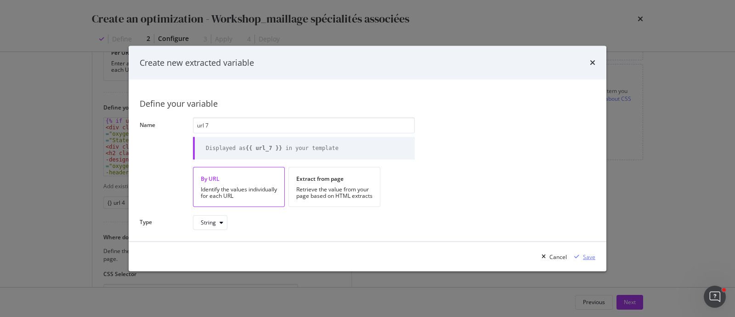
type input "url 7"
click at [577, 259] on div "Save" at bounding box center [583, 257] width 25 height 14
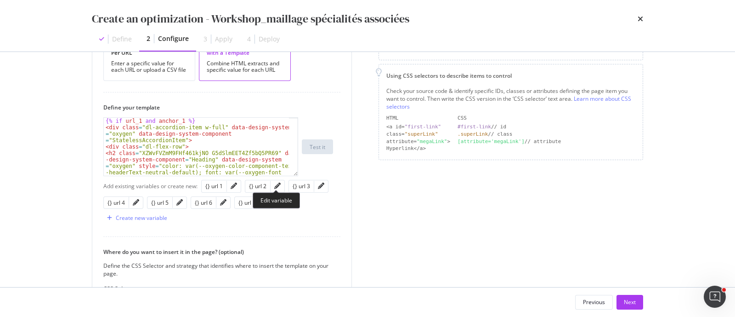
click at [292, 197] on div "Edit variable" at bounding box center [276, 200] width 47 height 16
click at [167, 214] on div "Create new variable" at bounding box center [141, 218] width 51 height 8
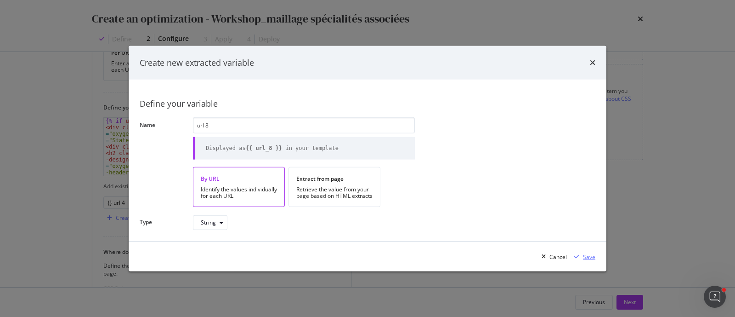
type input "url 8"
click at [578, 254] on icon "modal" at bounding box center [576, 257] width 5 height 6
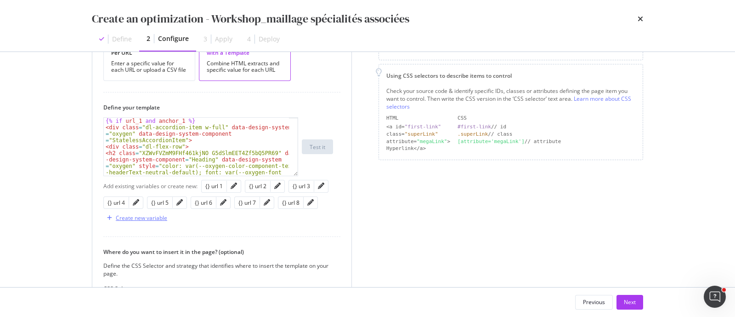
click at [122, 219] on div "Create new variable" at bounding box center [141, 218] width 51 height 8
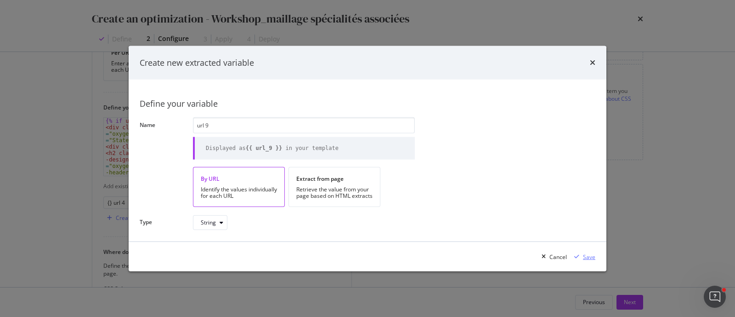
type input "url 9"
click at [584, 254] on div "Save" at bounding box center [589, 256] width 12 height 8
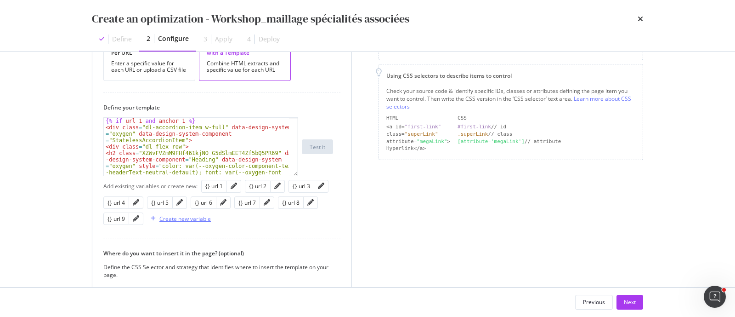
click at [200, 216] on div "Create new variable" at bounding box center [184, 219] width 51 height 8
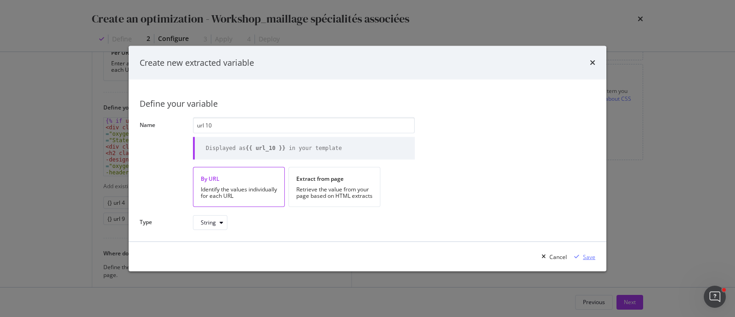
type input "url 10"
click at [589, 254] on div "Save" at bounding box center [589, 256] width 12 height 8
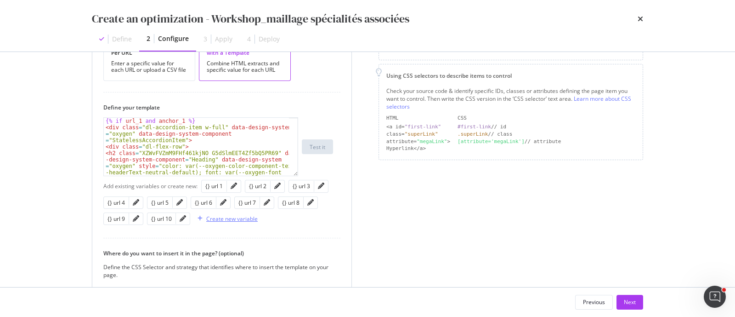
click at [245, 217] on div "Create new variable" at bounding box center [231, 219] width 51 height 8
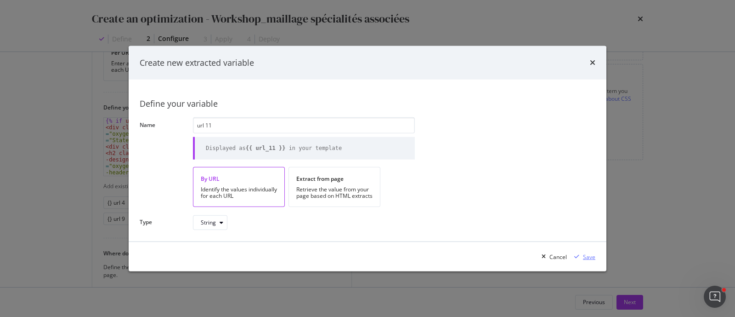
type input "url 11"
click at [587, 253] on div "Save" at bounding box center [589, 256] width 12 height 8
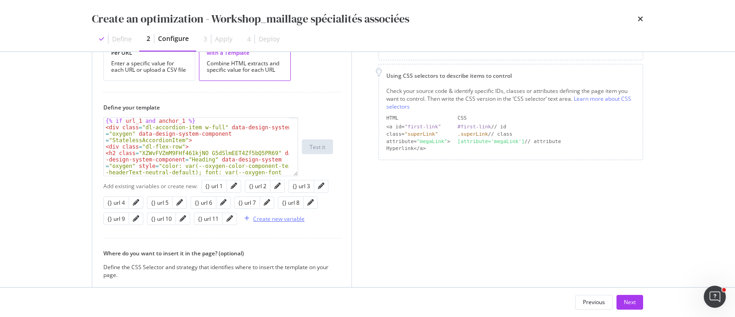
click at [281, 212] on div "Create new variable" at bounding box center [273, 218] width 64 height 14
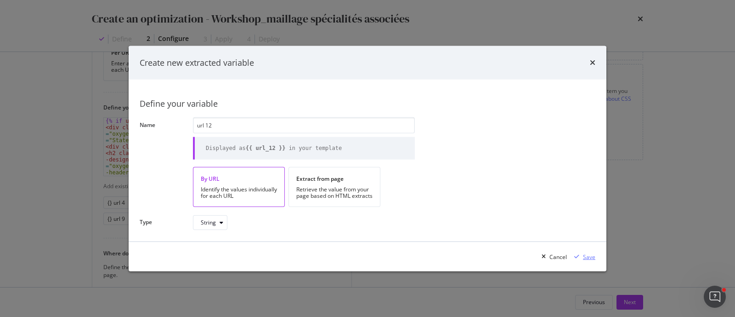
type input "url 12"
click at [590, 254] on div "Save" at bounding box center [589, 256] width 12 height 8
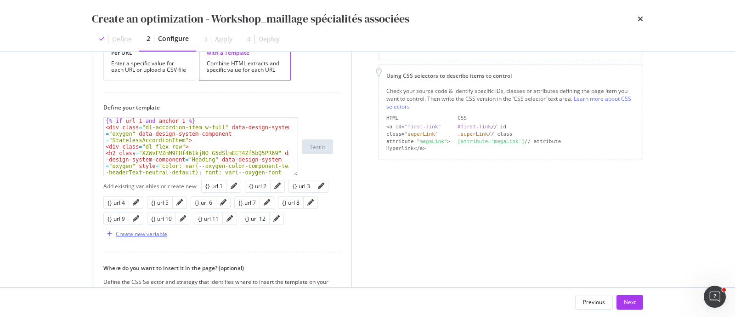
click at [151, 232] on div "Create new variable" at bounding box center [141, 234] width 51 height 8
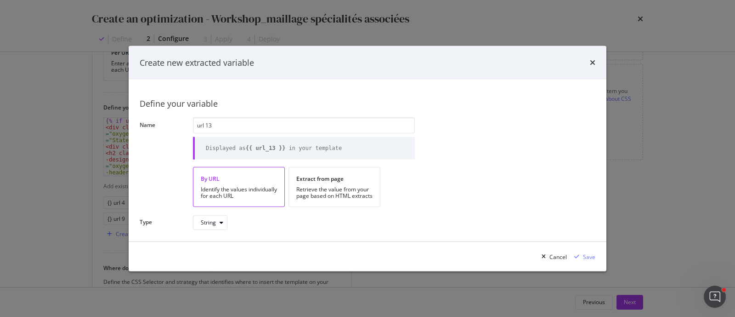
type input "url 13"
click at [596, 258] on div "Cancel Save" at bounding box center [368, 256] width 478 height 29
click at [590, 257] on div "Save" at bounding box center [589, 256] width 12 height 8
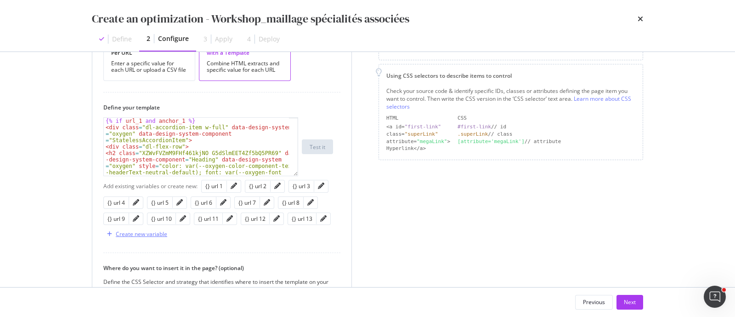
click at [147, 232] on div "Create new variable" at bounding box center [141, 234] width 51 height 8
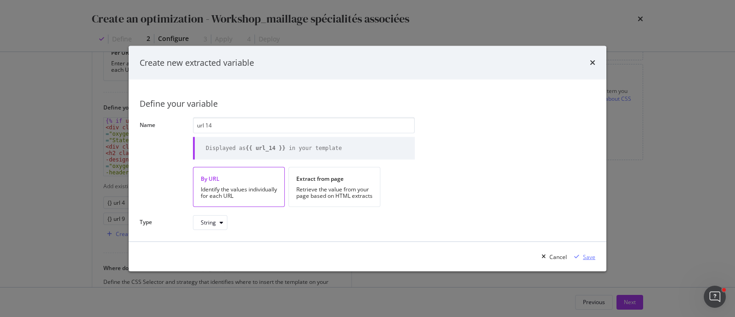
type input "url 14"
click at [581, 255] on div "modal" at bounding box center [577, 257] width 12 height 6
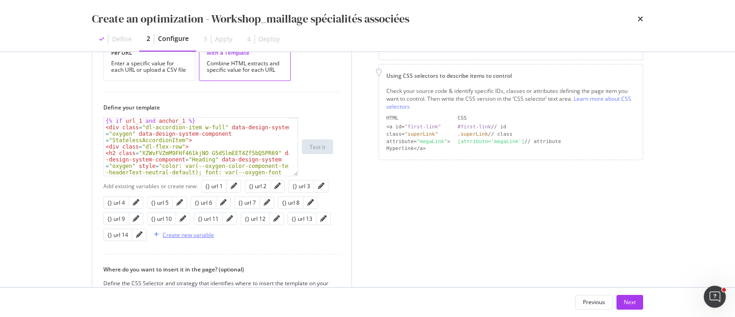
click at [186, 235] on div "Create new variable" at bounding box center [188, 235] width 51 height 8
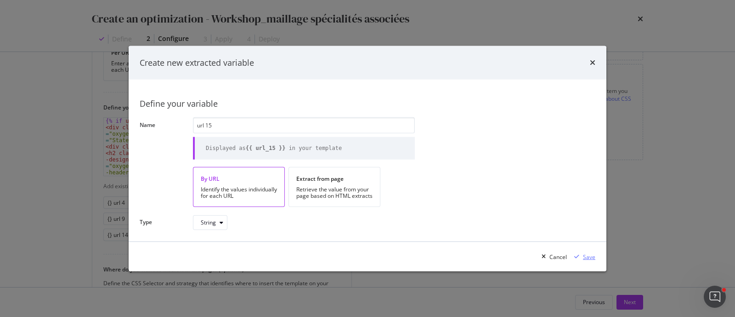
type input "url 15"
click at [587, 258] on div "Save" at bounding box center [589, 256] width 12 height 8
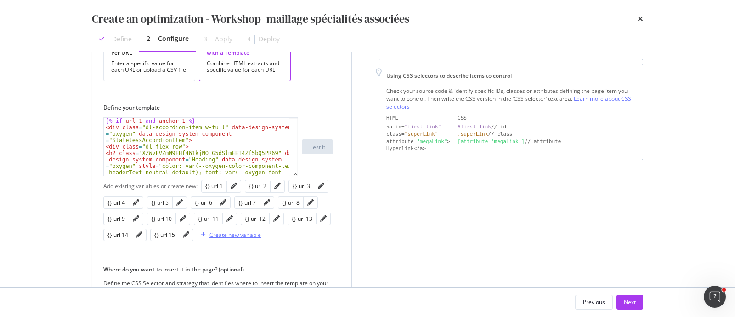
click at [216, 231] on div "Create new variable" at bounding box center [235, 235] width 51 height 8
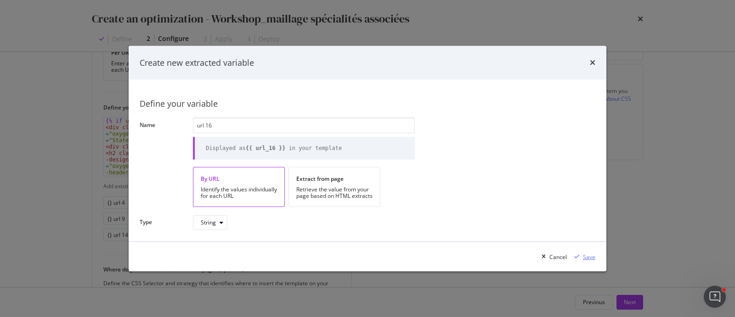
type input "url 16"
click at [586, 258] on div "Save" at bounding box center [589, 256] width 12 height 8
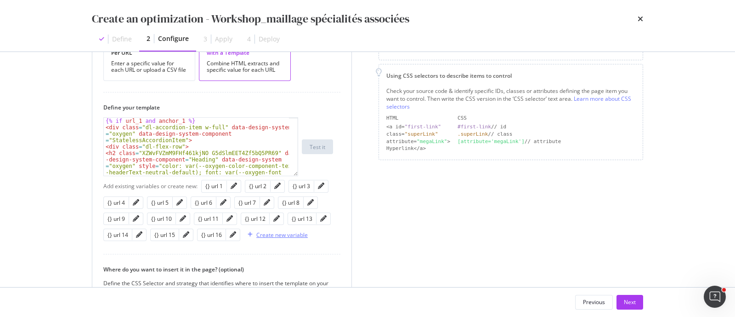
click at [294, 232] on div "Create new variable" at bounding box center [281, 235] width 51 height 8
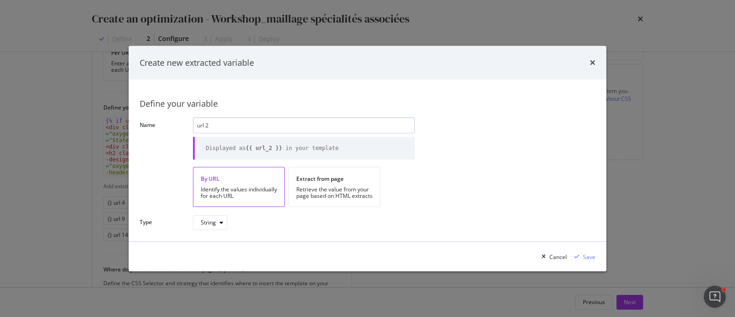
click at [197, 124] on input "url 2" at bounding box center [304, 125] width 222 height 16
drag, startPoint x: 210, startPoint y: 125, endPoint x: 193, endPoint y: 125, distance: 17.0
click at [193, 125] on input "url 2" at bounding box center [304, 125] width 222 height 16
drag, startPoint x: 261, startPoint y: 132, endPoint x: 174, endPoint y: 122, distance: 87.8
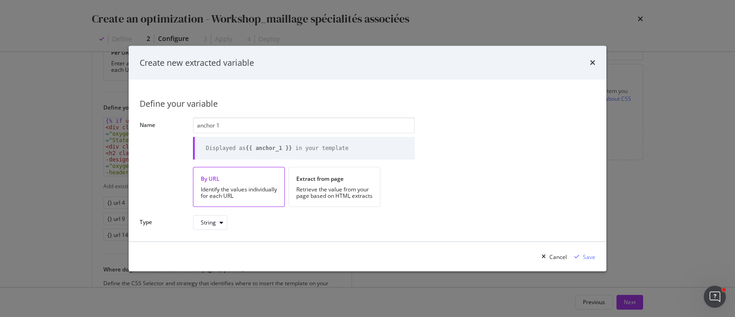
click at [0, 0] on div "Name anchor 1 Displayed as {{ anchor_1 }} in your template" at bounding box center [0, 0] width 0 height 0
type input "anchor 1"
click at [579, 254] on icon "modal" at bounding box center [576, 257] width 5 height 6
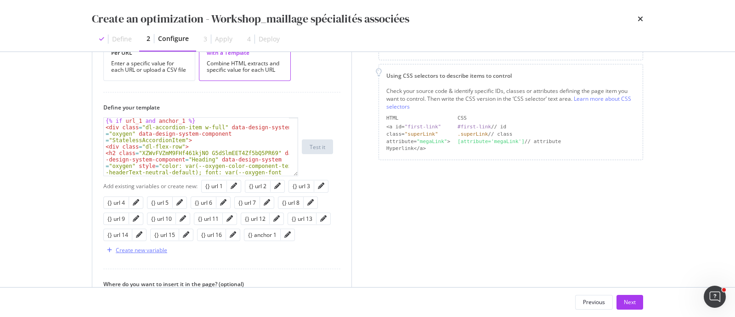
click at [161, 244] on div "Create new variable" at bounding box center [135, 250] width 64 height 14
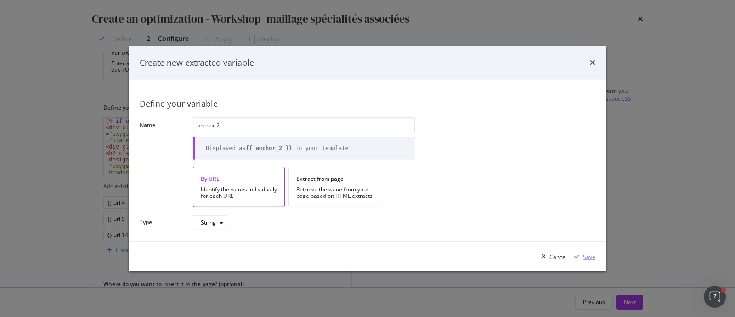
type input "anchor 2"
click at [581, 251] on div "Save" at bounding box center [583, 257] width 25 height 14
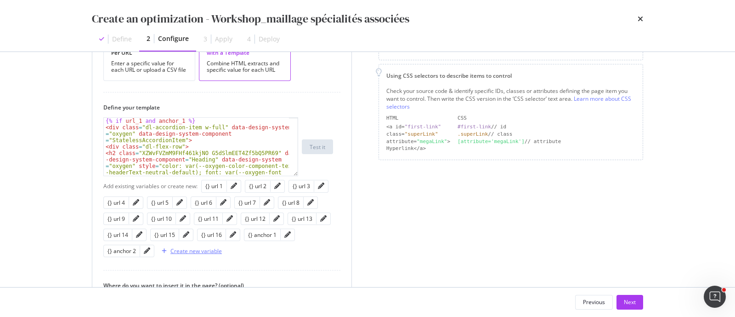
click at [196, 250] on div "Create new variable" at bounding box center [195, 251] width 51 height 8
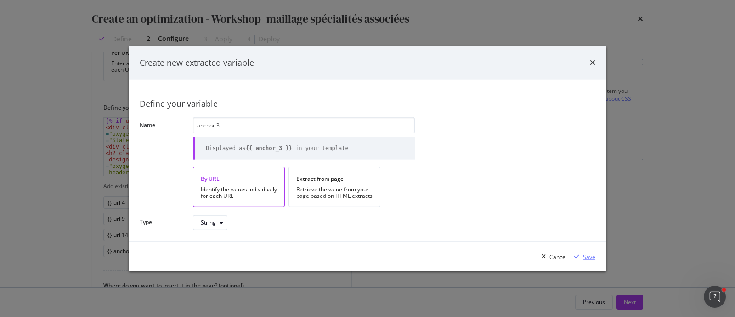
type input "anchor 3"
click at [586, 255] on div "Save" at bounding box center [589, 256] width 12 height 8
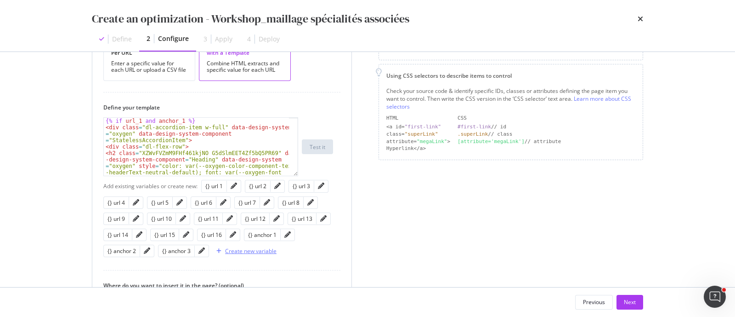
click at [230, 249] on div "Create new variable" at bounding box center [250, 251] width 51 height 8
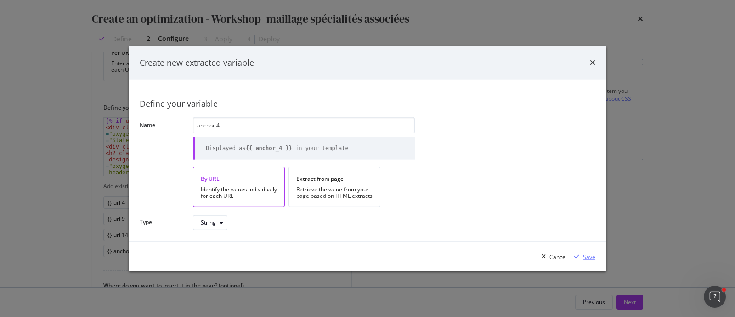
type input "anchor 4"
click at [593, 260] on div "Save" at bounding box center [583, 257] width 25 height 14
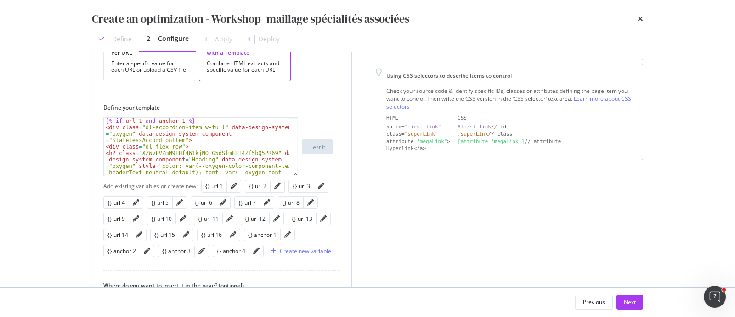
click at [306, 249] on div "Create new variable" at bounding box center [305, 251] width 51 height 8
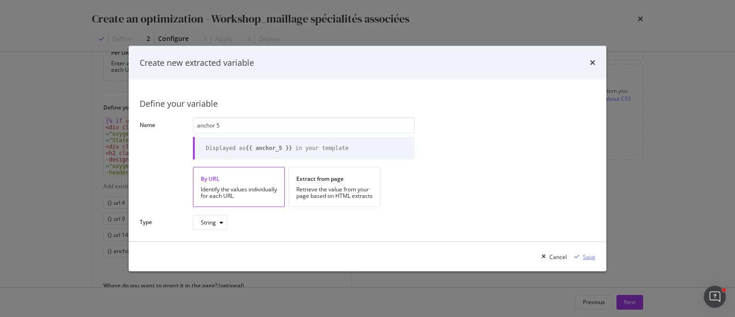
type input "anchor 5"
click at [585, 258] on div "Save" at bounding box center [589, 256] width 12 height 8
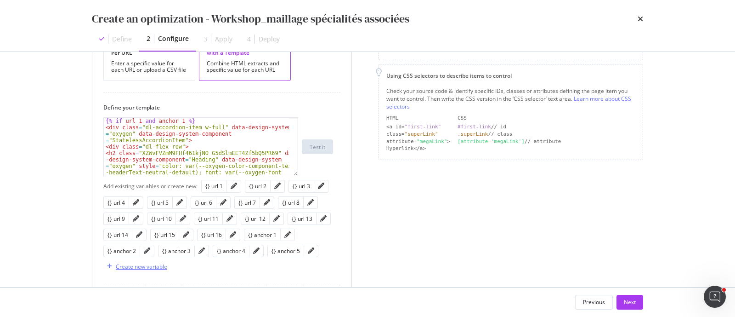
click at [124, 264] on div "Create new variable" at bounding box center [141, 266] width 51 height 8
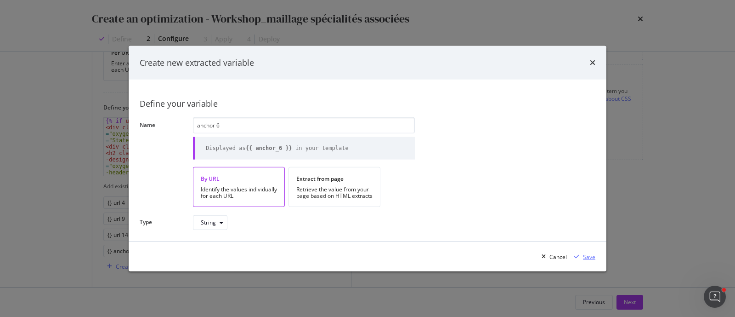
type input "anchor 6"
click at [581, 253] on div "Save" at bounding box center [583, 257] width 25 height 14
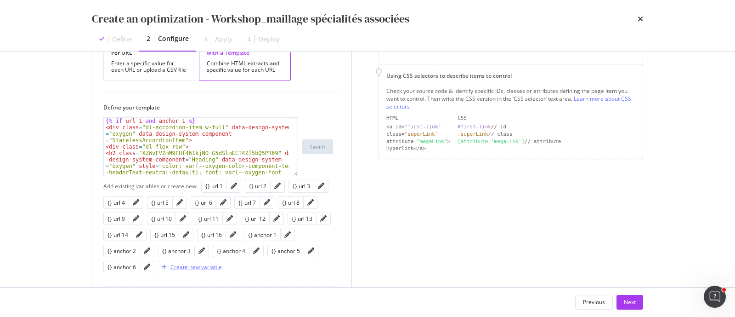
click at [198, 266] on div "Create new variable" at bounding box center [195, 267] width 51 height 8
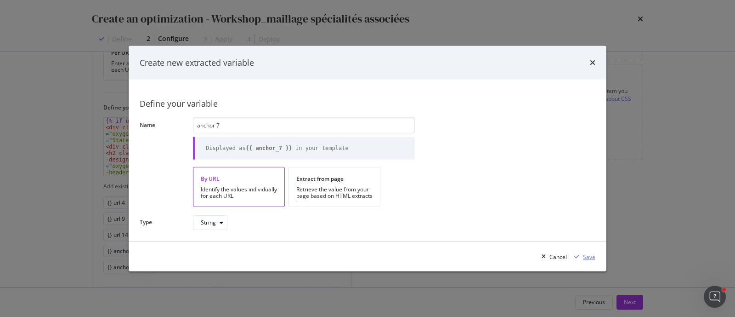
type input "anchor 7"
click at [591, 260] on div "Save" at bounding box center [589, 256] width 12 height 8
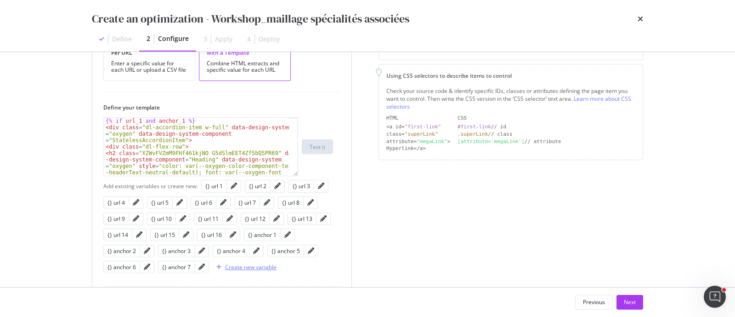
click at [256, 264] on div "Create new variable" at bounding box center [250, 267] width 51 height 8
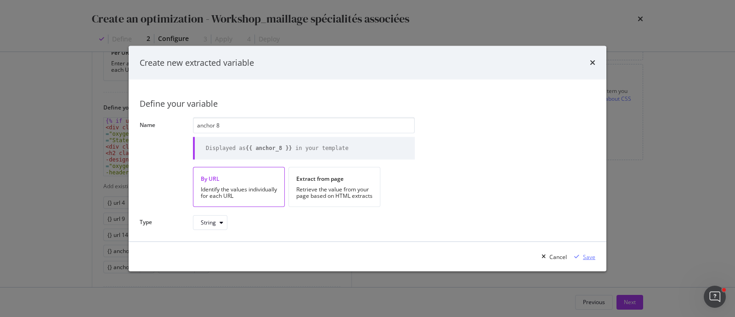
type input "anchor 8"
click at [585, 253] on div "Save" at bounding box center [589, 256] width 12 height 8
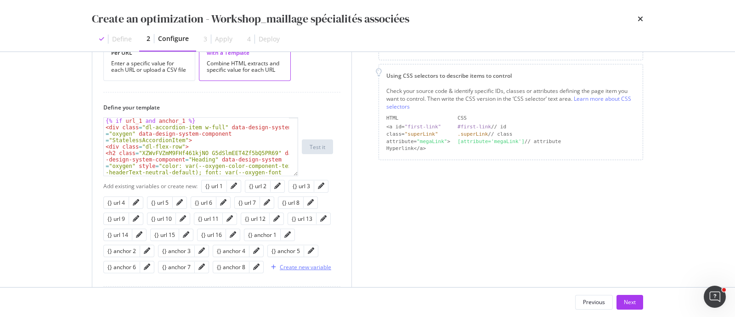
click at [290, 267] on div "Create new variable" at bounding box center [305, 267] width 51 height 8
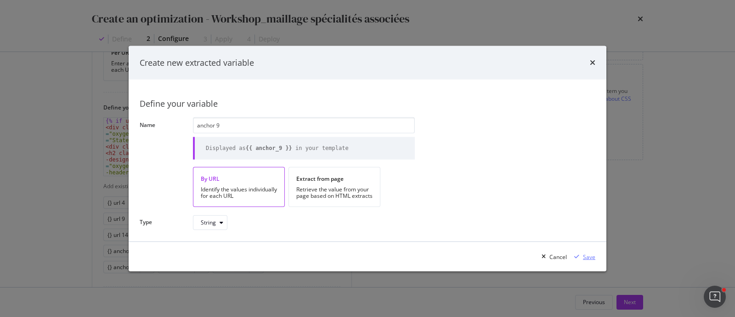
type input "anchor 9"
click at [579, 256] on icon "modal" at bounding box center [576, 257] width 5 height 6
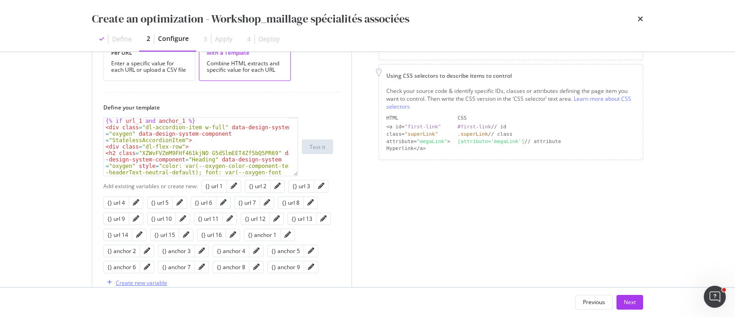
click at [161, 281] on div "Create new variable" at bounding box center [141, 282] width 51 height 8
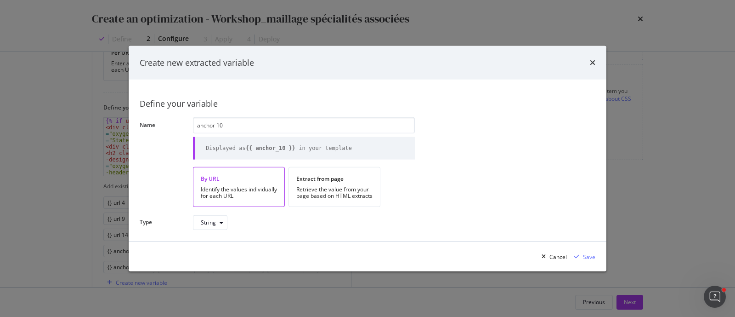
drag, startPoint x: 275, startPoint y: 124, endPoint x: 174, endPoint y: 115, distance: 101.9
click at [174, 115] on div "Define your variable Name anchor 10 Displayed as {{ anchor_10 }} in your templa…" at bounding box center [368, 161] width 456 height 140
type input "anchor 10"
click at [582, 251] on div "Save" at bounding box center [583, 257] width 25 height 14
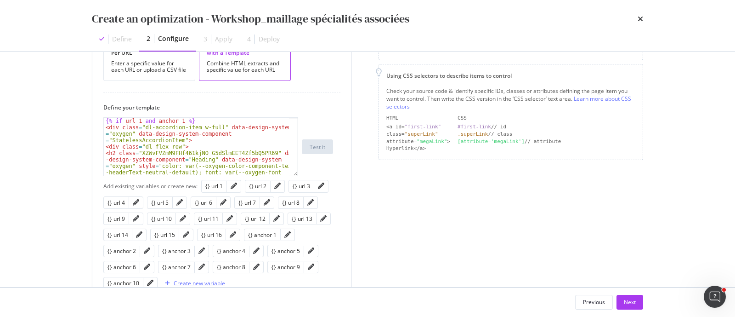
scroll to position [174, 0]
click at [211, 281] on div "Create new variable" at bounding box center [199, 282] width 51 height 8
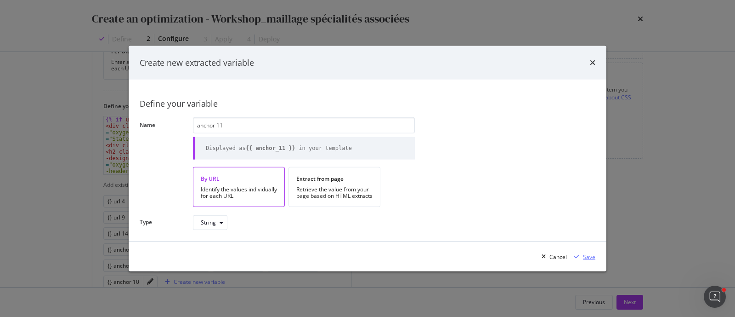
type input "anchor 11"
click at [580, 258] on div "modal" at bounding box center [577, 257] width 12 height 6
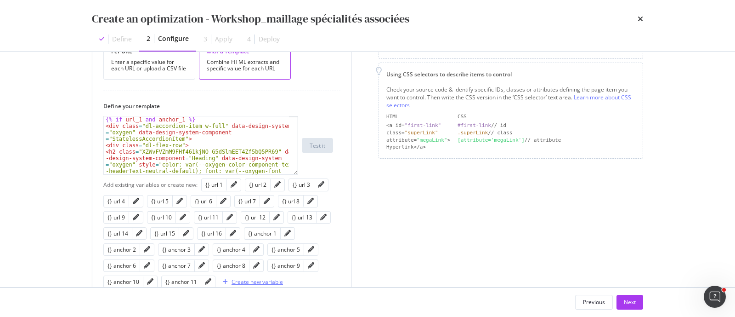
scroll to position [174, 0]
click at [272, 279] on div "Create new variable" at bounding box center [257, 281] width 51 height 8
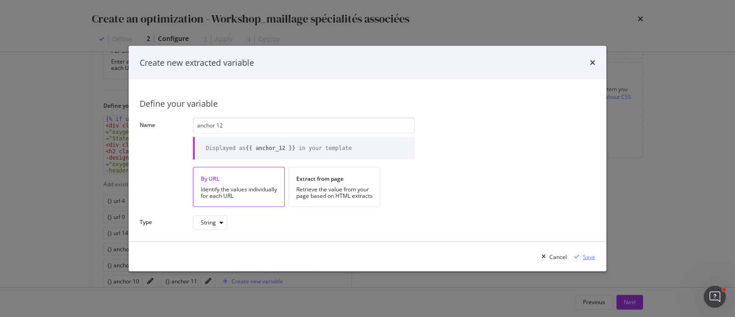
type input "anchor 12"
click at [589, 253] on div "Save" at bounding box center [589, 256] width 12 height 8
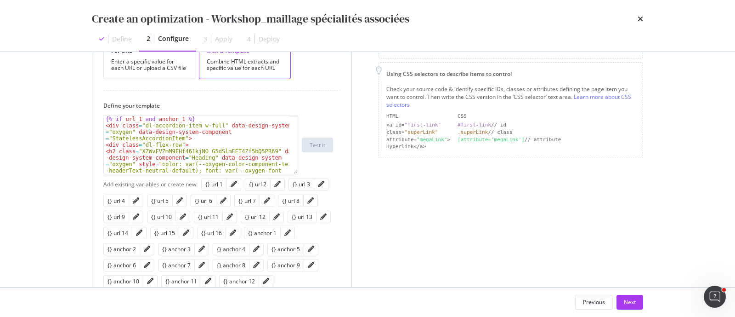
click at [167, 289] on div "Create new variable" at bounding box center [135, 296] width 64 height 14
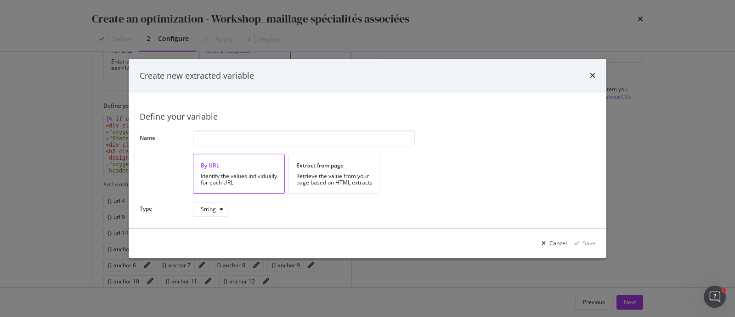
click at [328, 283] on div "Create new extracted variable Define your variable Name By URL Identify the val…" at bounding box center [367, 158] width 735 height 317
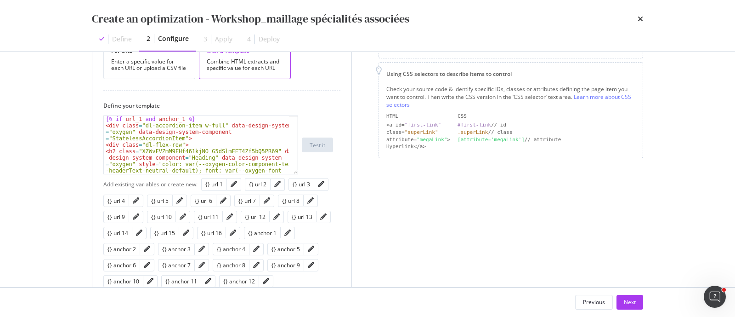
click at [167, 289] on div "Create new variable" at bounding box center [135, 296] width 64 height 14
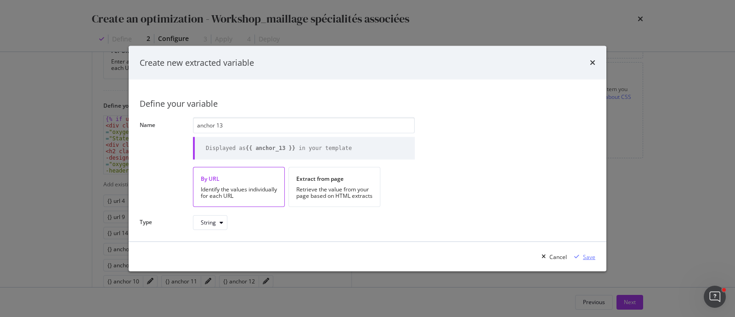
type input "anchor 13"
click at [589, 255] on div "Save" at bounding box center [589, 256] width 12 height 8
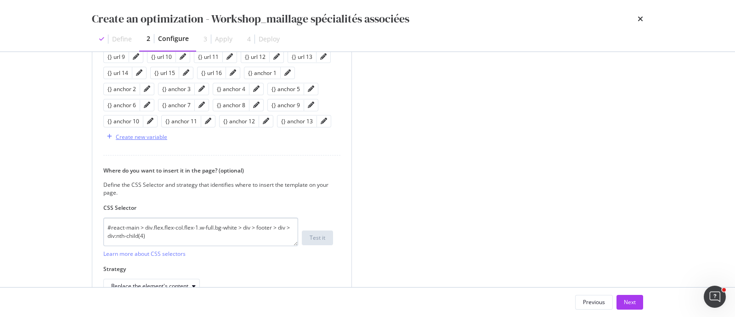
scroll to position [346, 0]
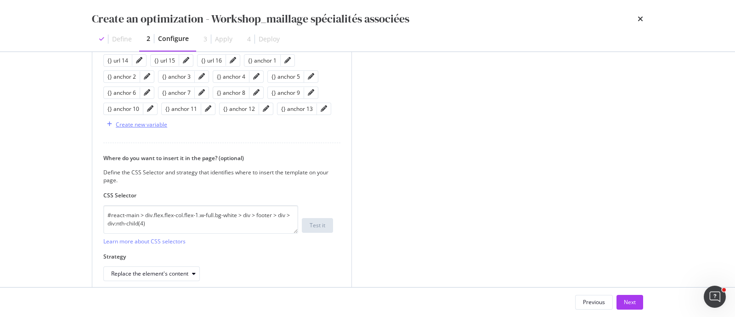
click at [151, 126] on div "Create new variable" at bounding box center [141, 124] width 51 height 8
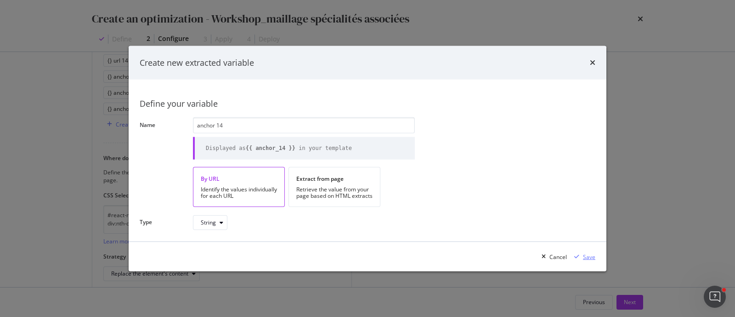
type input "anchor 14"
click at [579, 251] on div "Save" at bounding box center [583, 257] width 25 height 14
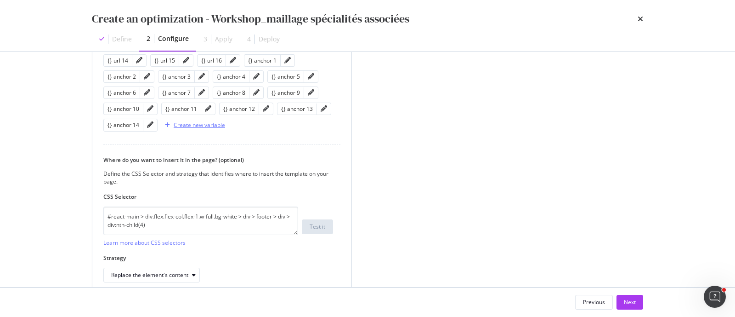
click at [192, 123] on div "Create new variable" at bounding box center [199, 125] width 51 height 8
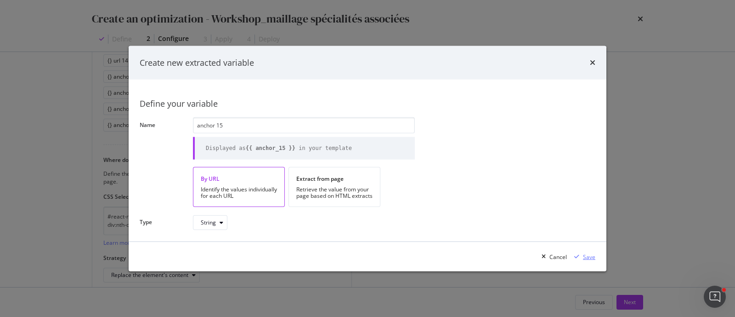
type input "anchor 15"
click at [590, 252] on div "Save" at bounding box center [589, 256] width 12 height 8
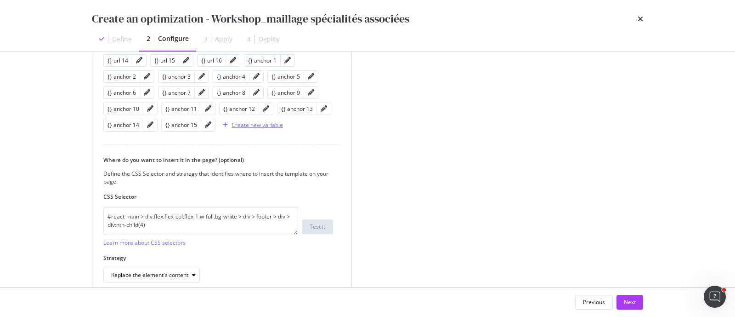
click at [237, 127] on div "Create new variable" at bounding box center [257, 125] width 51 height 8
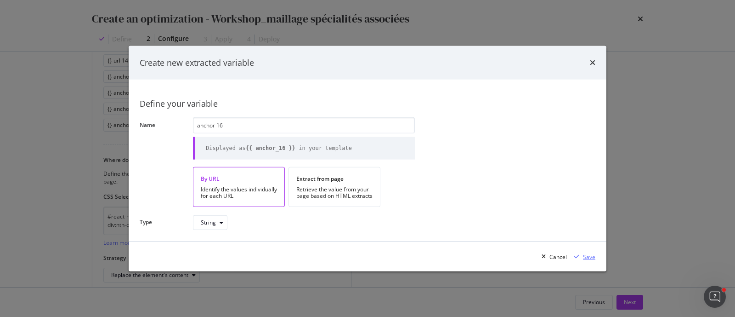
type input "anchor 16"
click at [590, 255] on div "Save" at bounding box center [589, 256] width 12 height 8
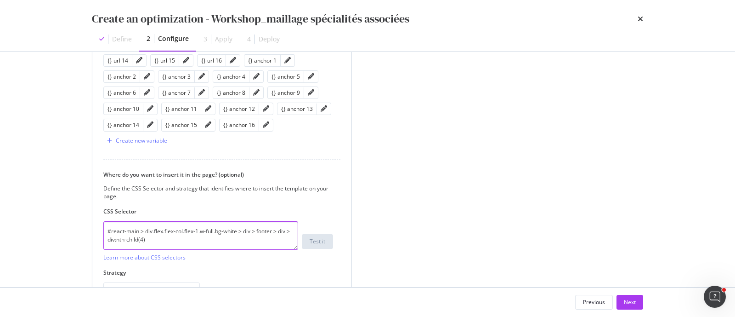
click at [142, 224] on textarea "#react-main > div.flex.flex-col.flex-1.w-full.bg-white > div > footer > div > d…" at bounding box center [200, 235] width 195 height 28
type textarea "#react-main > div.flex.flex-col.flex-1.w-full.bg-white > div > footer > div > d…"
click at [162, 287] on div "Replace the element's content" at bounding box center [149, 290] width 77 height 6
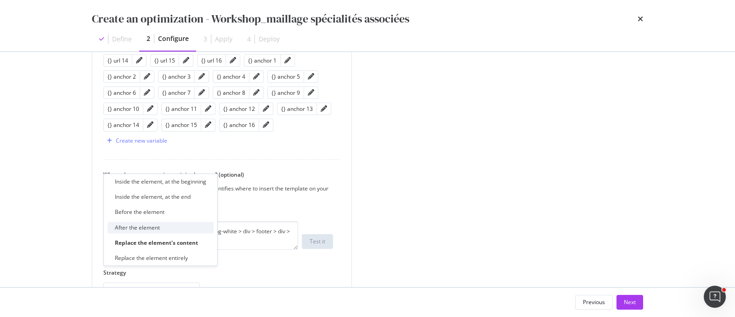
click at [161, 224] on div "After the element" at bounding box center [161, 226] width 106 height 11
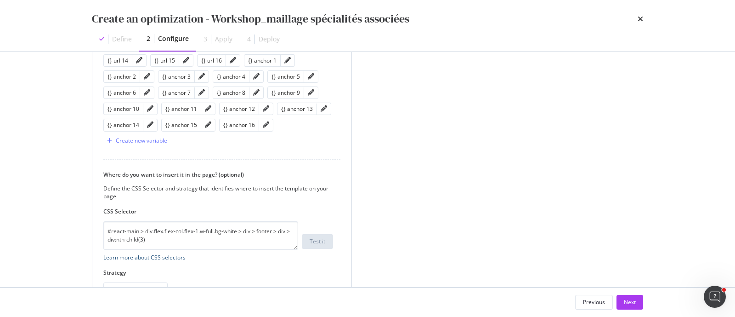
click at [147, 253] on link "Learn more about CSS selectors" at bounding box center [144, 257] width 82 height 8
click at [124, 283] on div "After the element" at bounding box center [139, 289] width 56 height 13
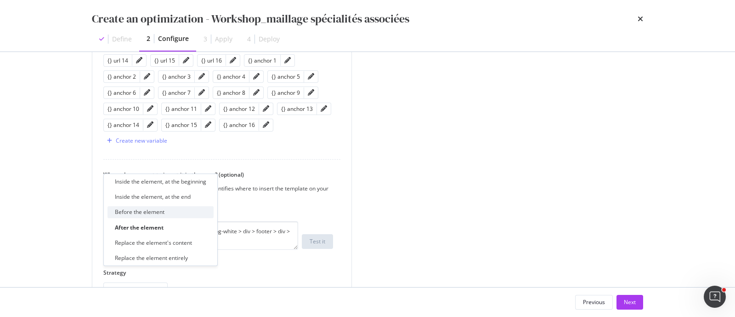
click at [140, 214] on div "Before the element" at bounding box center [140, 212] width 50 height 8
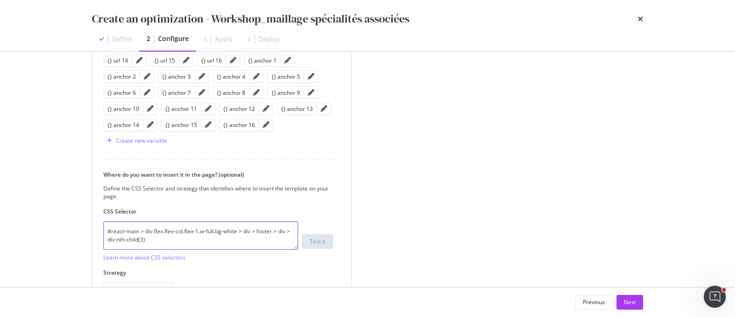
click at [142, 226] on textarea "#react-main > div.flex.flex-col.flex-1.w-full.bg-white > div > footer > div > d…" at bounding box center [200, 235] width 195 height 28
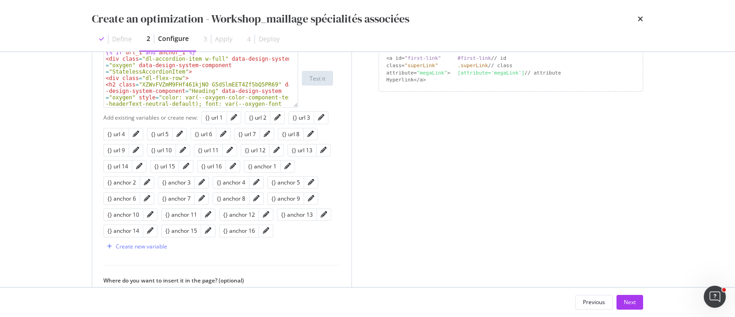
scroll to position [232, 0]
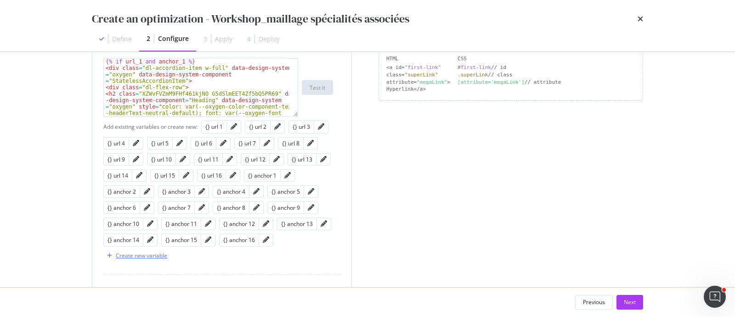
click at [167, 251] on div "Create new variable" at bounding box center [141, 255] width 51 height 8
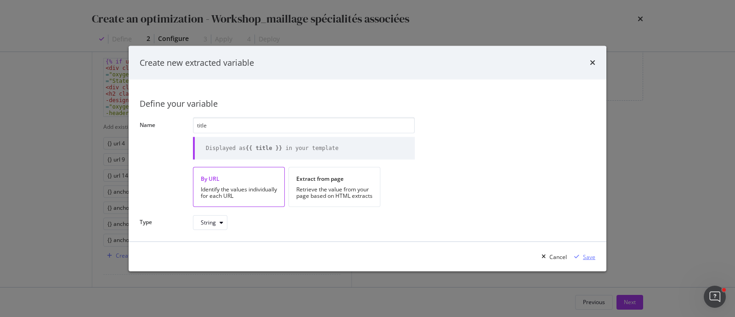
type input "title"
click at [587, 257] on div "Save" at bounding box center [589, 256] width 12 height 8
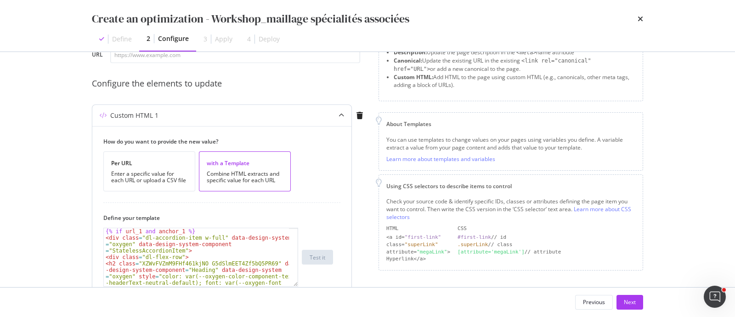
scroll to position [2, 0]
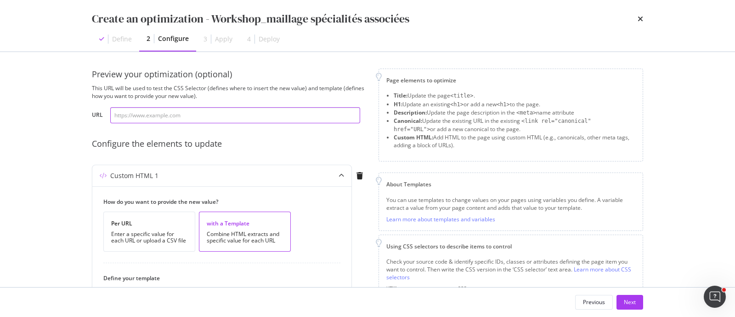
click at [317, 109] on input "modal" at bounding box center [235, 115] width 250 height 16
paste input "https://www.doctolib.fr/vegetalisme"
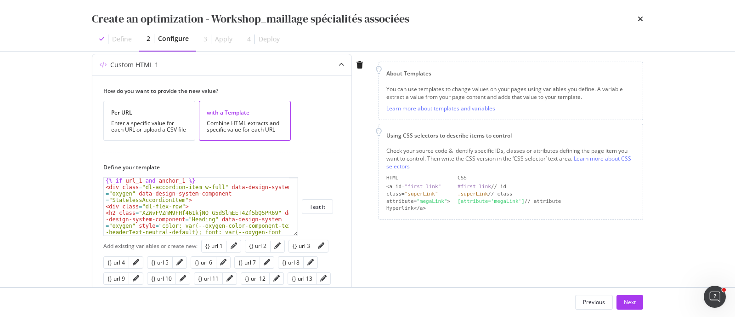
scroll to position [117, 0]
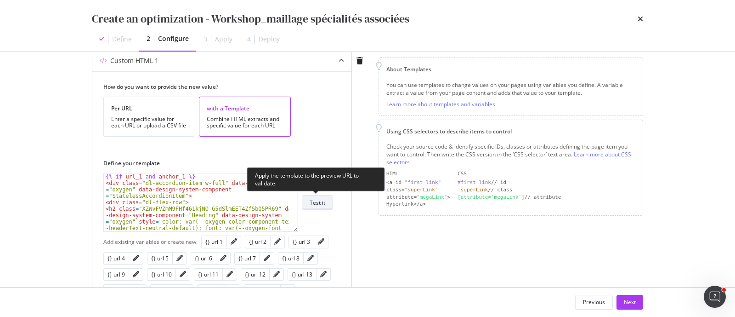
type input "https://www.doctolib.fr/vegetalisme"
click at [326, 196] on button "Test it" at bounding box center [317, 202] width 31 height 15
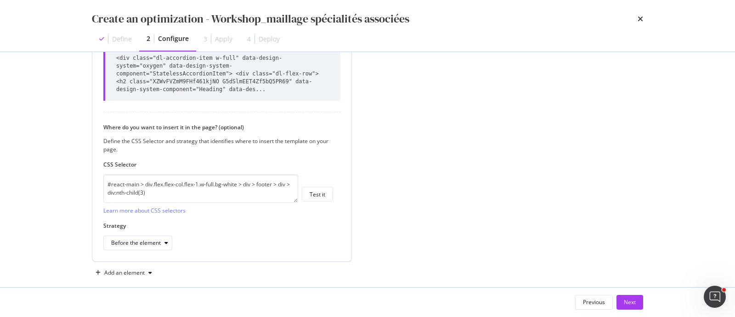
scroll to position [454, 0]
click at [636, 301] on button "Next" at bounding box center [630, 302] width 27 height 15
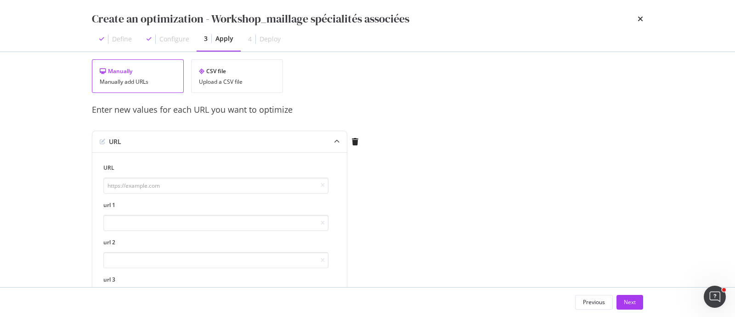
scroll to position [0, 0]
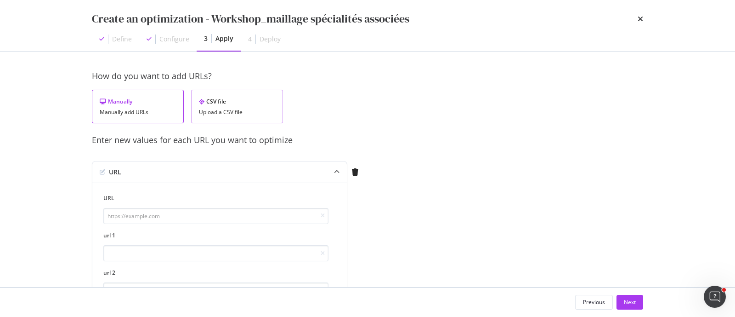
click at [244, 109] on div "Upload a CSV file" at bounding box center [237, 112] width 76 height 6
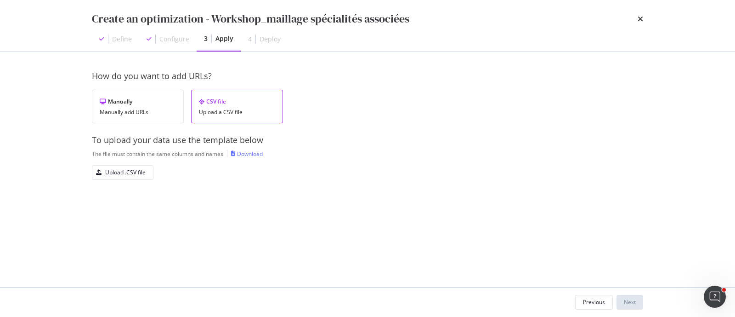
click at [238, 155] on div "Download" at bounding box center [250, 154] width 26 height 8
click at [137, 173] on div "Upload .CSV file" at bounding box center [125, 172] width 40 height 8
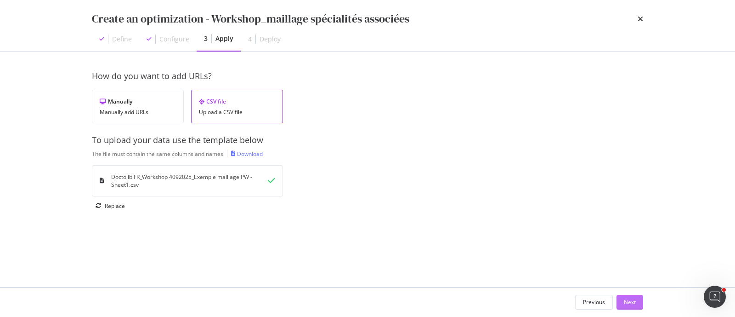
click at [638, 304] on button "Next" at bounding box center [630, 302] width 27 height 15
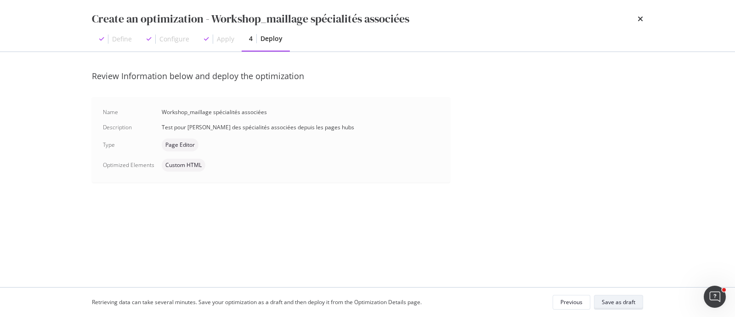
click at [638, 304] on button "Save as draft" at bounding box center [618, 302] width 49 height 15
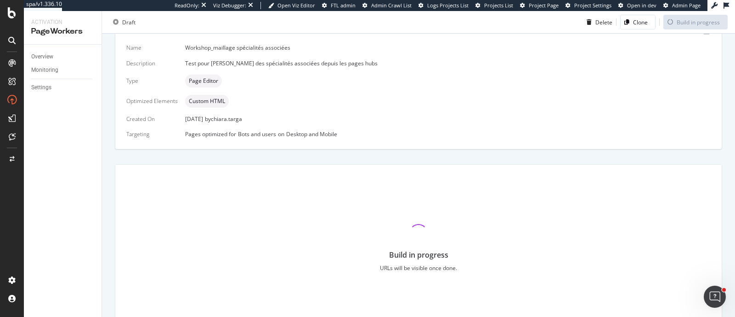
scroll to position [182, 0]
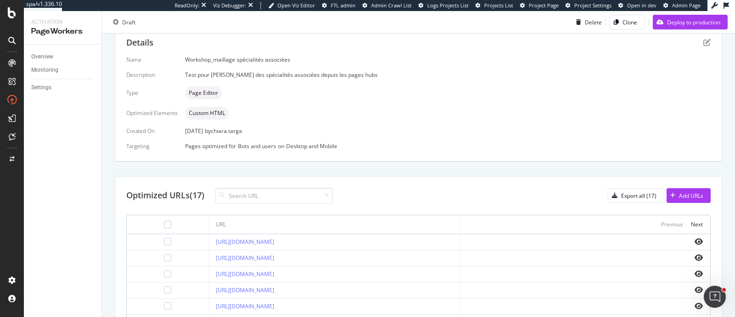
scroll to position [363, 0]
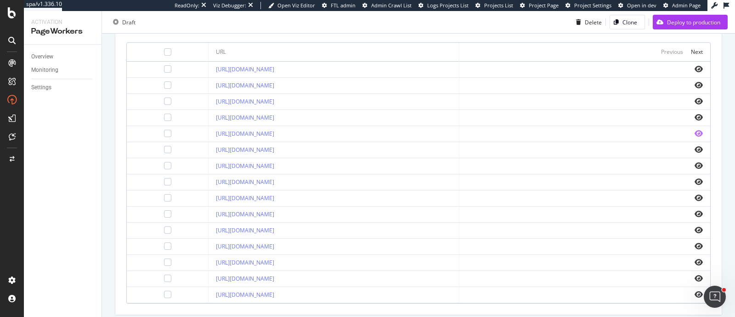
click at [695, 130] on icon "eye" at bounding box center [699, 133] width 8 height 7
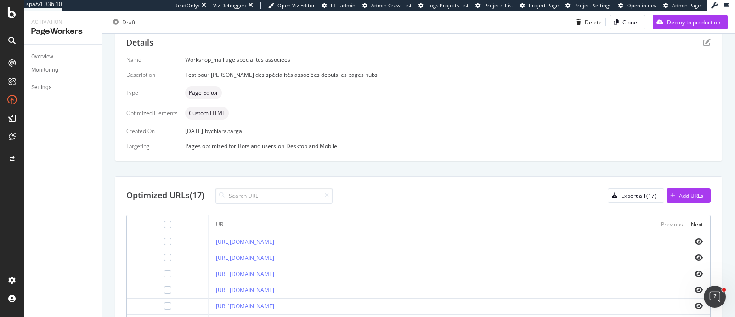
click at [697, 45] on div "Details" at bounding box center [418, 43] width 584 height 12
click at [703, 43] on icon "pen-to-square" at bounding box center [706, 42] width 7 height 7
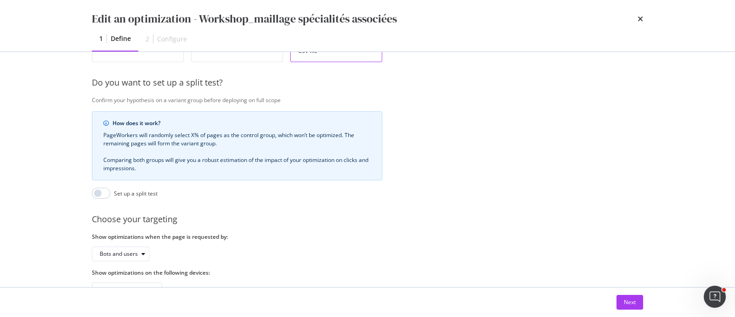
scroll to position [209, 0]
click at [633, 306] on div "Next" at bounding box center [630, 302] width 12 height 14
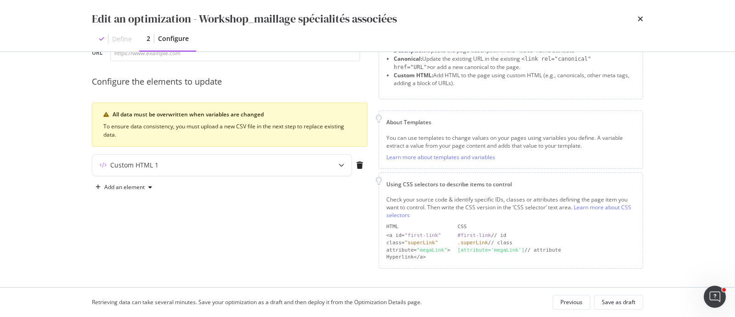
scroll to position [62, 0]
click at [344, 164] on icon "modal" at bounding box center [342, 167] width 6 height 6
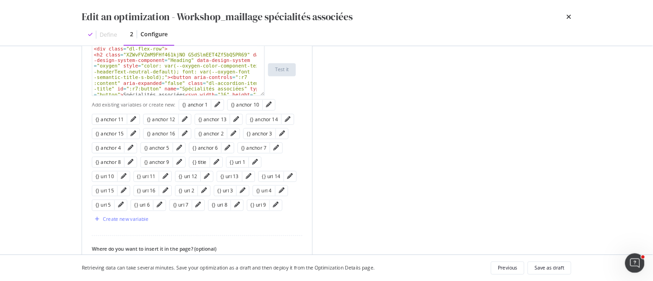
scroll to position [30, 0]
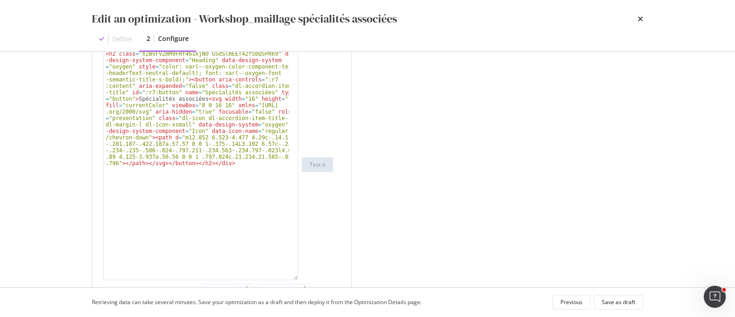
drag, startPoint x: 292, startPoint y: 104, endPoint x: 299, endPoint y: 238, distance: 134.3
click at [324, 278] on div "< div class = "dl-flex-row" > < h2 class = "XZWvFVZmM9FHf461kjNO G5dSlmEET4Zf5b…" at bounding box center [218, 164] width 230 height 231
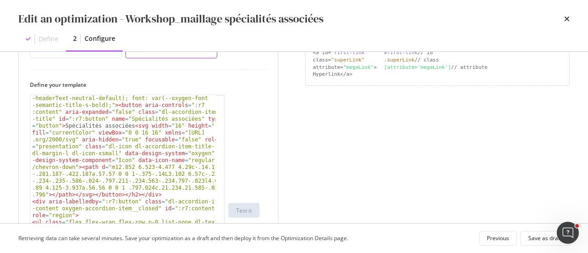
scroll to position [83, 0]
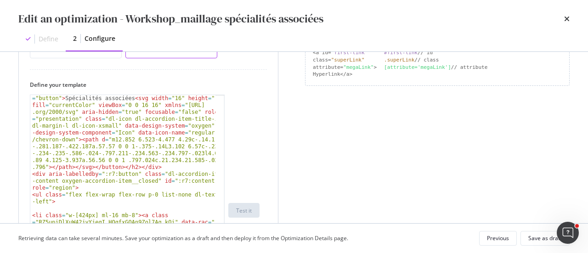
type textarea "<div aria-labelledby=":r7:button" class="dl-accordion-item-content oxygen-accor…"
click at [114, 176] on div "< h2 class = "XZWvFVZmM9FHf461kjNO G5dSlmEET4Zf5bQ5PR69" data -design-system-co…" at bounding box center [123, 255] width 186 height 417
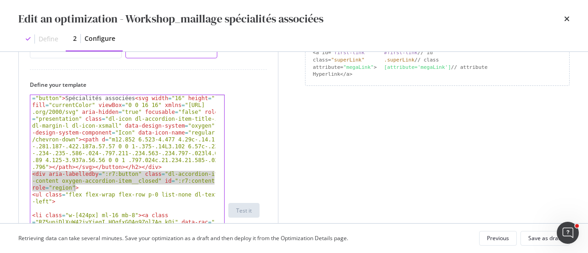
drag, startPoint x: 32, startPoint y: 174, endPoint x: 113, endPoint y: 188, distance: 82.6
click at [113, 188] on div "< h2 class = "XZWvFVZmM9FHf461kjNO G5dSlmEET4Zf5bQ5PR69" data -design-system-co…" at bounding box center [123, 255] width 186 height 417
